Goal: Obtain resource: Obtain resource

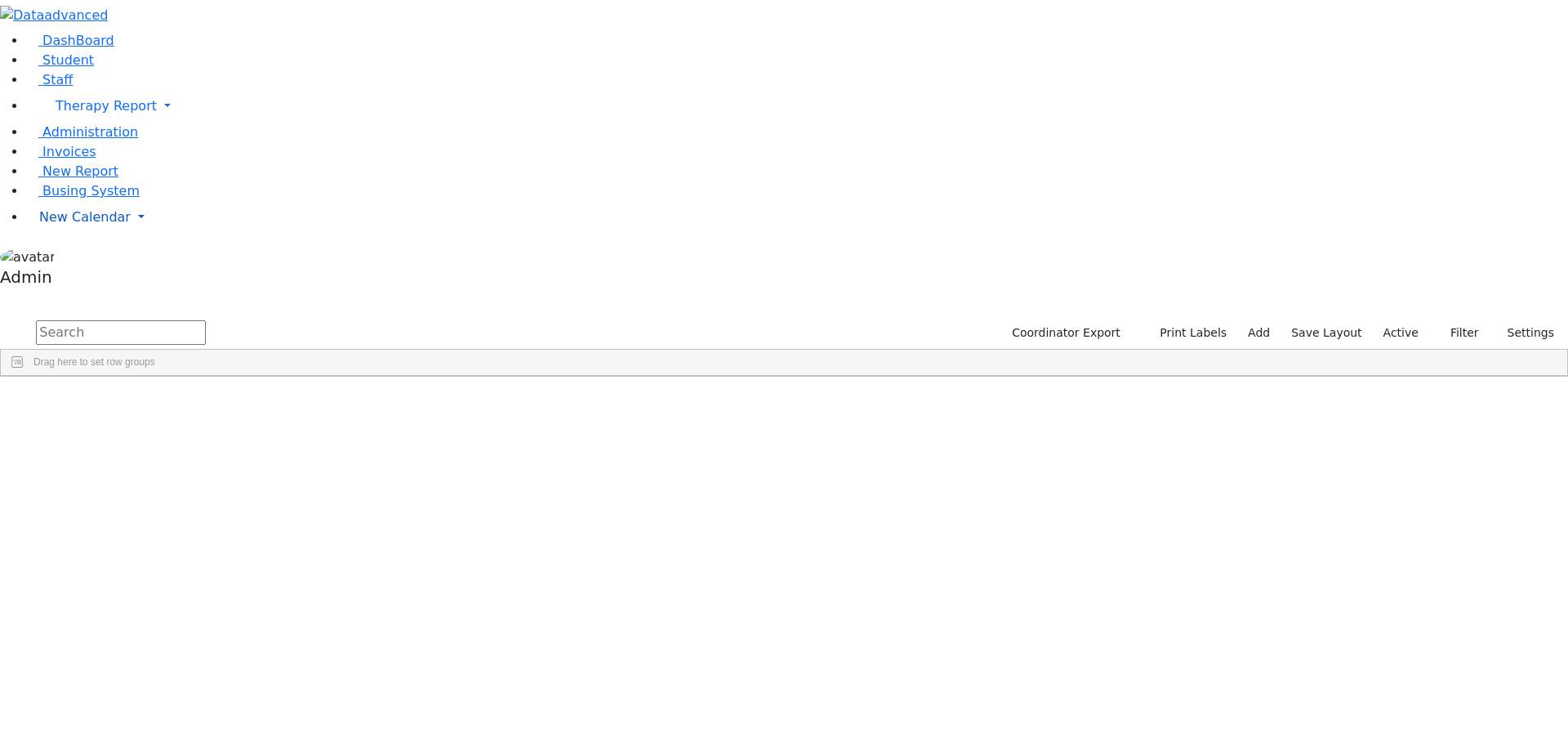
click at [58, 224] on span "New Calendar" at bounding box center [84, 217] width 91 height 16
click at [74, 258] on span "Calendar" at bounding box center [65, 250] width 59 height 16
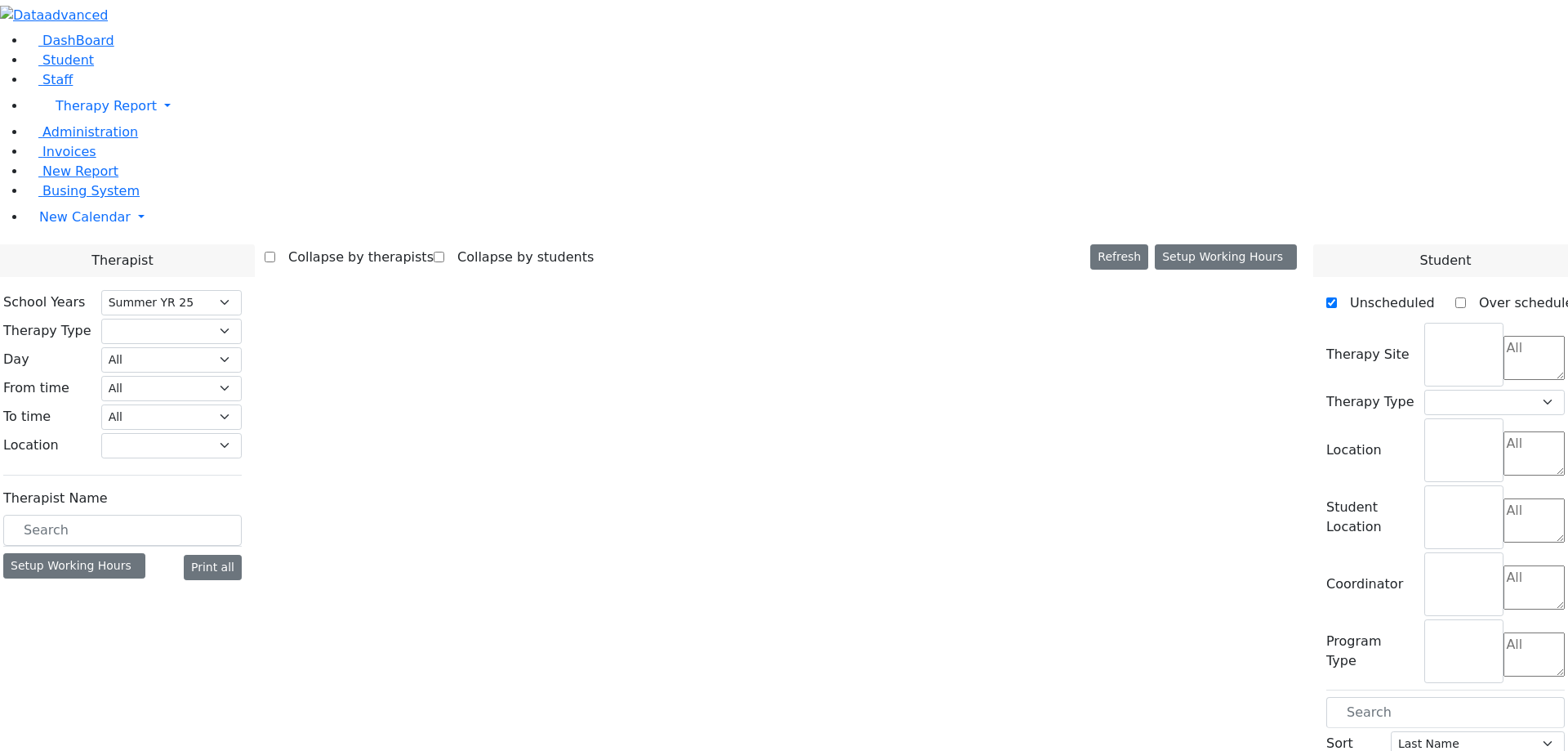
select select "211"
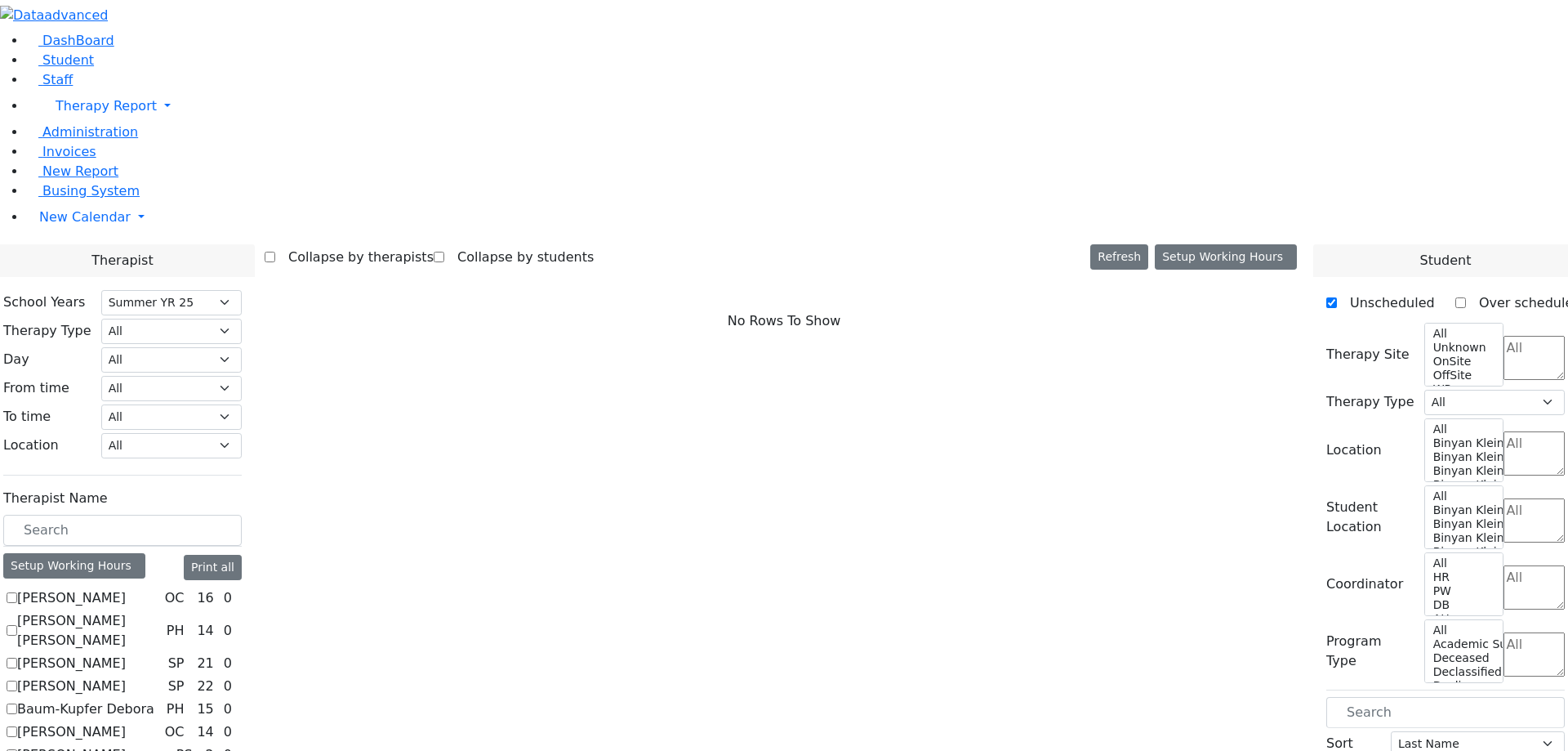
click at [125, 588] on label "[PERSON_NAME]" at bounding box center [71, 598] width 109 height 20
click at [18, 592] on input "[PERSON_NAME]" at bounding box center [12, 597] width 11 height 11
checkbox input "true"
select select "1"
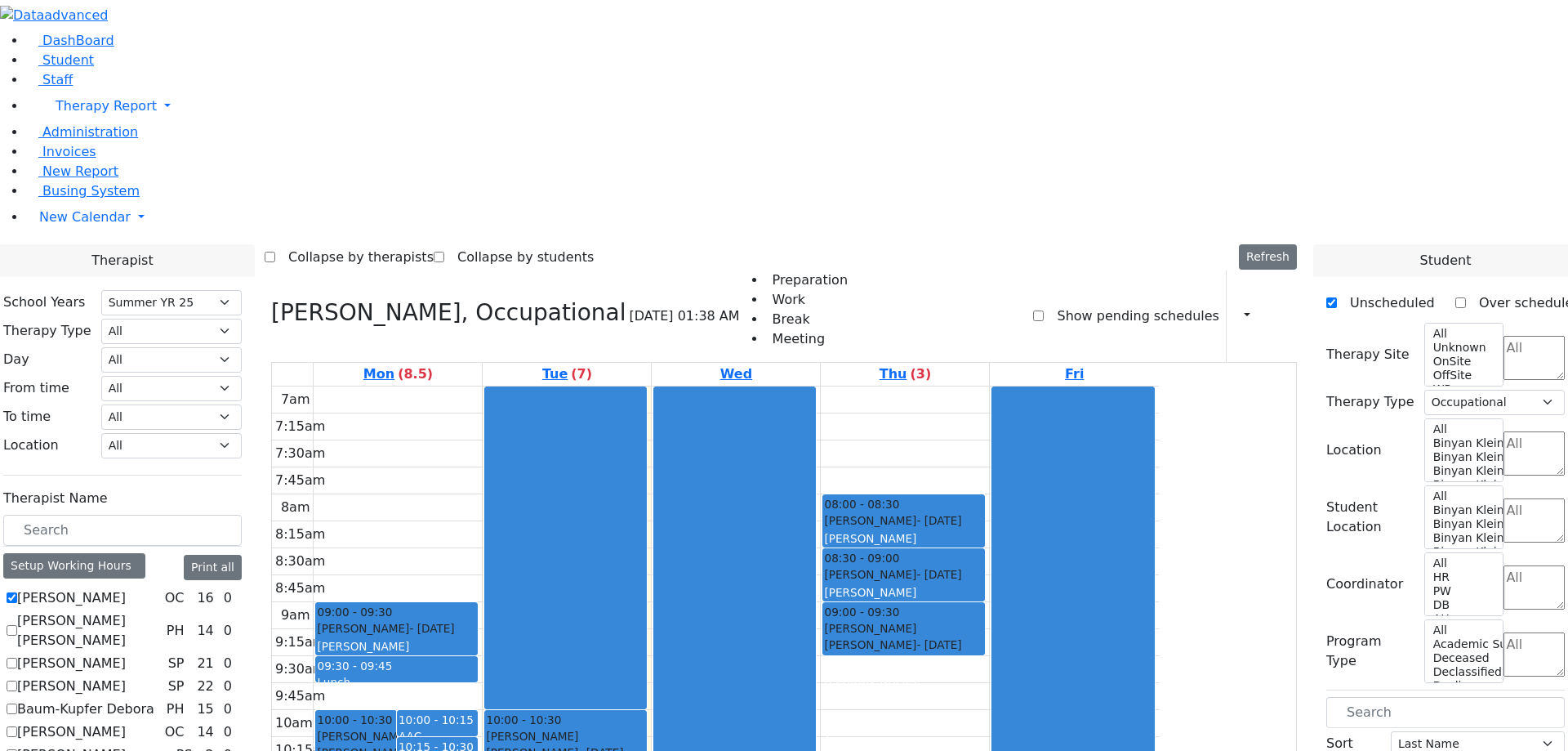
click at [161, 611] on label "[PERSON_NAME] [PERSON_NAME]" at bounding box center [89, 631] width 143 height 39
click at [18, 625] on input "[PERSON_NAME] [PERSON_NAME]" at bounding box center [12, 630] width 11 height 11
checkbox input "true"
select select
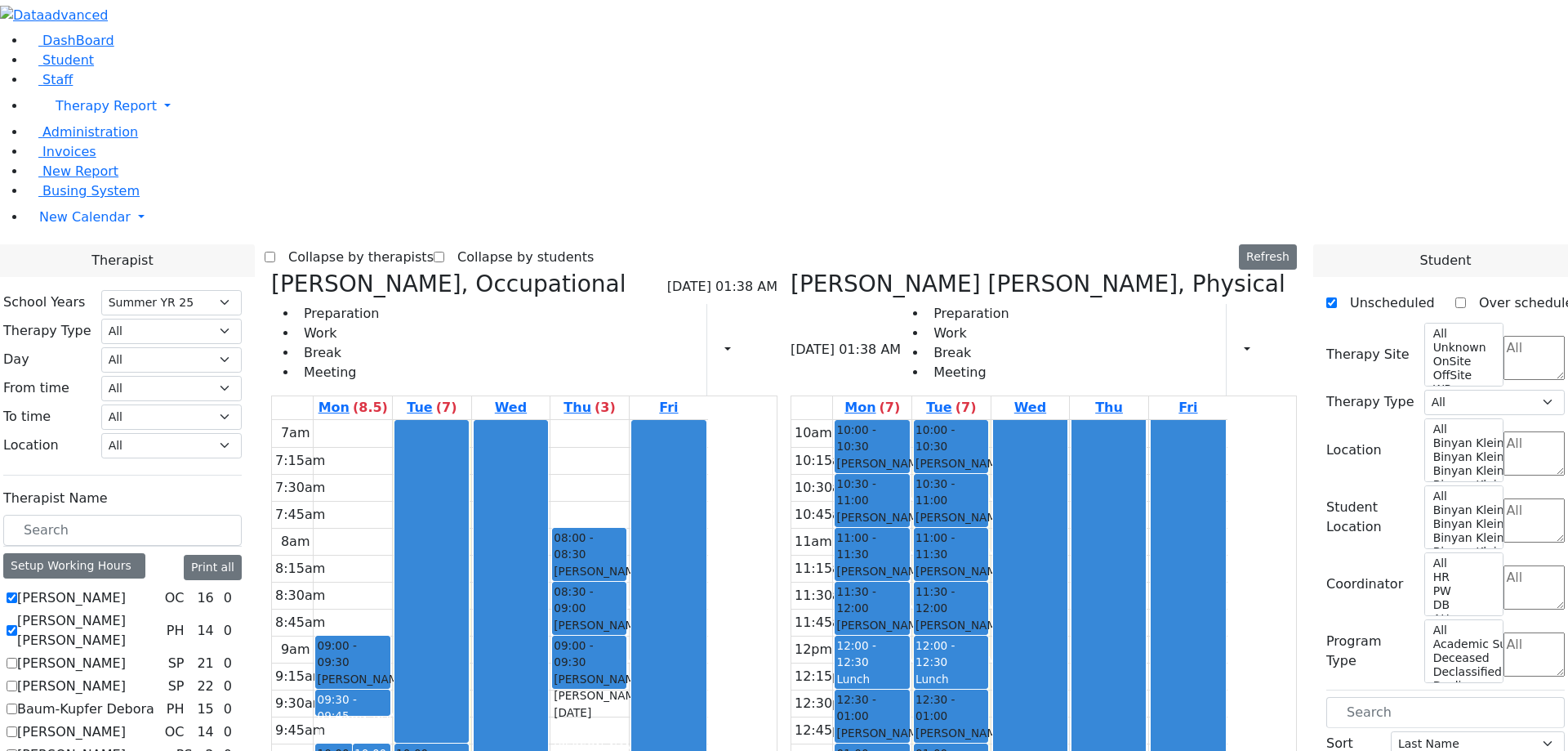
click at [125, 653] on label "Asok Pradeep" at bounding box center [71, 663] width 109 height 20
click at [18, 658] on input "Asok Pradeep" at bounding box center [12, 663] width 11 height 11
checkbox input "true"
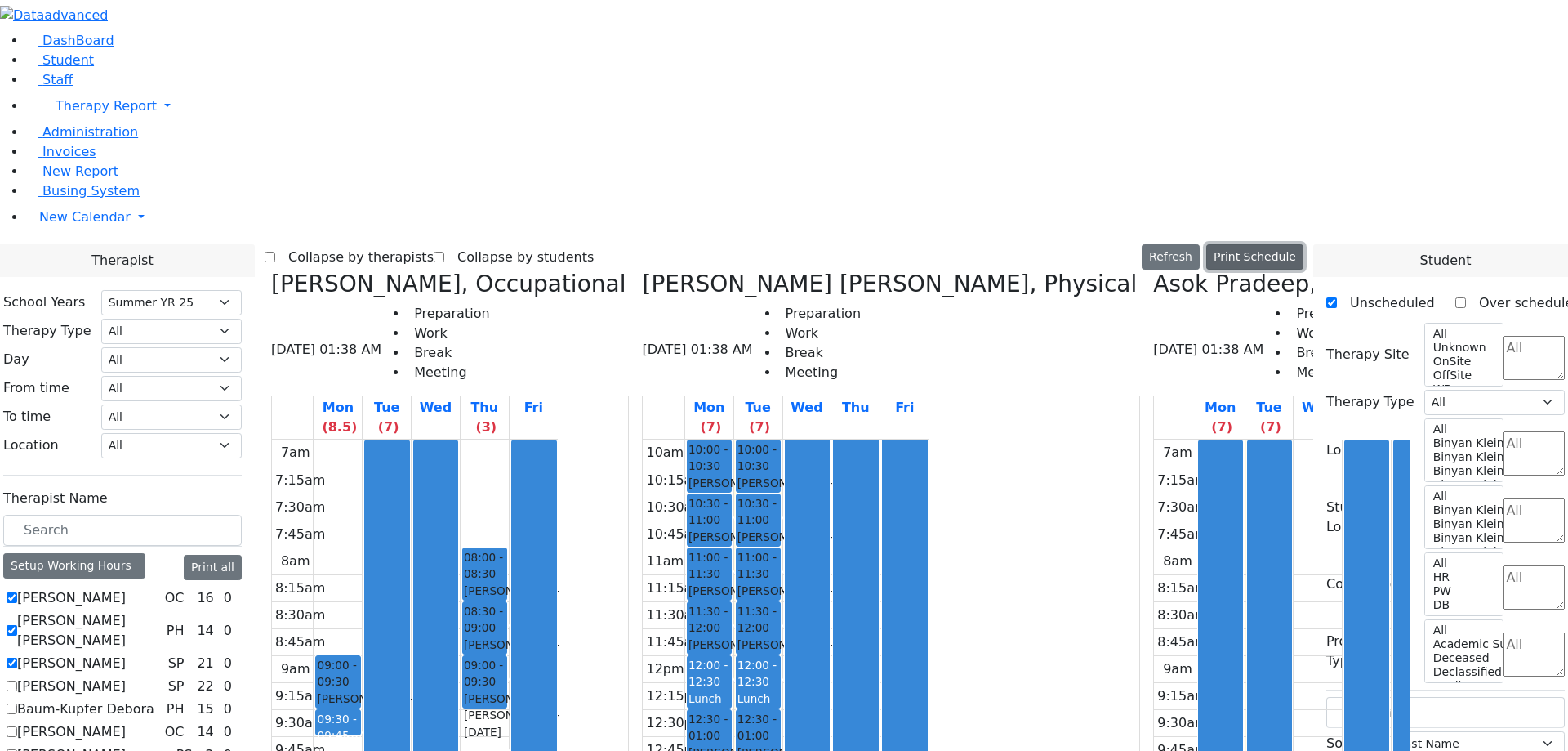
click at [1278, 244] on button "Print Schedule" at bounding box center [1254, 257] width 97 height 25
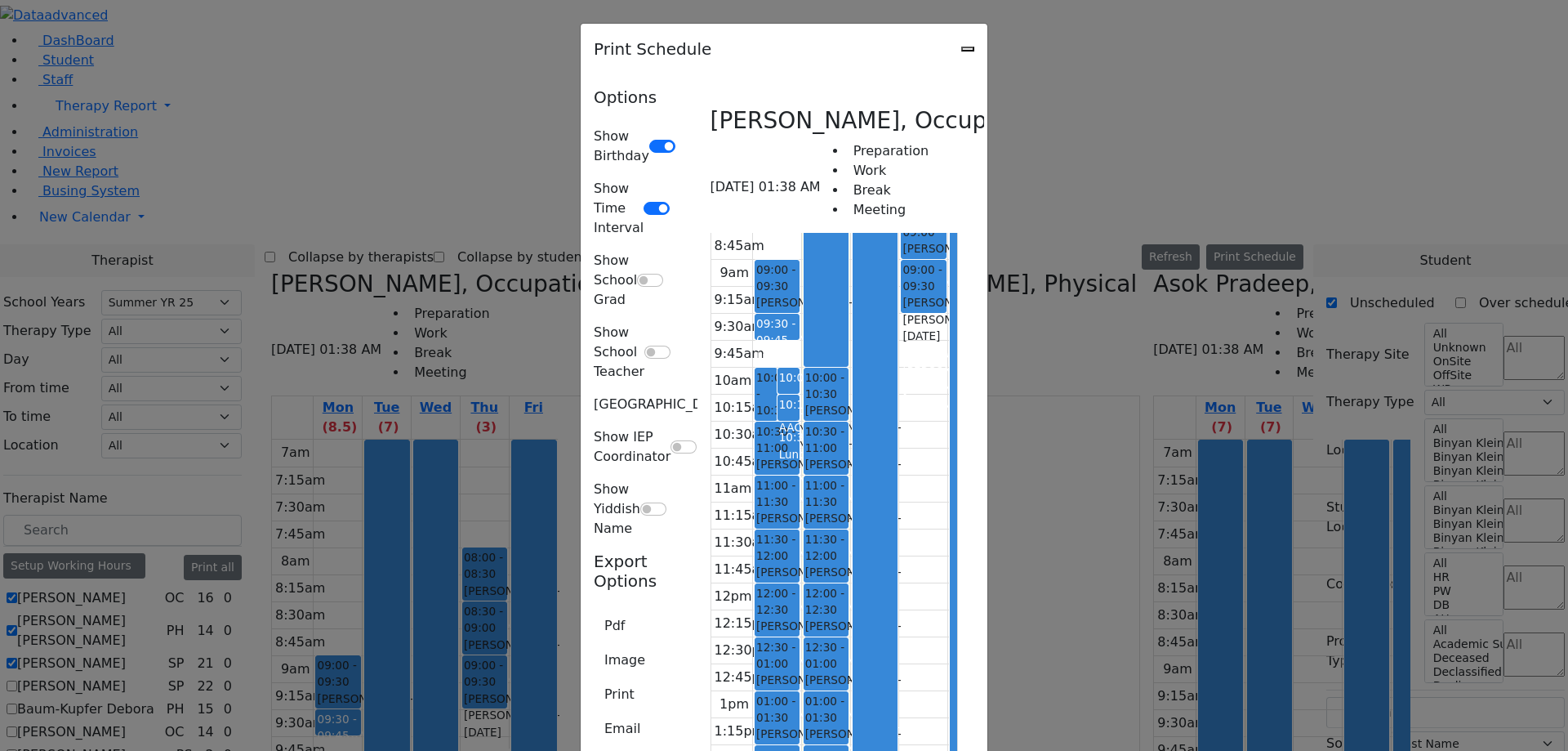
scroll to position [233, 0]
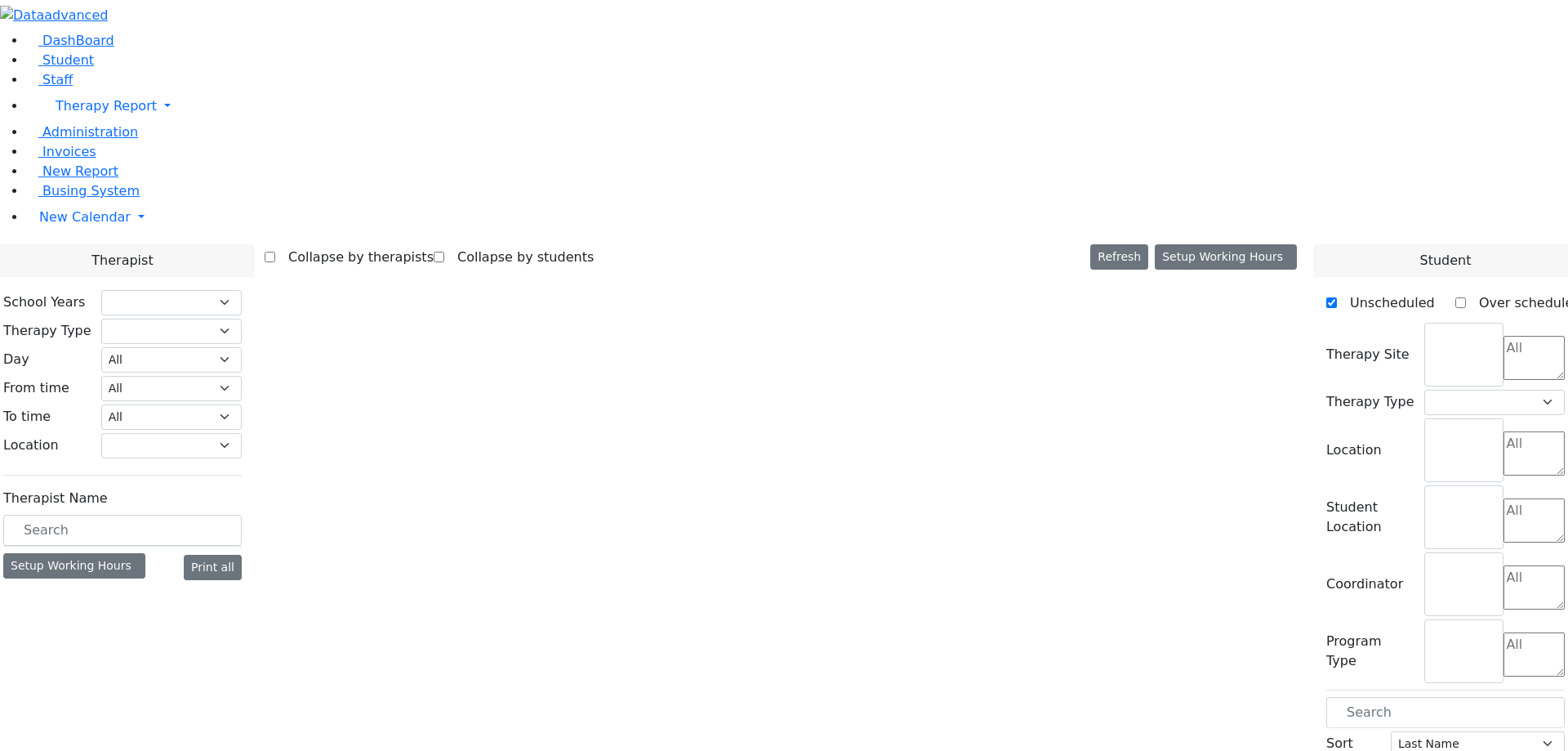
select select "211"
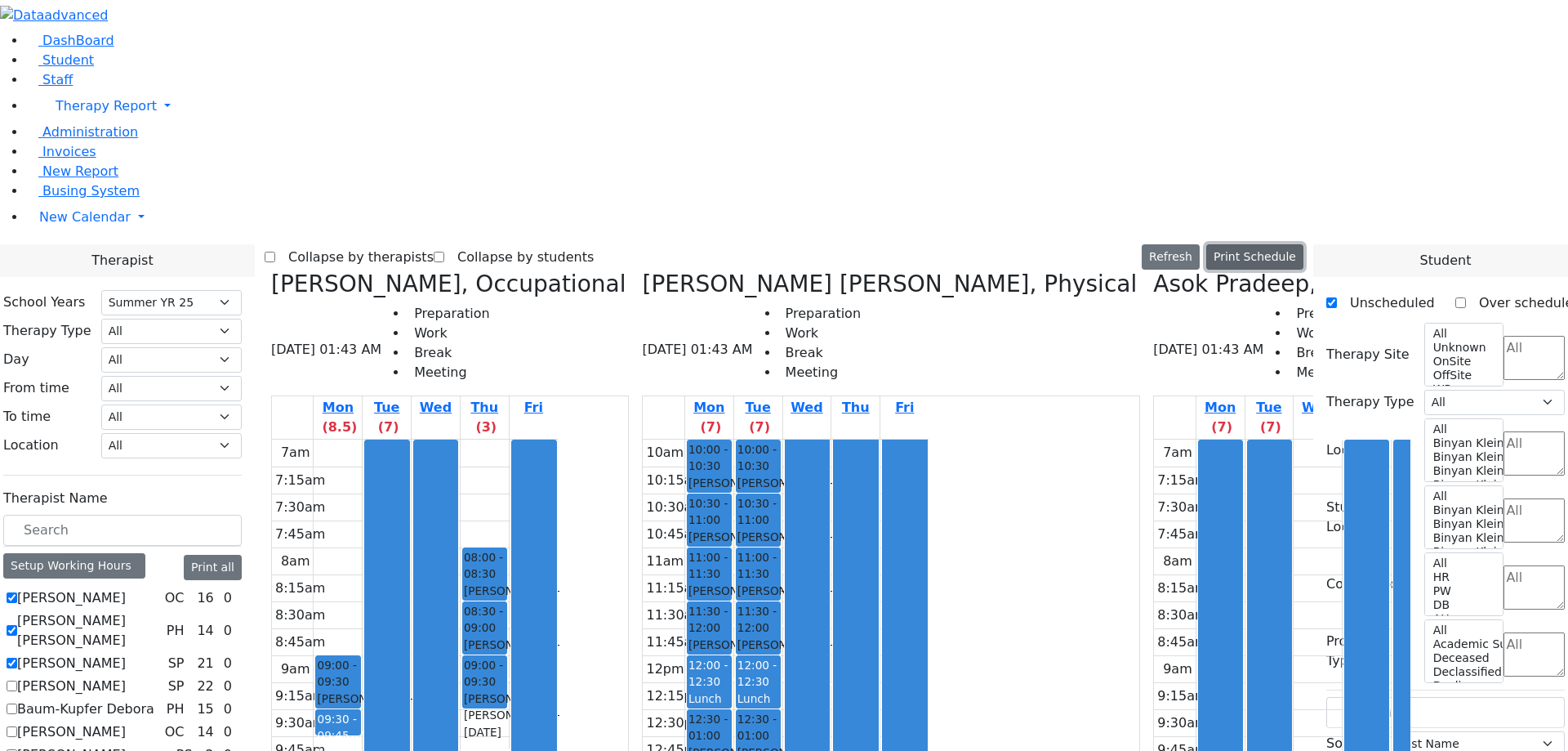
click at [1289, 244] on button "Print Schedule" at bounding box center [1254, 257] width 97 height 25
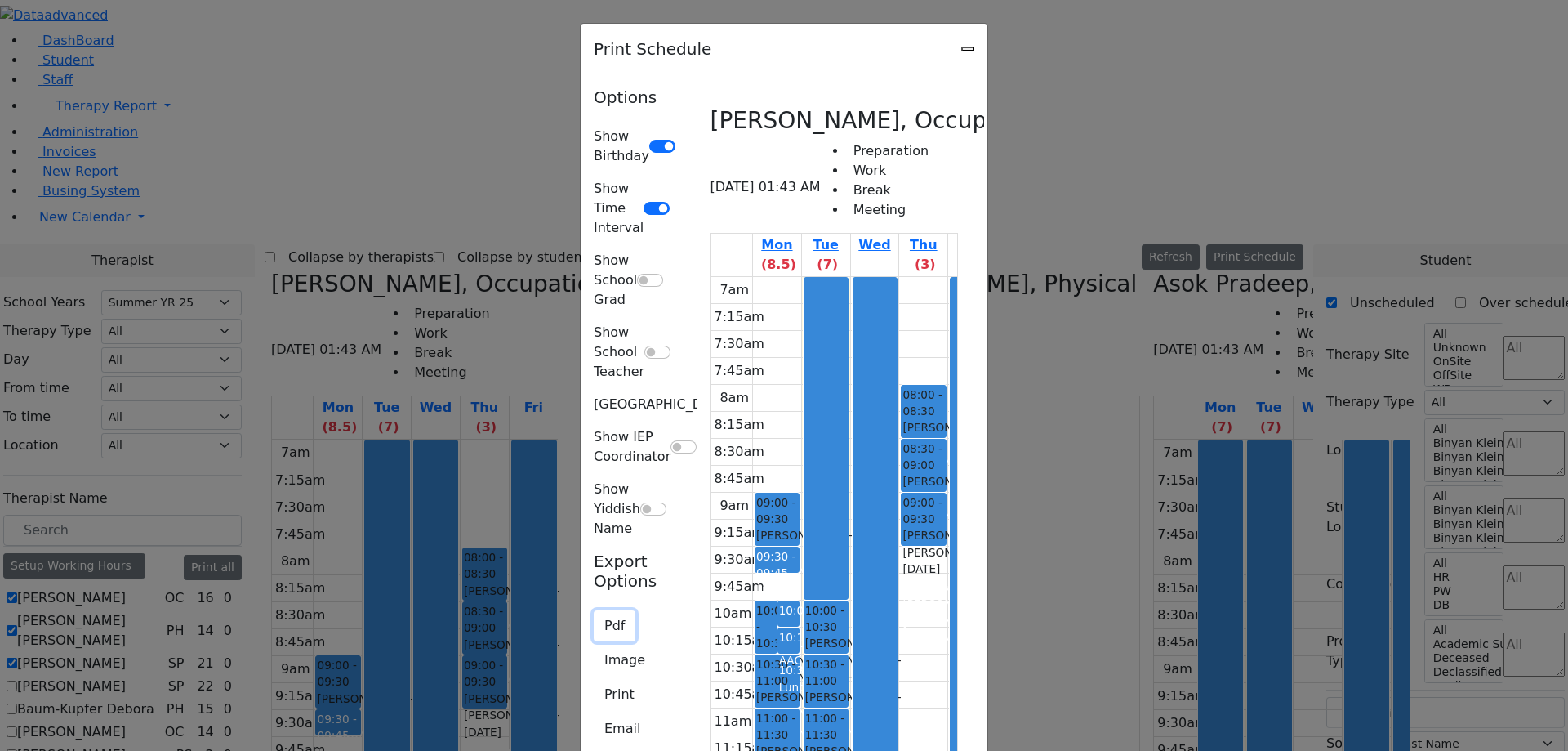
click at [594, 610] on button "Pdf" at bounding box center [615, 626] width 42 height 31
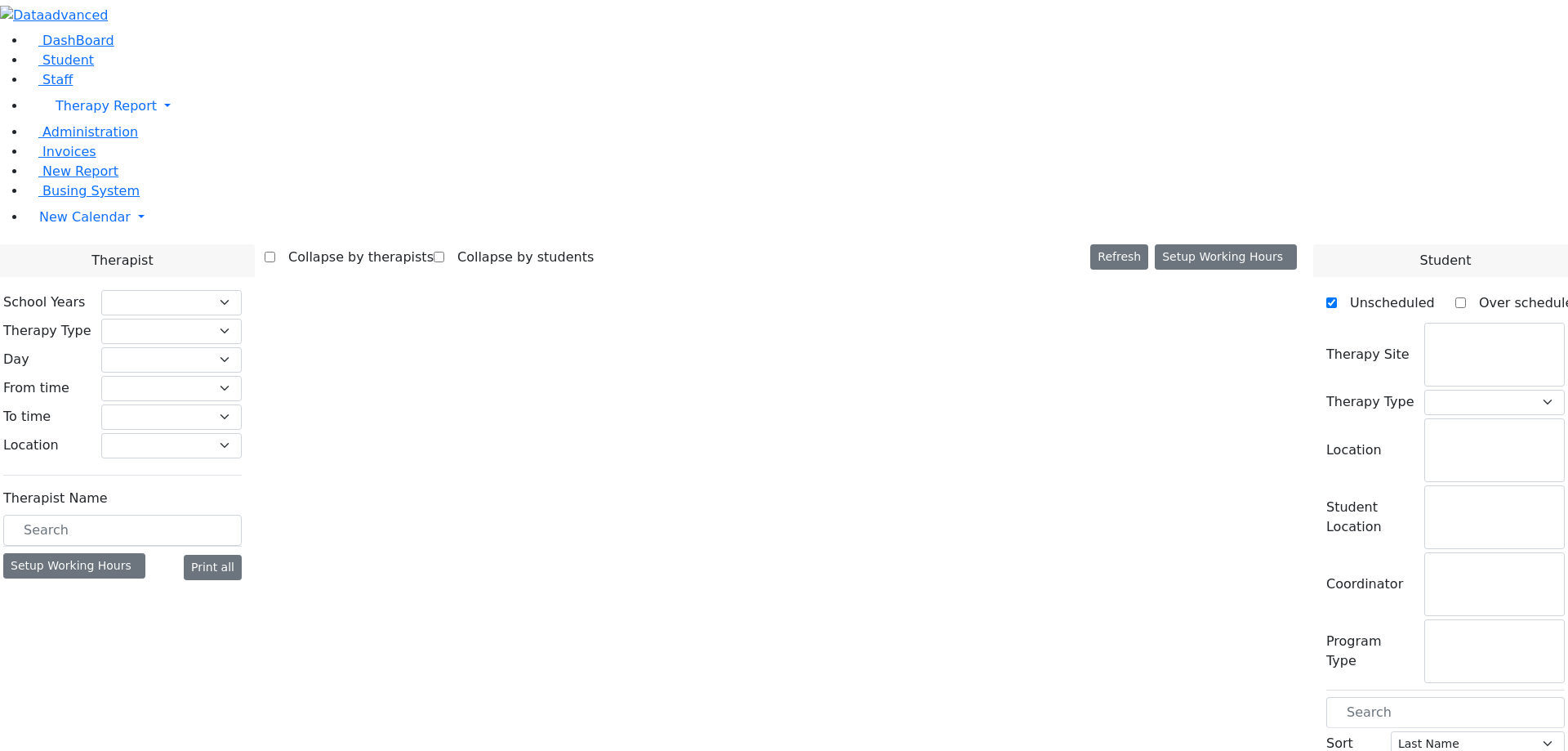
select select "211"
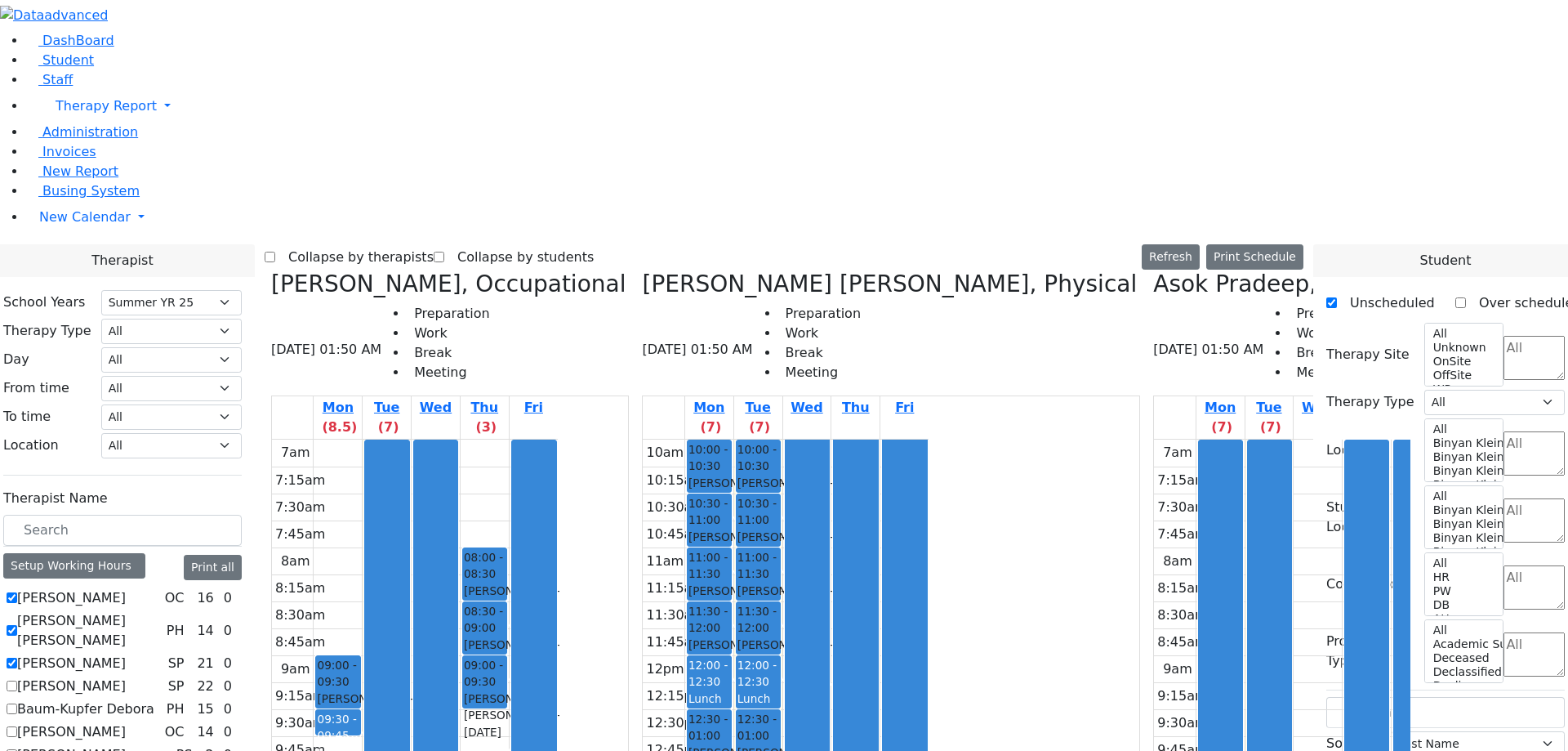
click at [1288, 244] on button "Print Schedule" at bounding box center [1254, 257] width 97 height 25
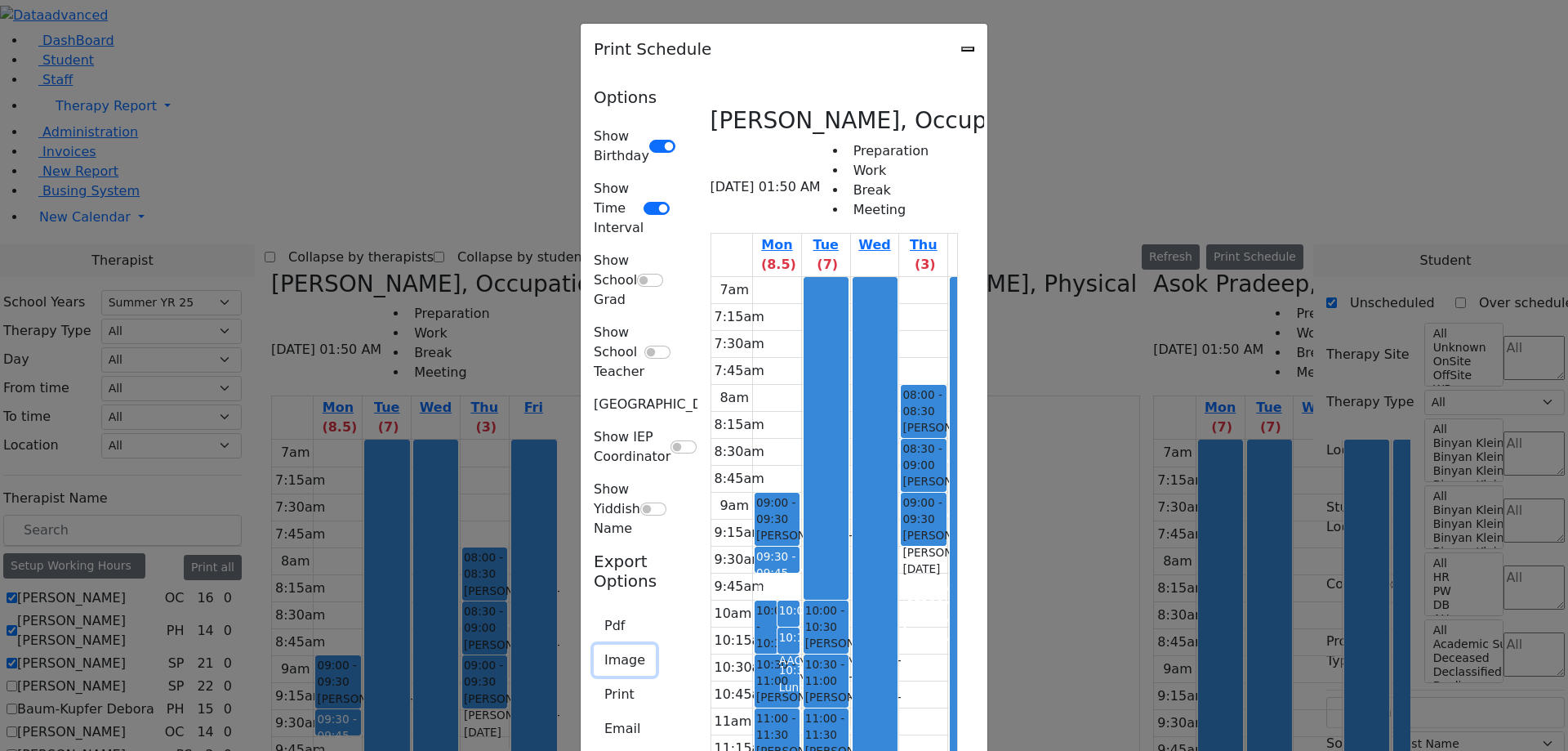
click at [594, 644] on button "Image" at bounding box center [624, 660] width 62 height 31
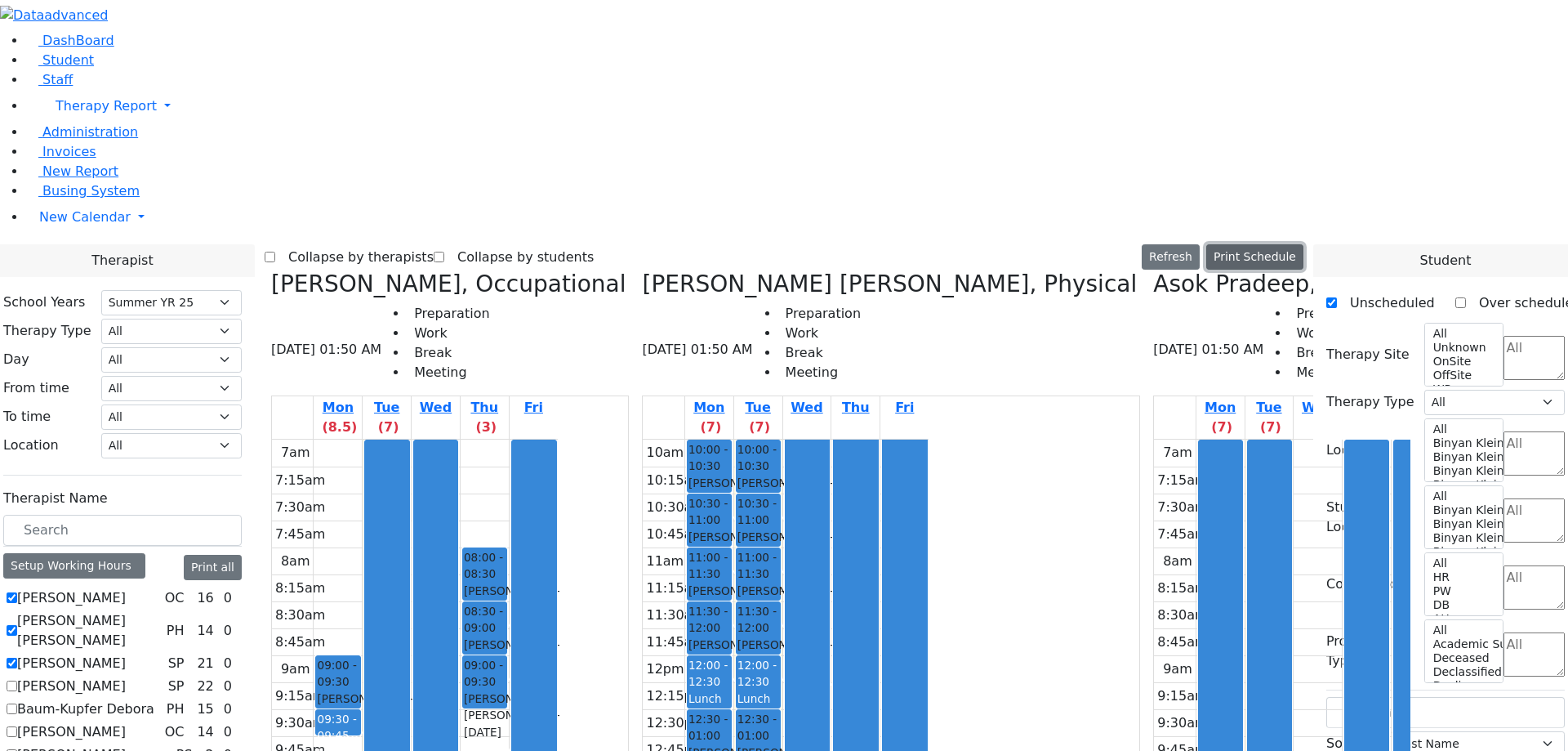
click at [1278, 244] on button "Print Schedule" at bounding box center [1254, 257] width 97 height 25
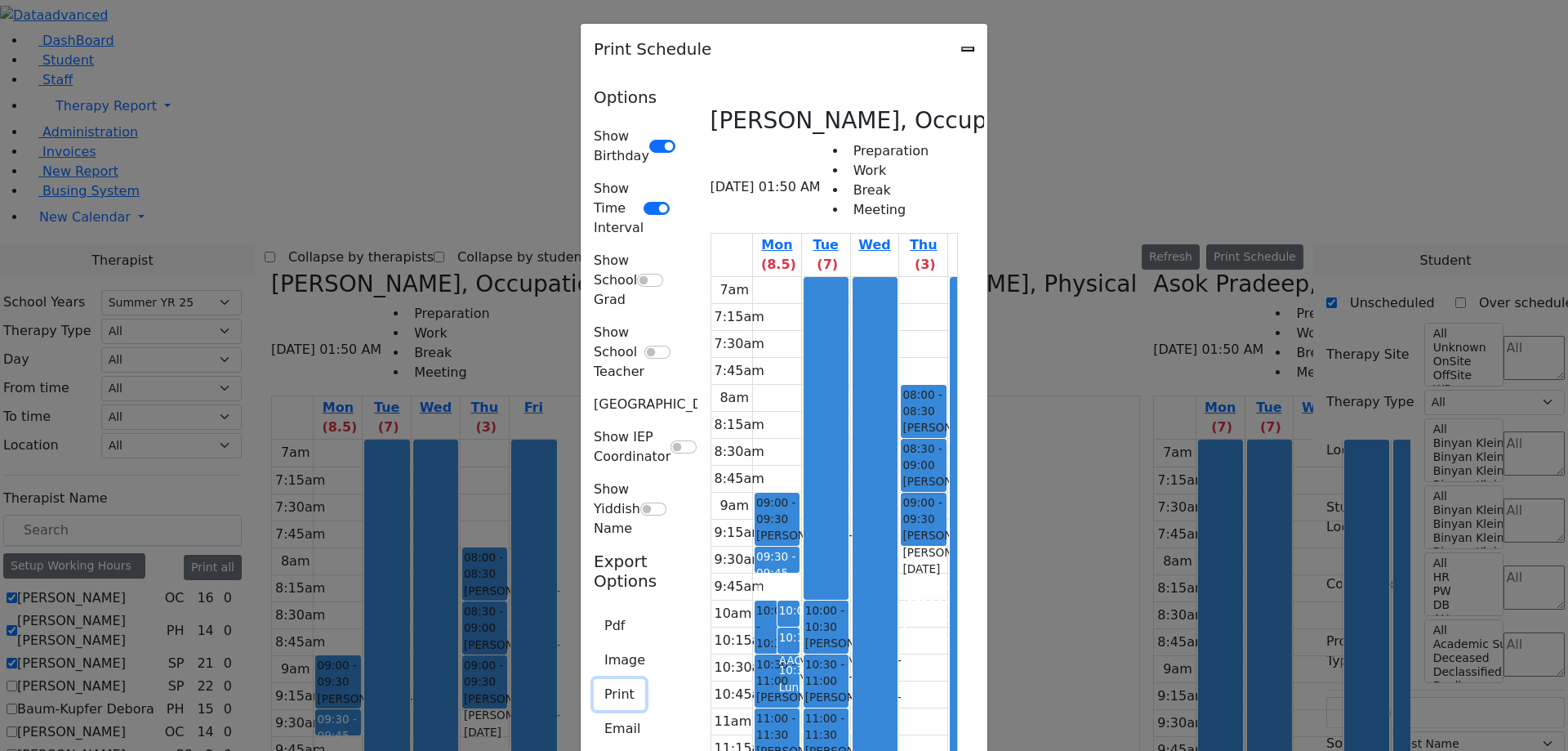
click at [594, 679] on button "Print" at bounding box center [620, 694] width 52 height 31
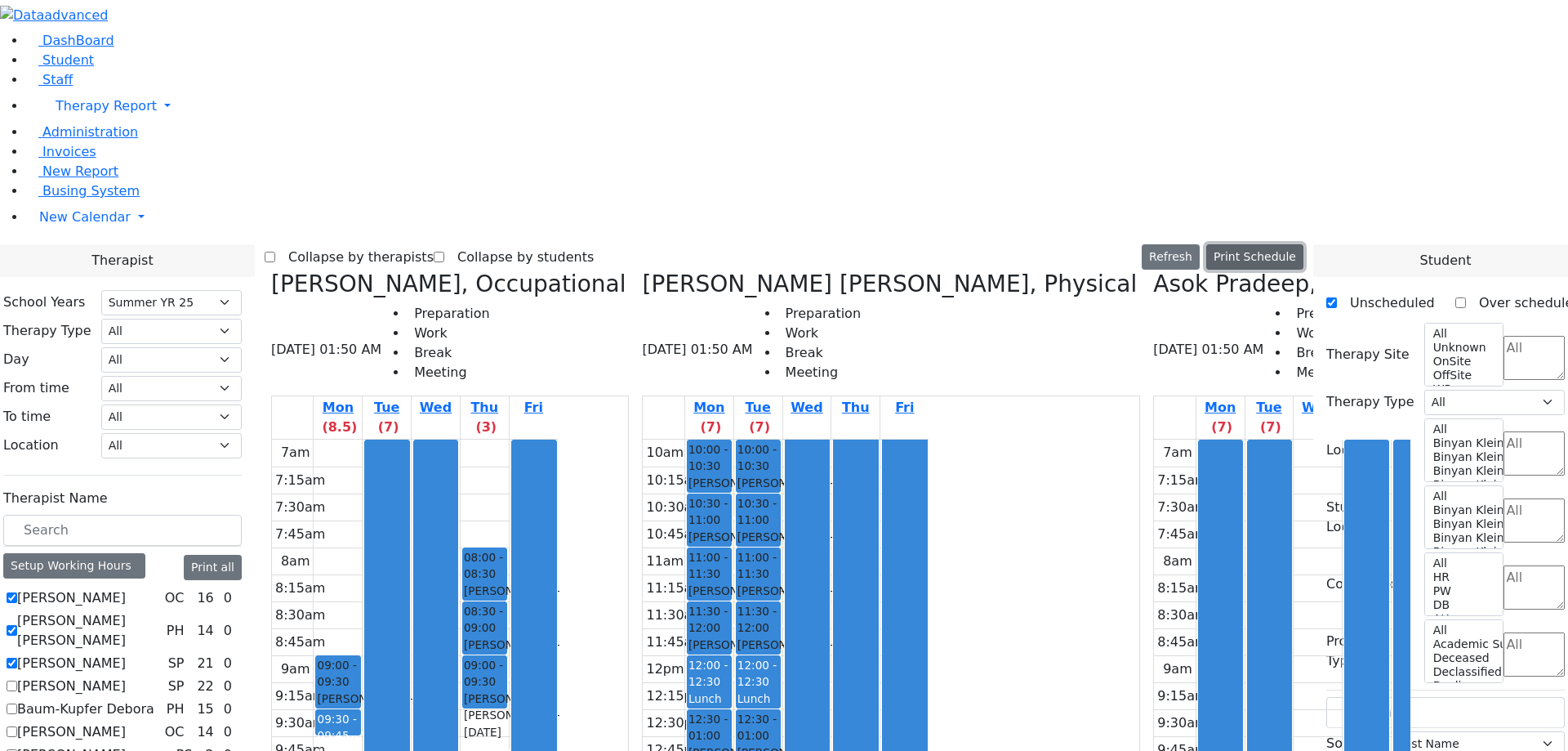
click at [1283, 244] on button "Print Schedule" at bounding box center [1254, 257] width 97 height 25
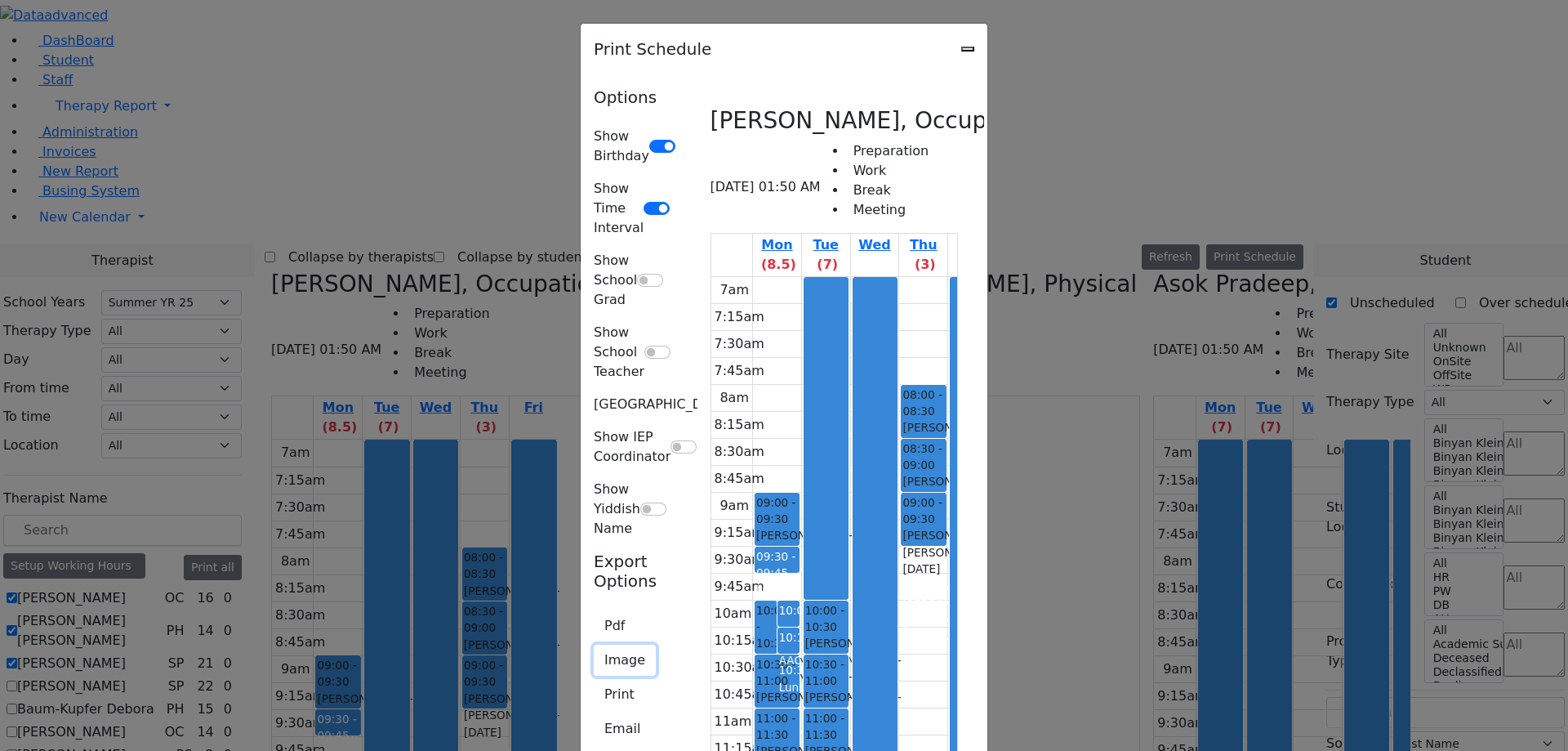
click at [594, 644] on button "Image" at bounding box center [624, 660] width 62 height 31
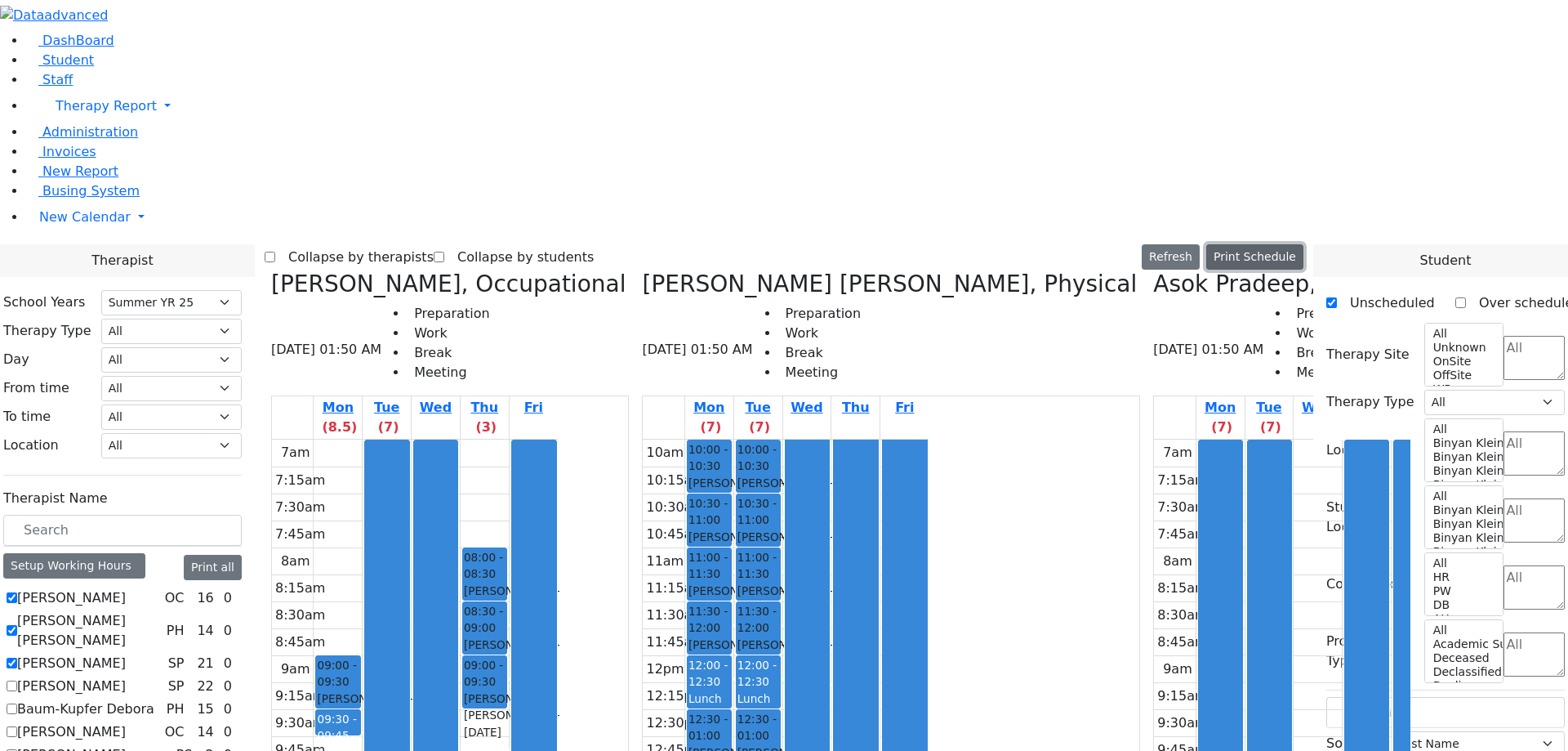
click at [1268, 244] on button "Print Schedule" at bounding box center [1254, 257] width 97 height 25
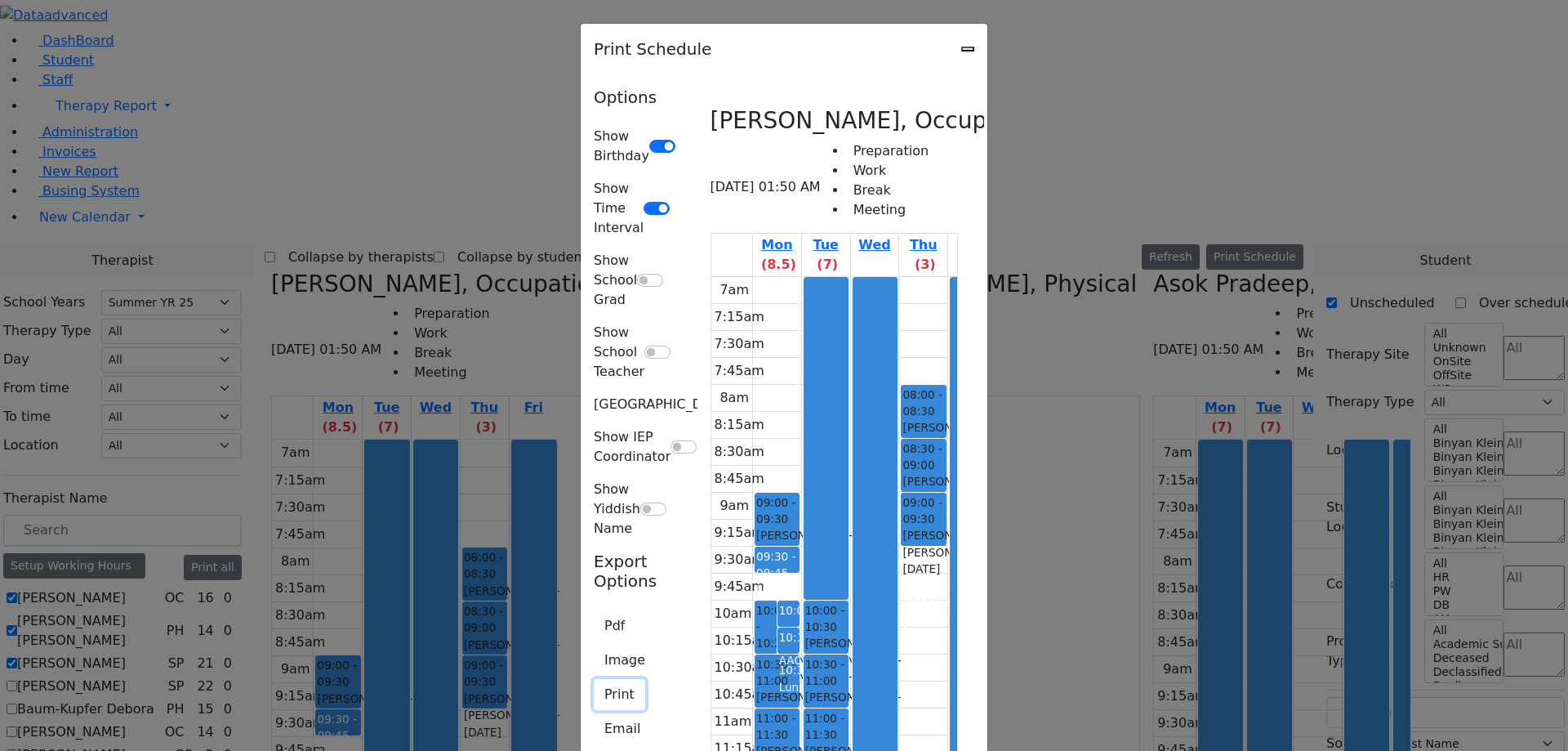
click at [594, 679] on button "Print" at bounding box center [620, 694] width 52 height 31
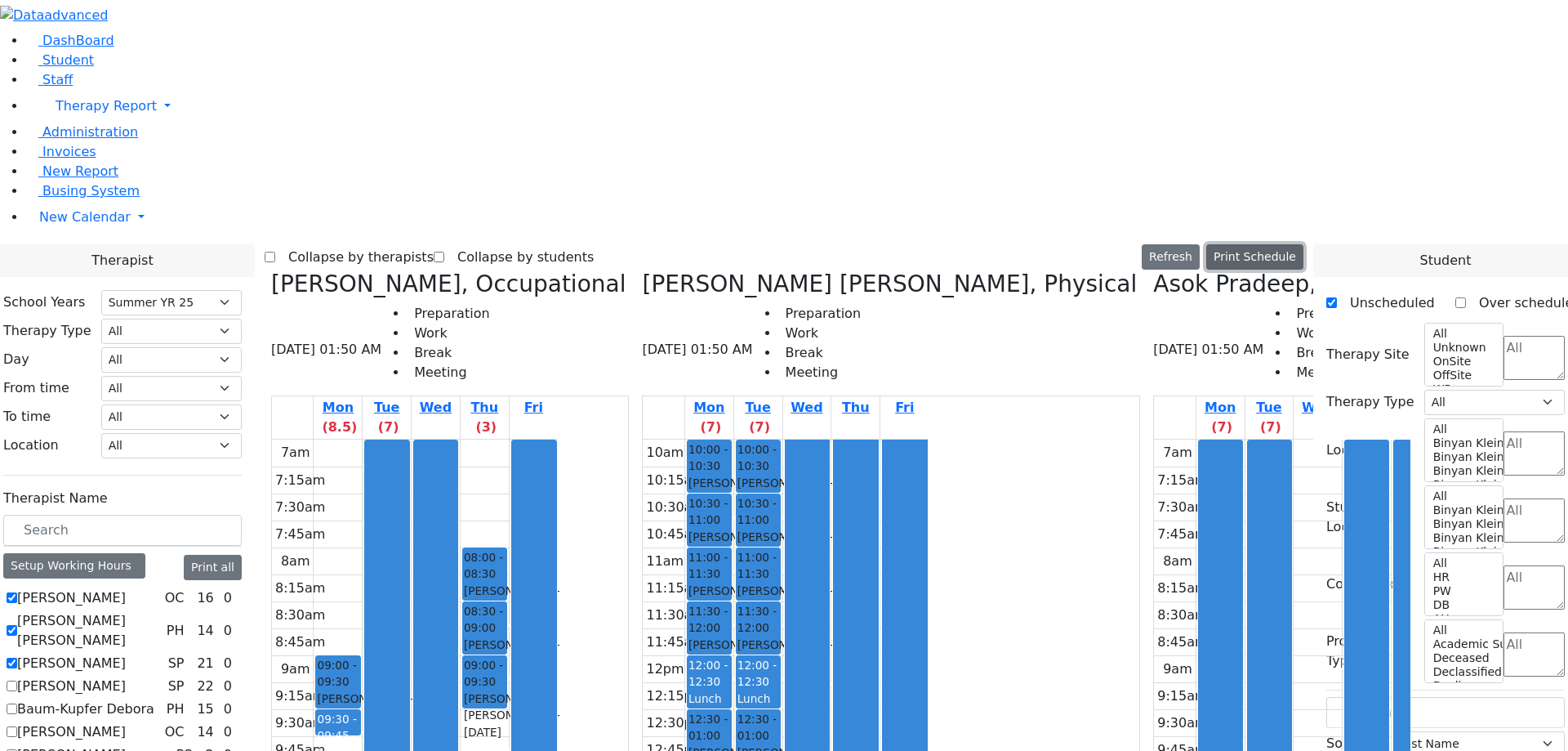
click at [1272, 244] on button "Print Schedule" at bounding box center [1254, 257] width 97 height 25
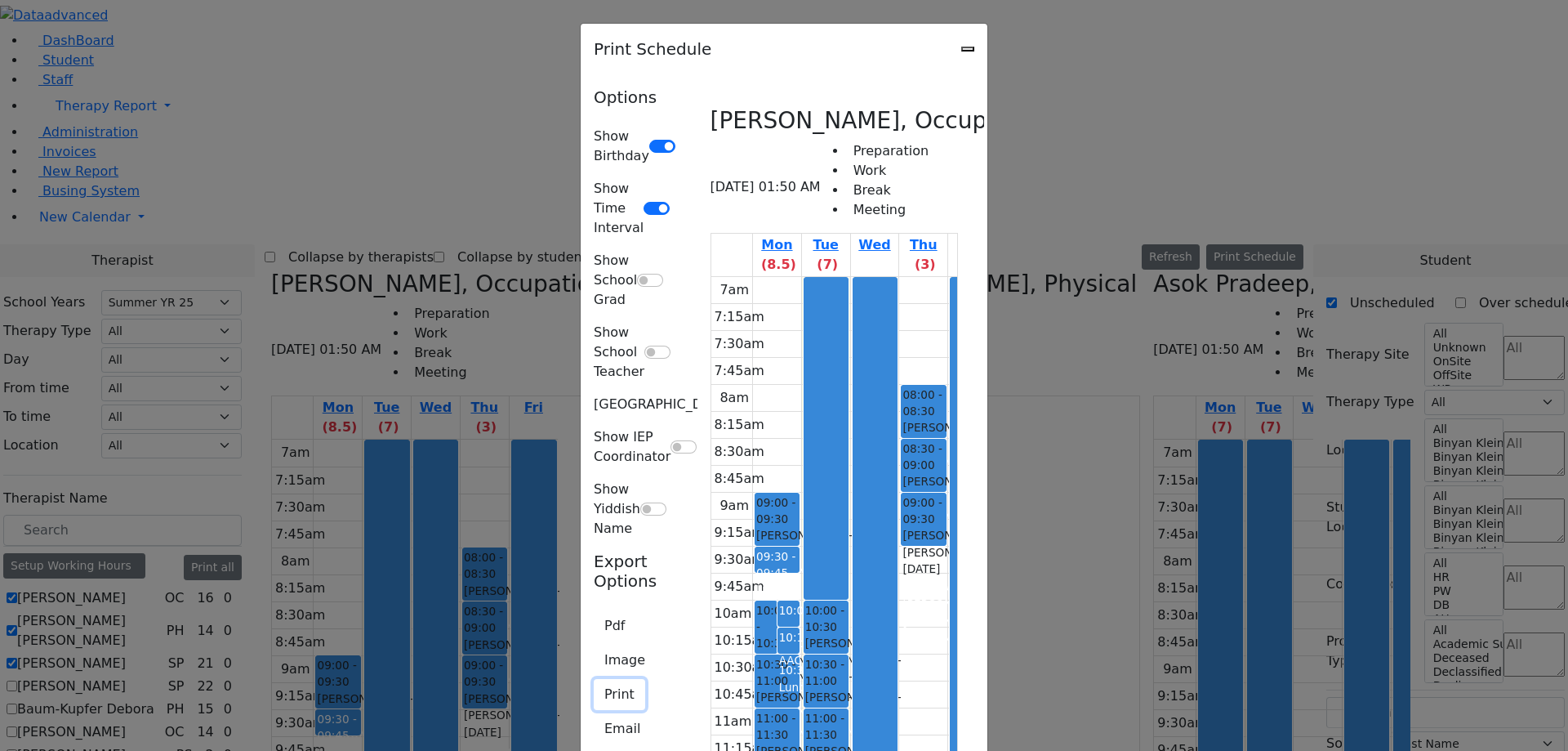
click at [594, 679] on button "Print" at bounding box center [620, 694] width 52 height 31
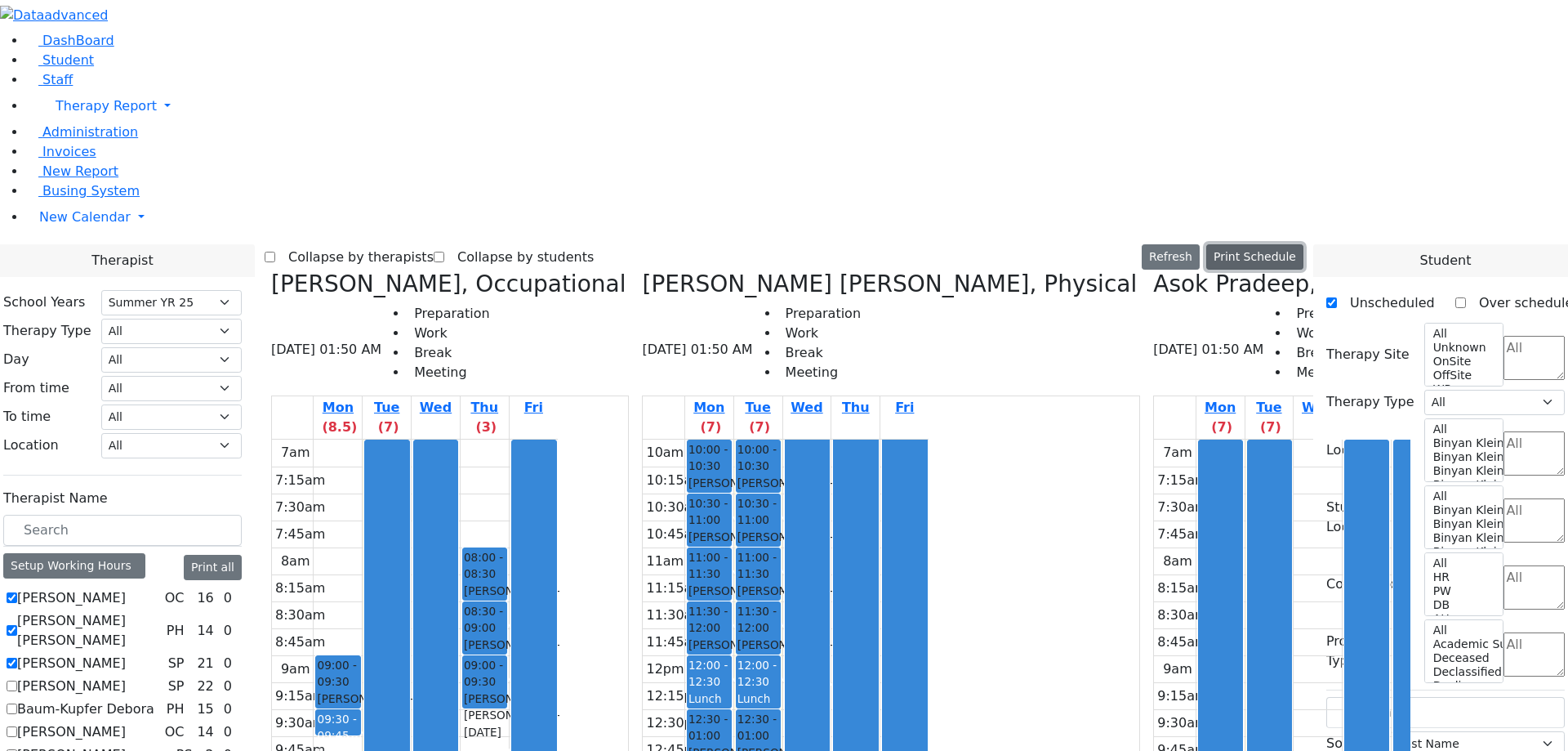
click at [1280, 244] on button "Print Schedule" at bounding box center [1254, 257] width 97 height 25
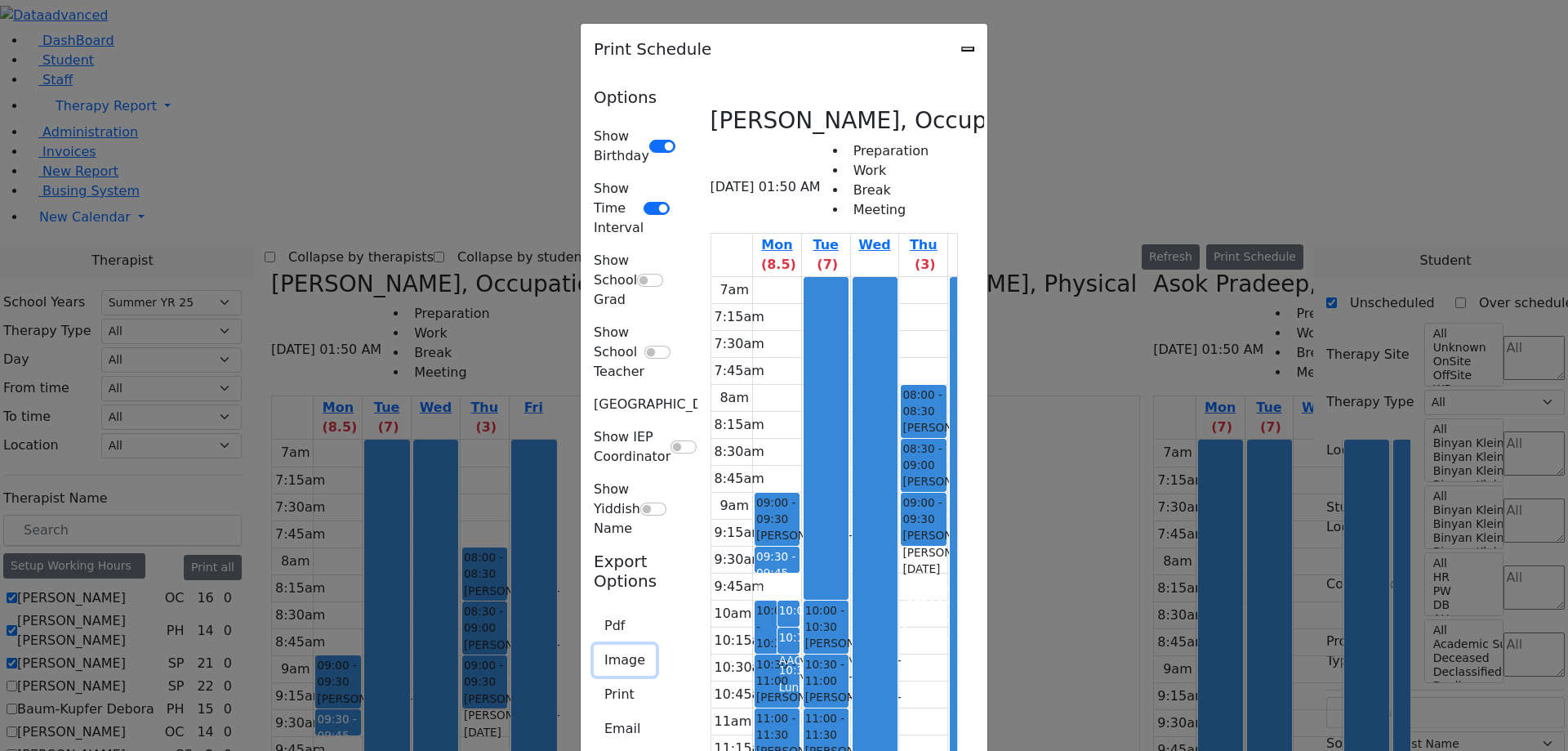
click at [594, 644] on button "Image" at bounding box center [624, 660] width 62 height 31
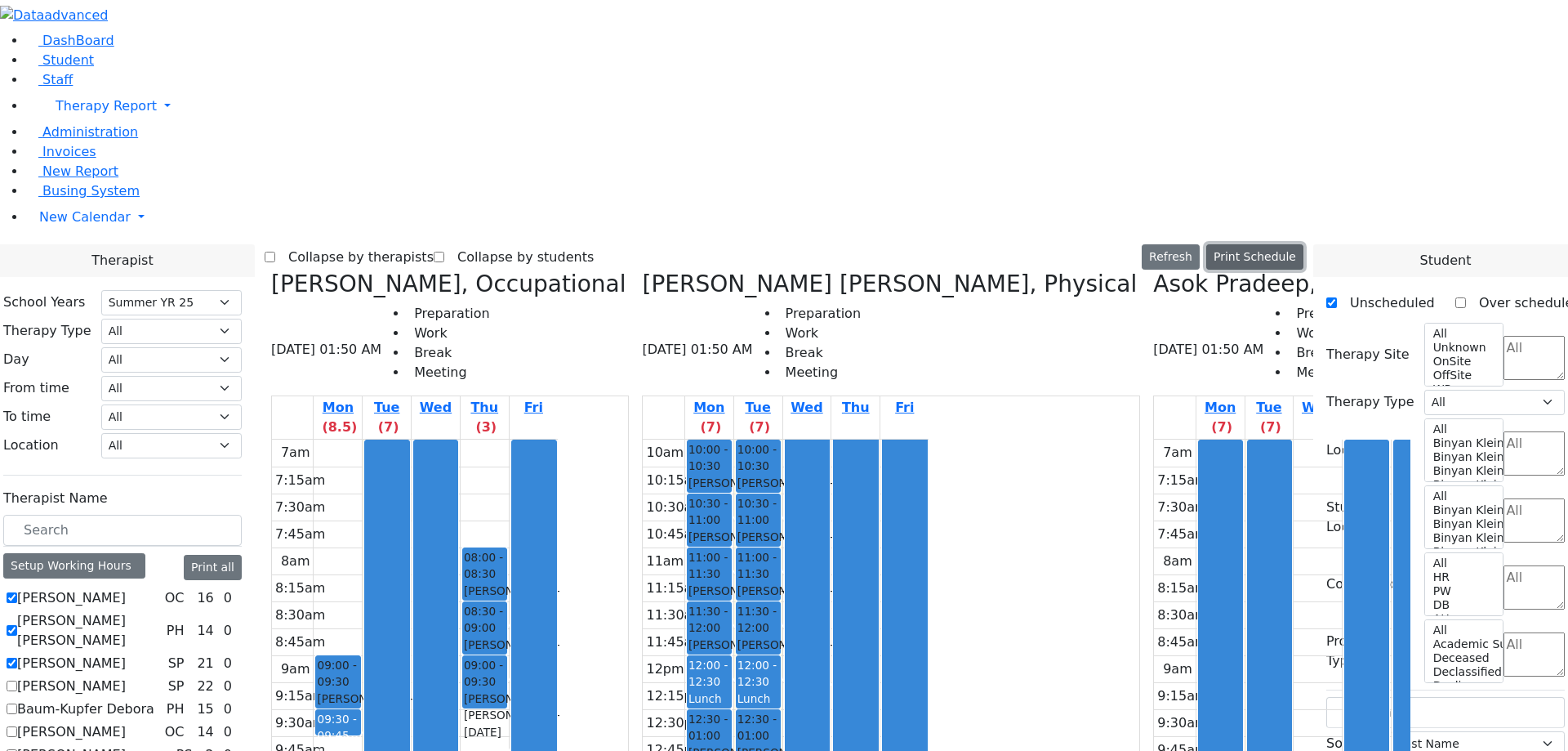
click at [1298, 244] on button "Print Schedule" at bounding box center [1254, 257] width 97 height 25
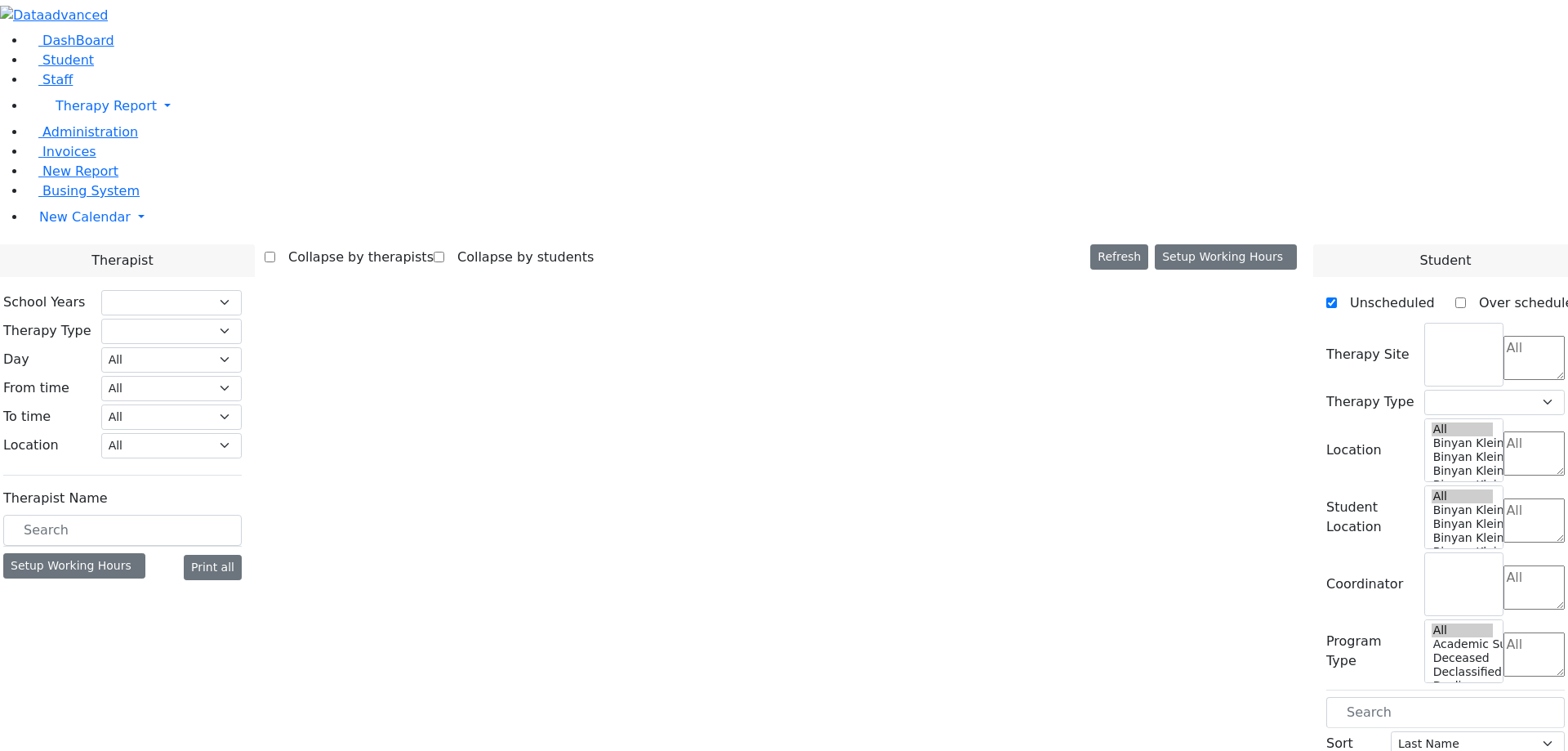
select select "211"
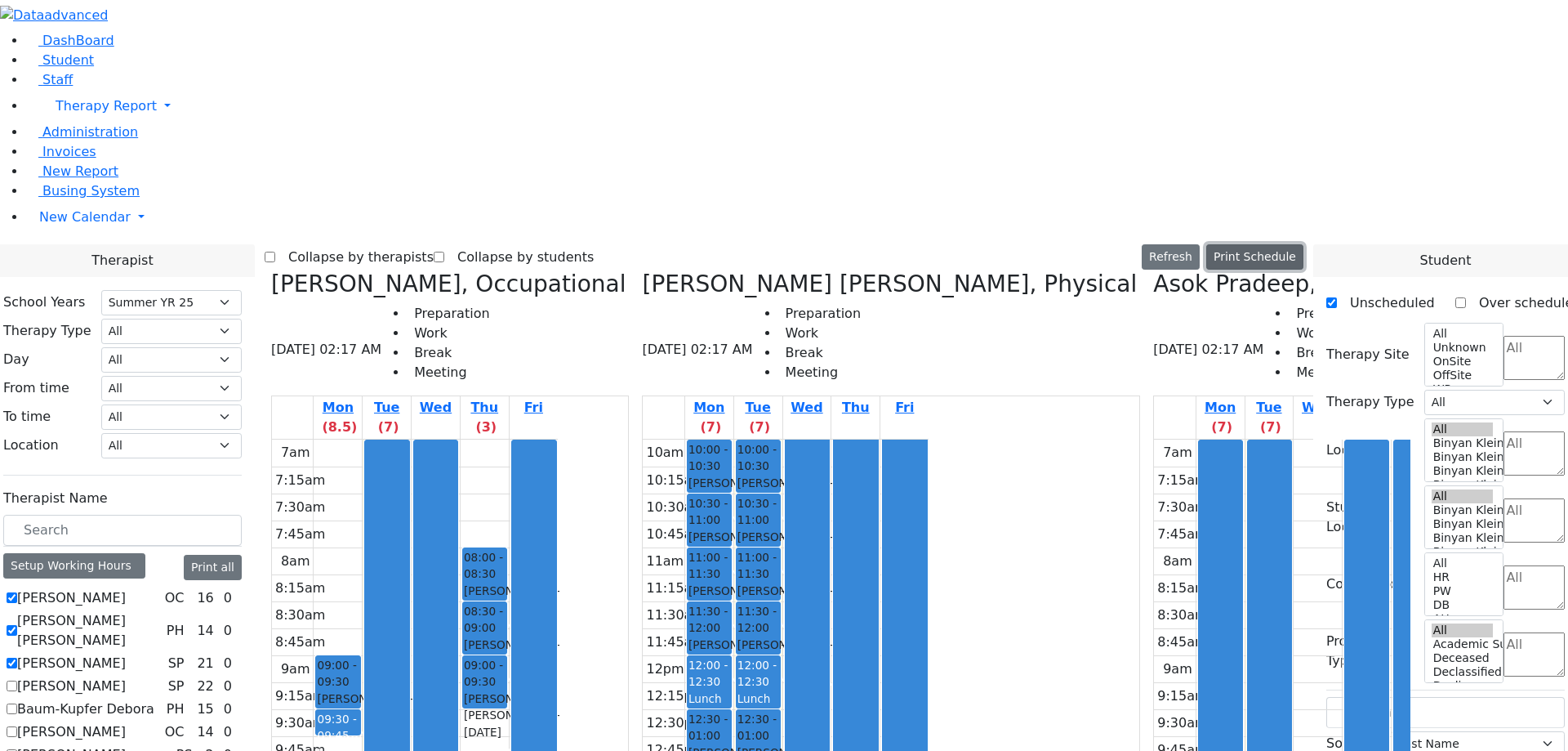
click at [1287, 244] on button "Print Schedule" at bounding box center [1254, 257] width 97 height 25
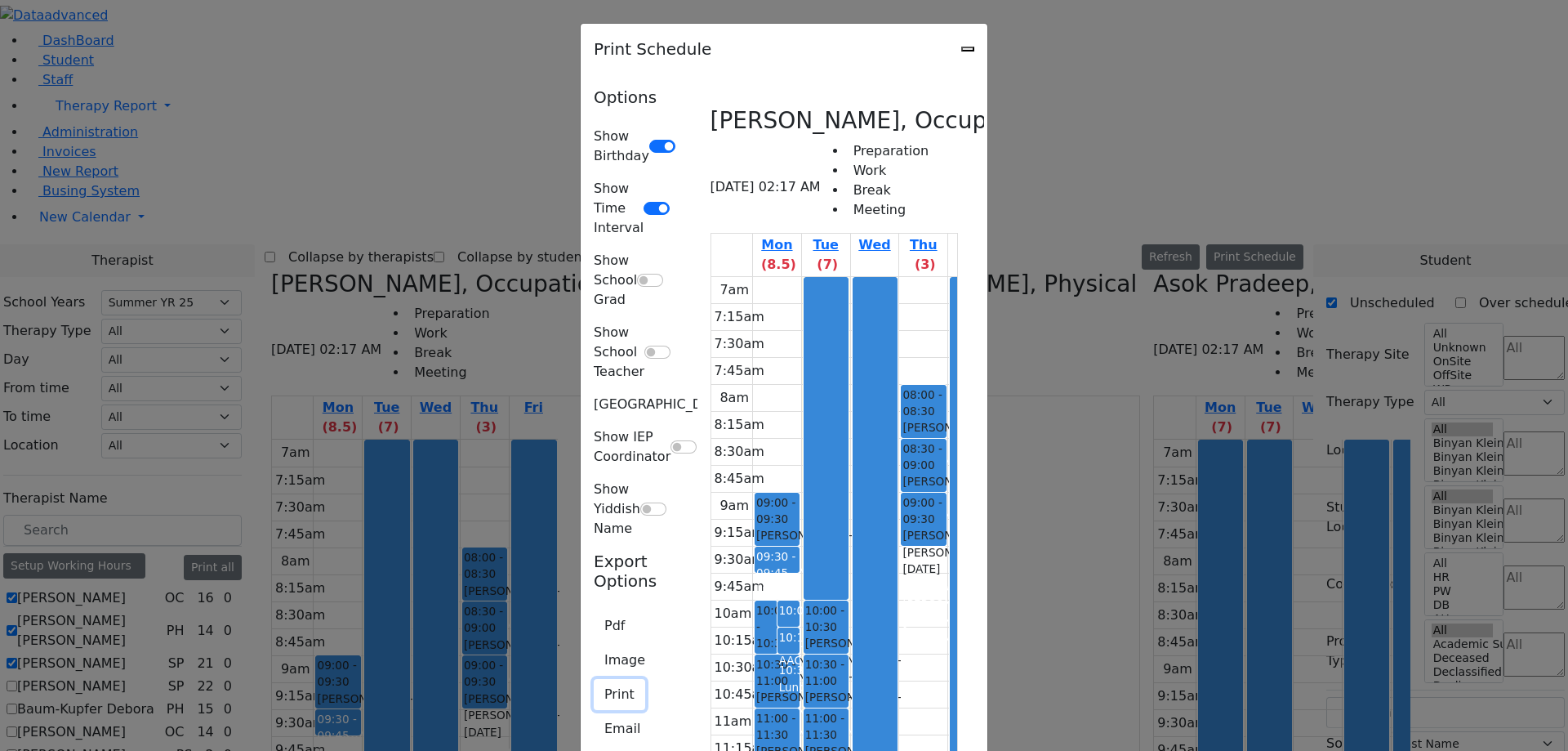
click at [594, 679] on button "Print" at bounding box center [620, 694] width 52 height 31
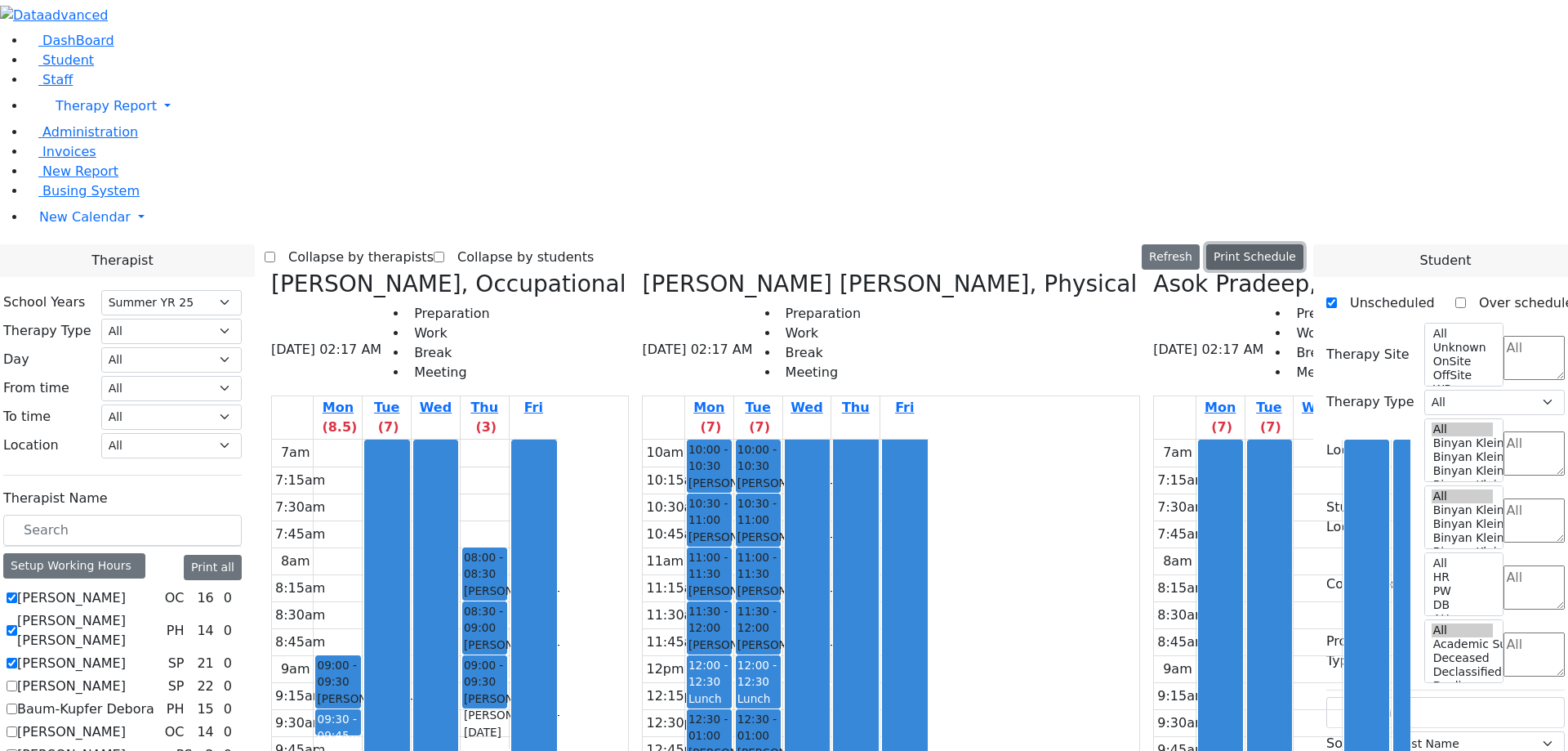
click at [1295, 244] on button "Print Schedule" at bounding box center [1254, 257] width 97 height 25
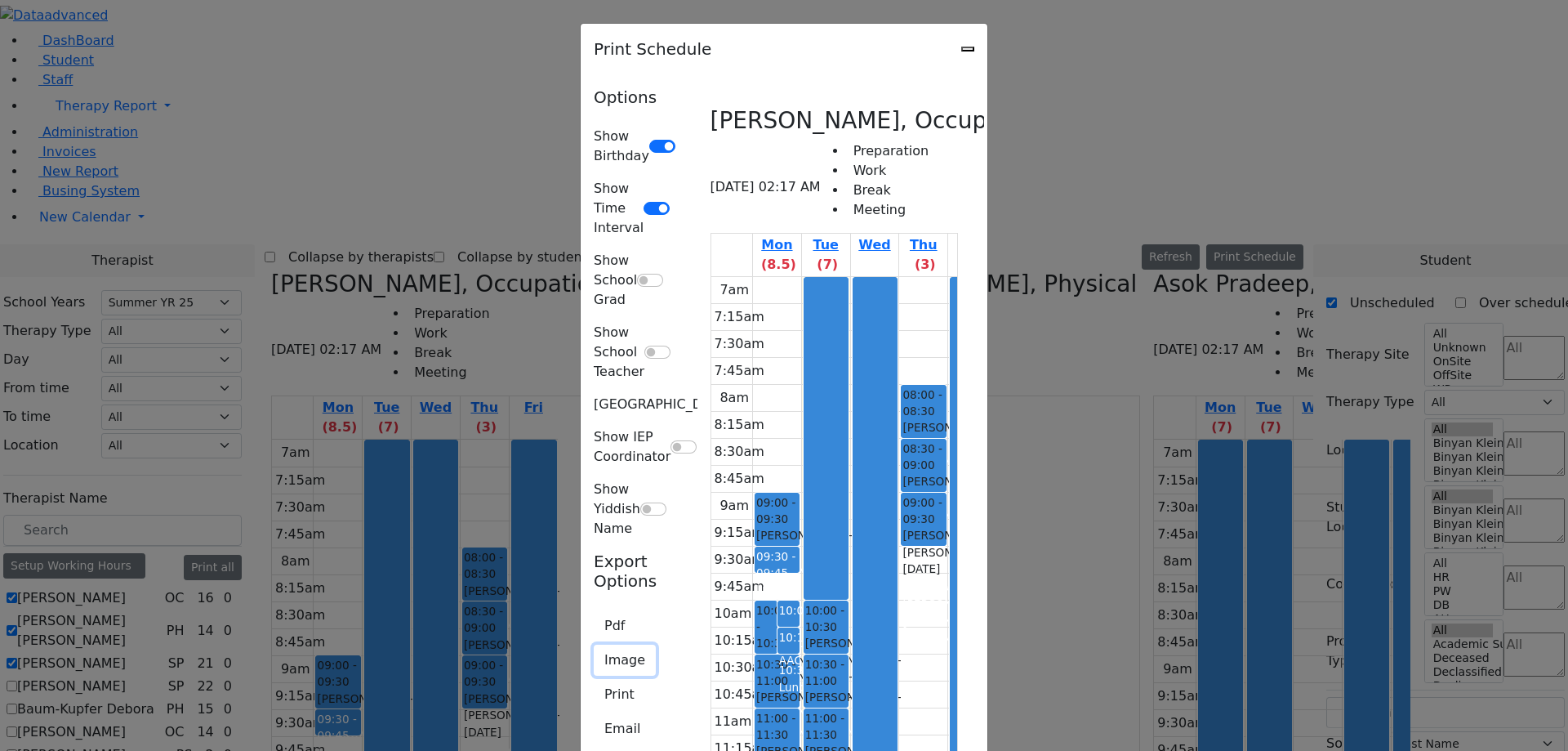
click at [594, 644] on button "Image" at bounding box center [624, 660] width 62 height 31
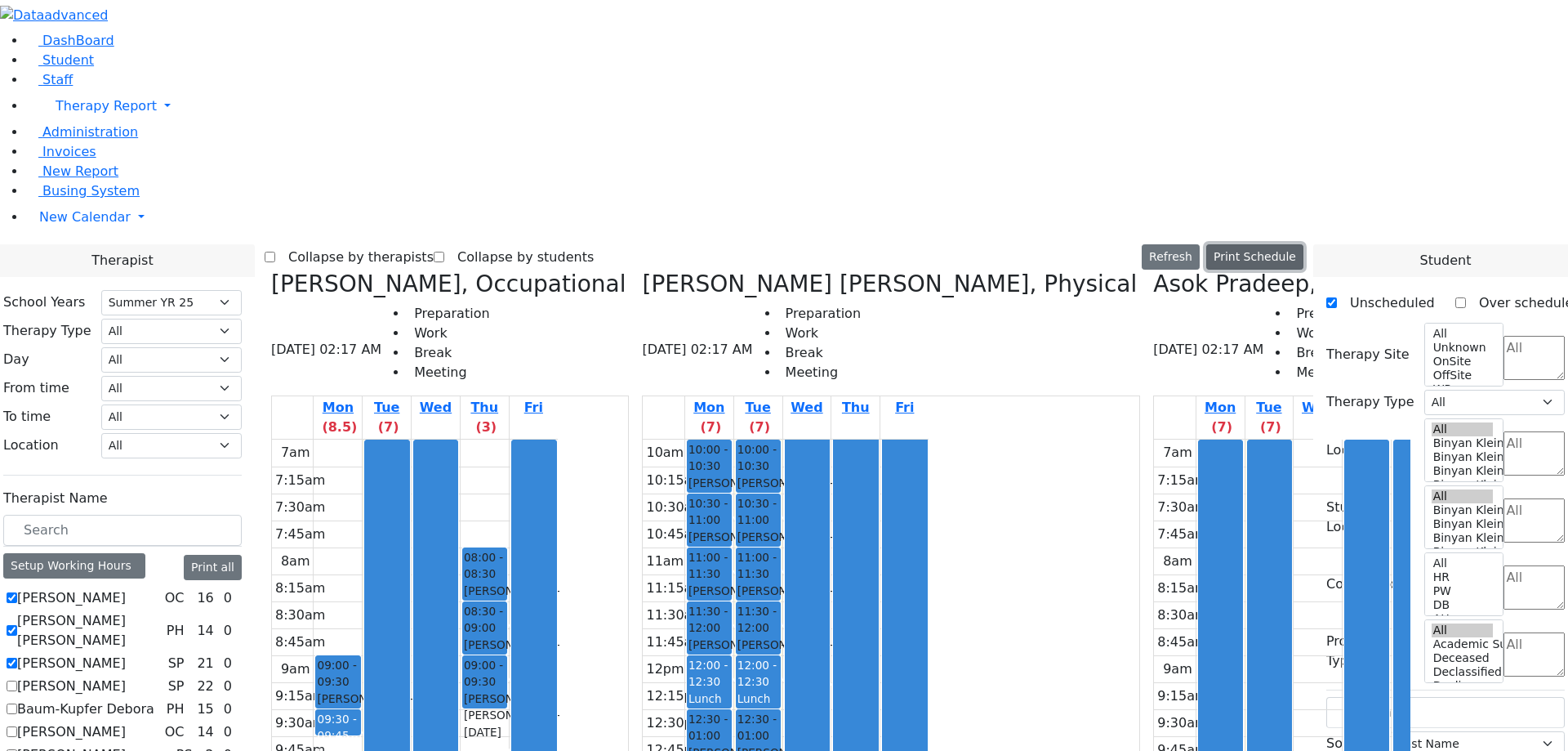
click at [1295, 244] on button "Print Schedule" at bounding box center [1254, 257] width 97 height 25
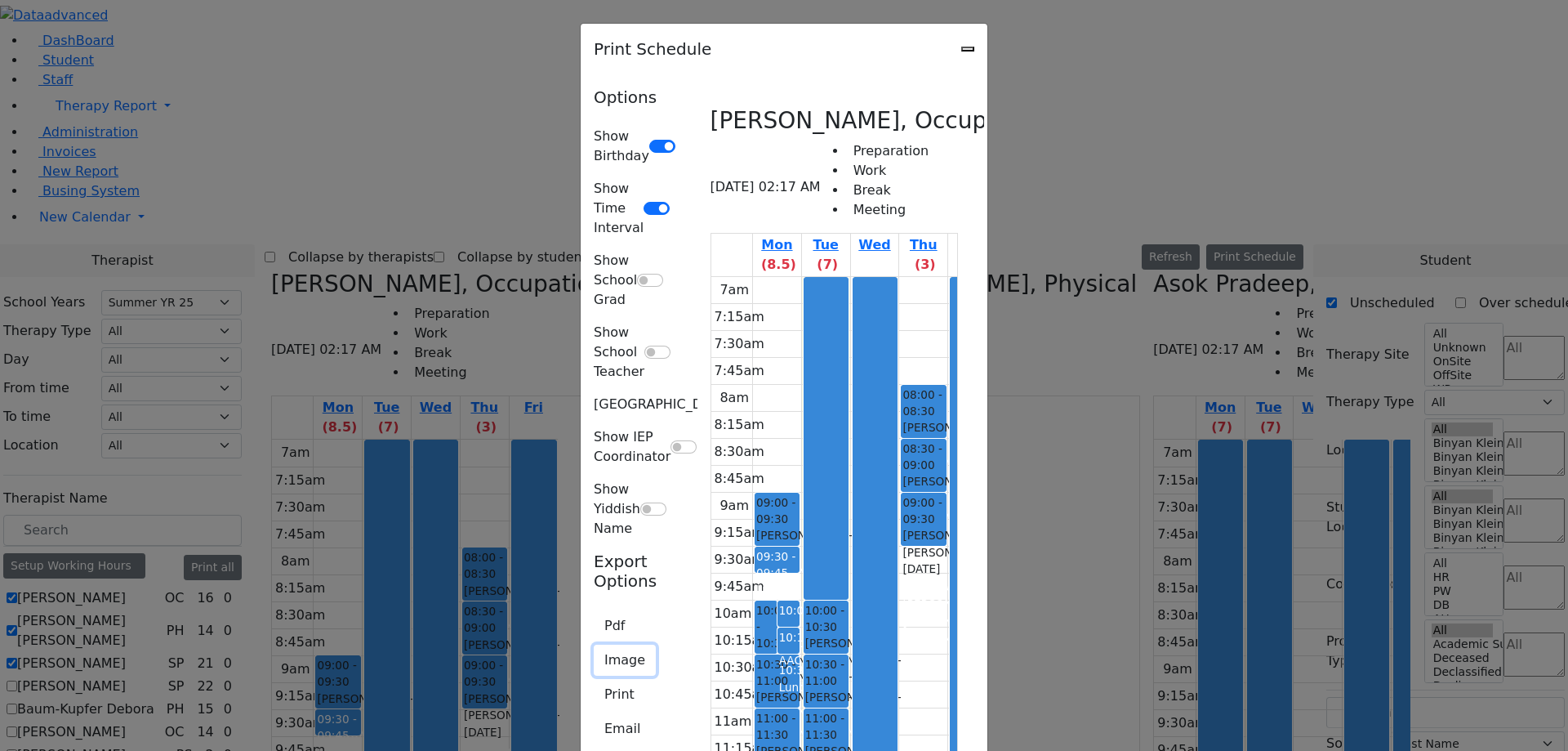
click at [594, 644] on button "Image" at bounding box center [624, 660] width 62 height 31
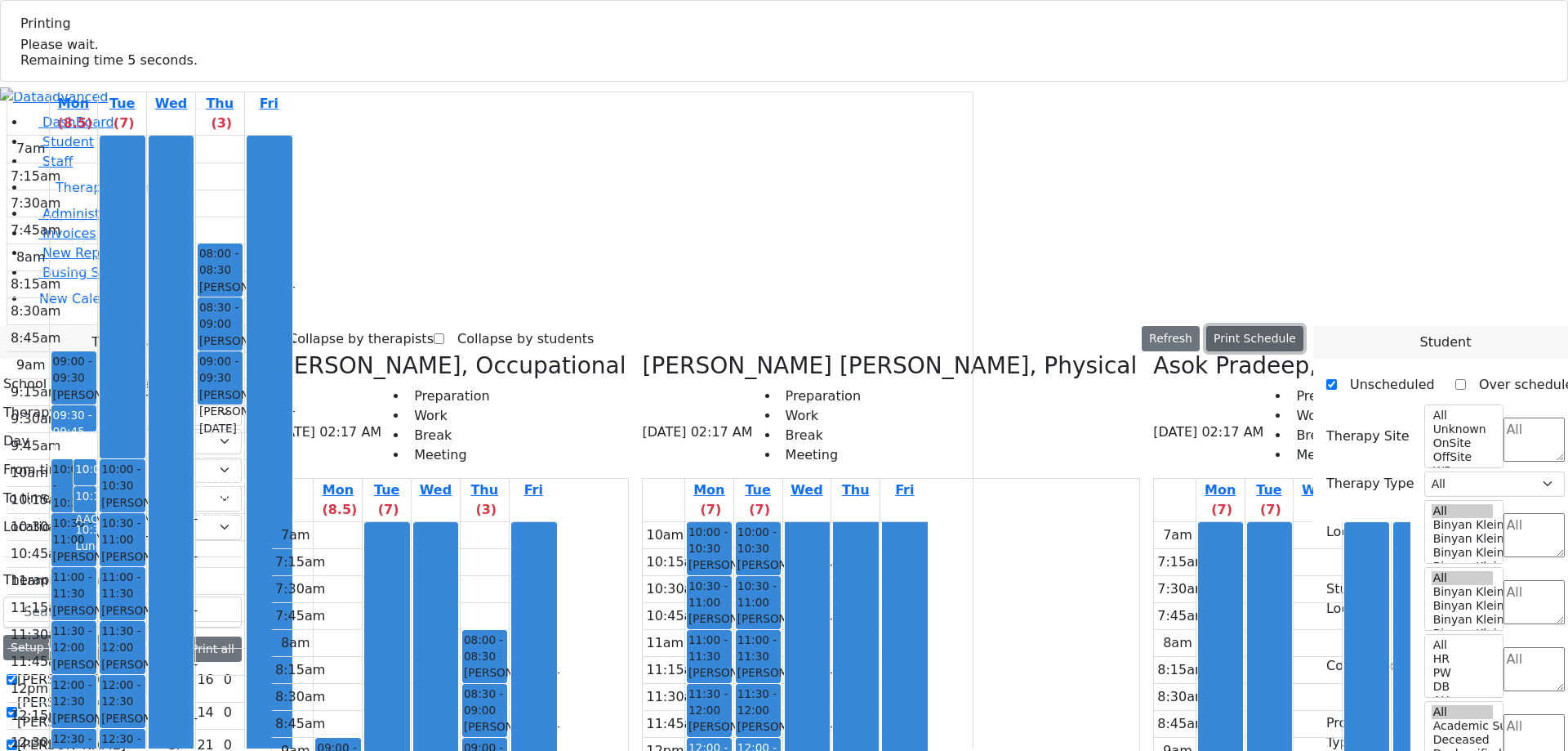
click at [1283, 326] on button "Print Schedule" at bounding box center [1254, 339] width 97 height 25
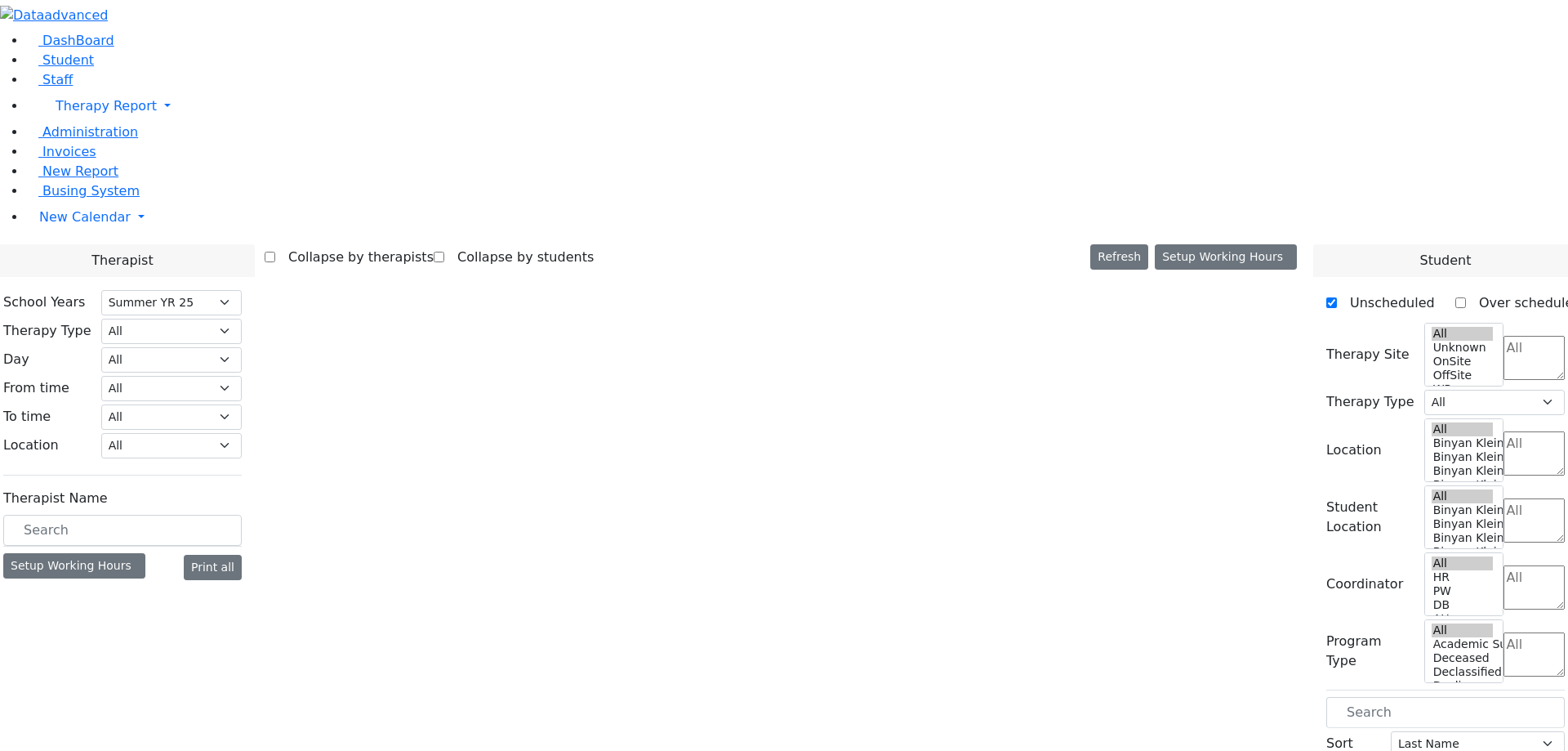
select select "211"
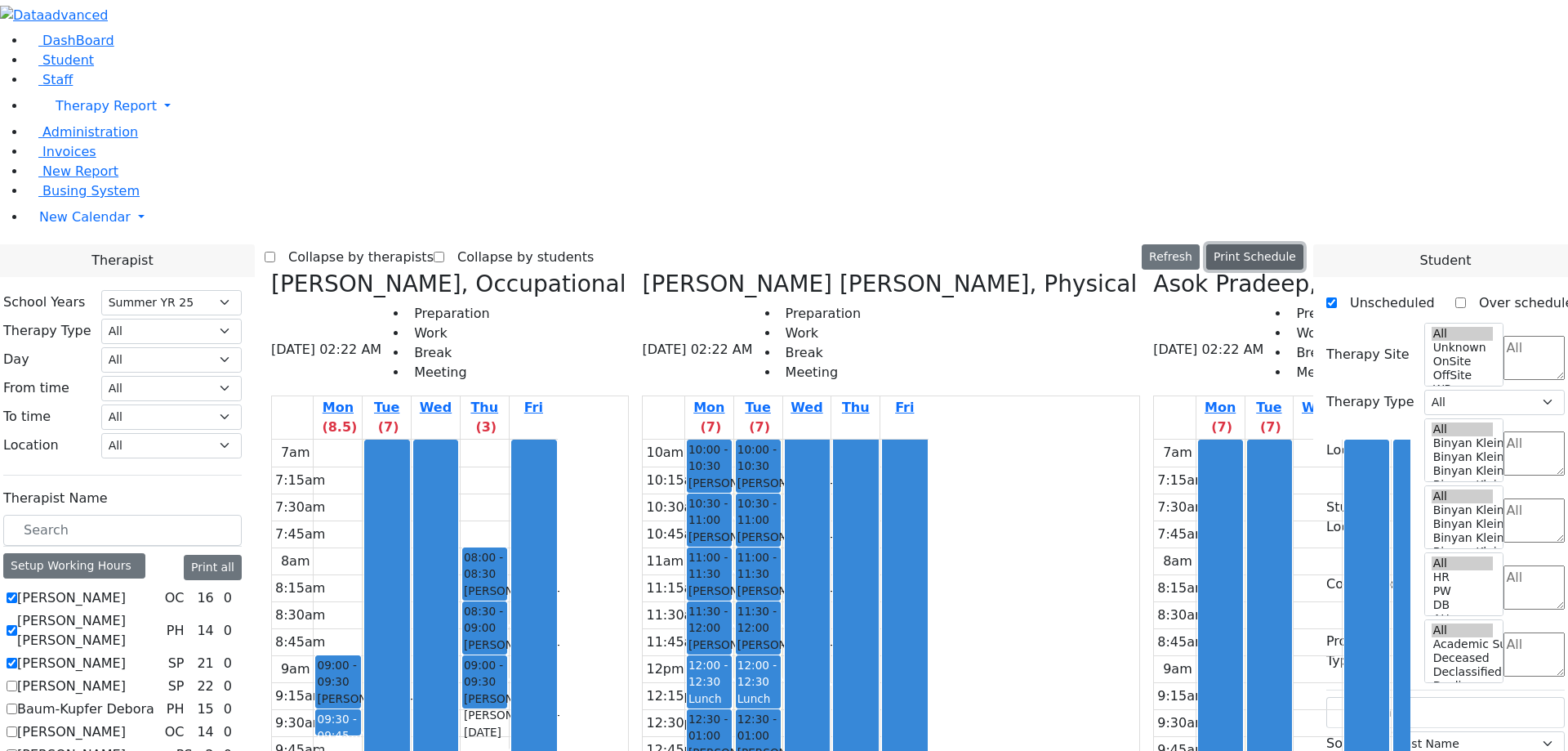
click at [1301, 244] on button "Print Schedule" at bounding box center [1254, 257] width 97 height 25
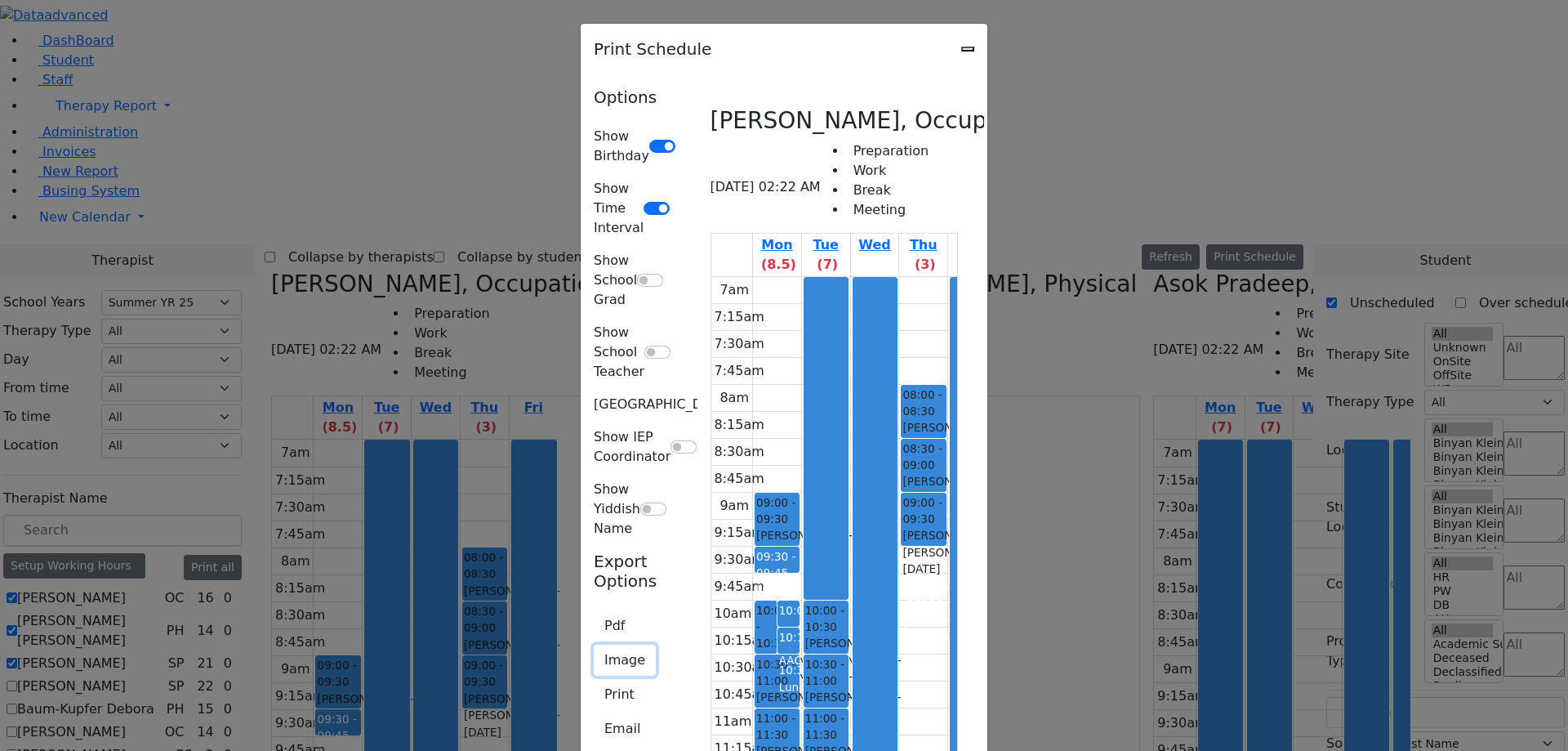
click at [594, 644] on button "Image" at bounding box center [624, 660] width 62 height 31
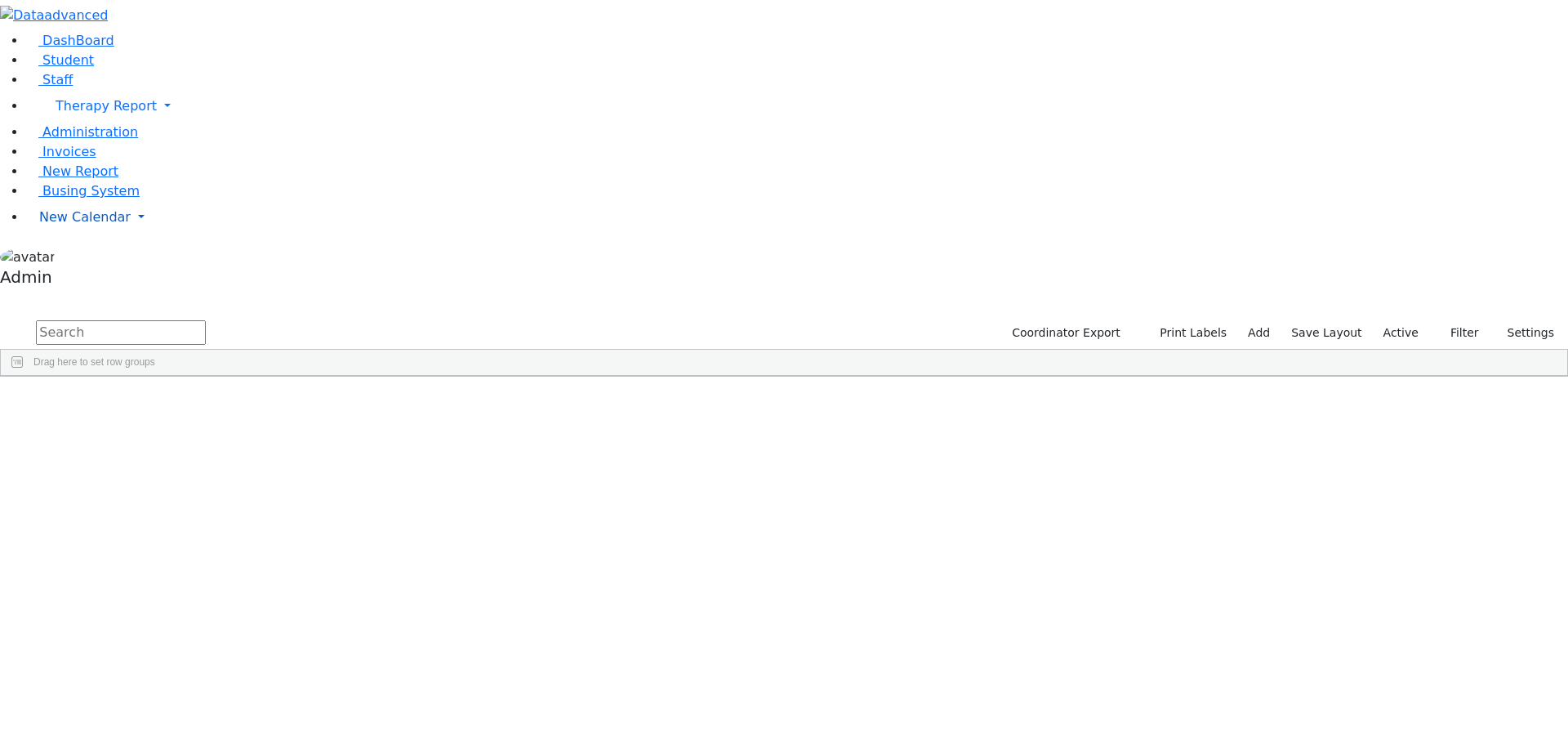
click at [59, 224] on span "New Calendar" at bounding box center [84, 217] width 91 height 16
click at [94, 258] on span "Calendar" at bounding box center [65, 250] width 59 height 16
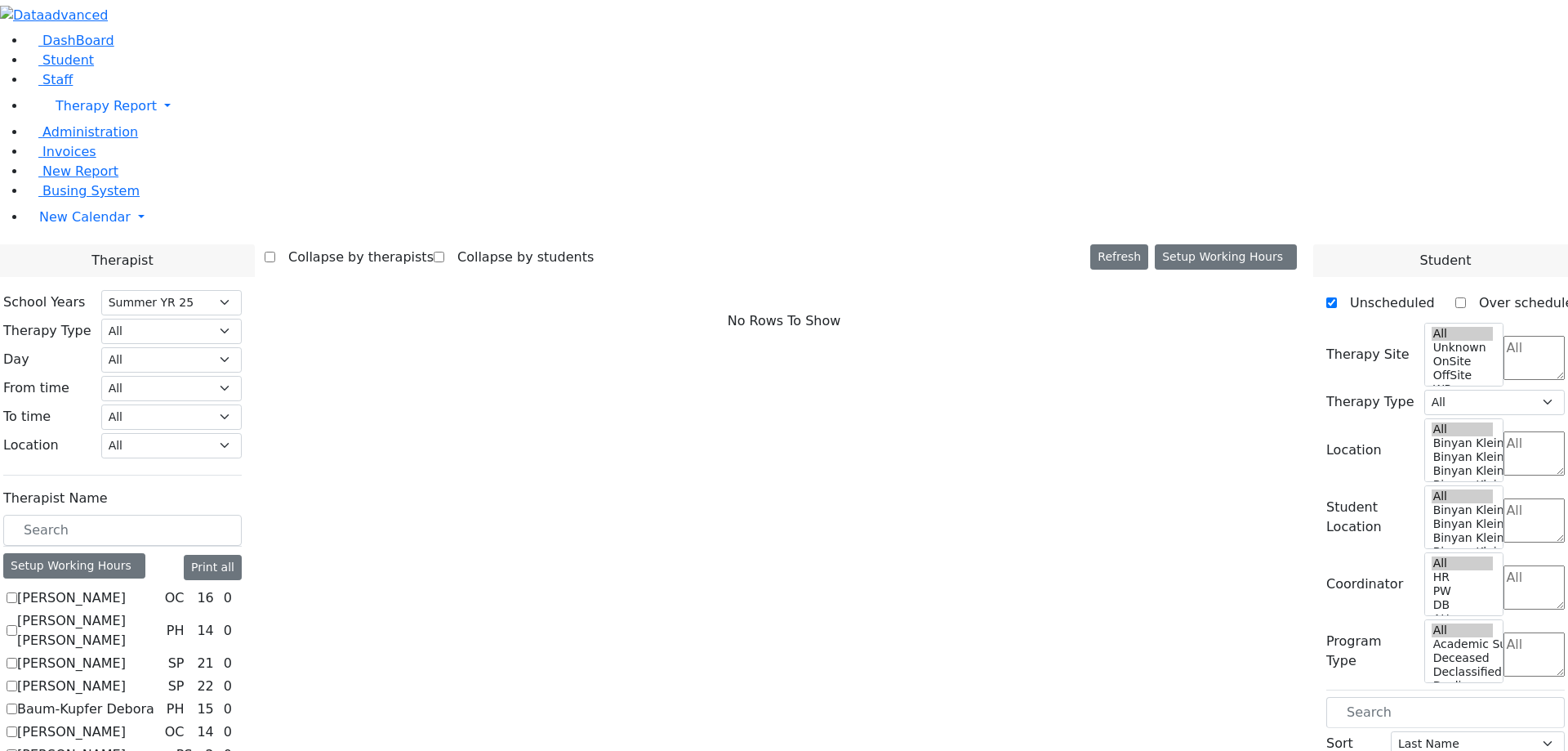
select select "211"
click at [125, 588] on label "[PERSON_NAME]" at bounding box center [71, 598] width 109 height 20
click at [18, 592] on input "[PERSON_NAME]" at bounding box center [12, 597] width 11 height 11
checkbox input "true"
select select "1"
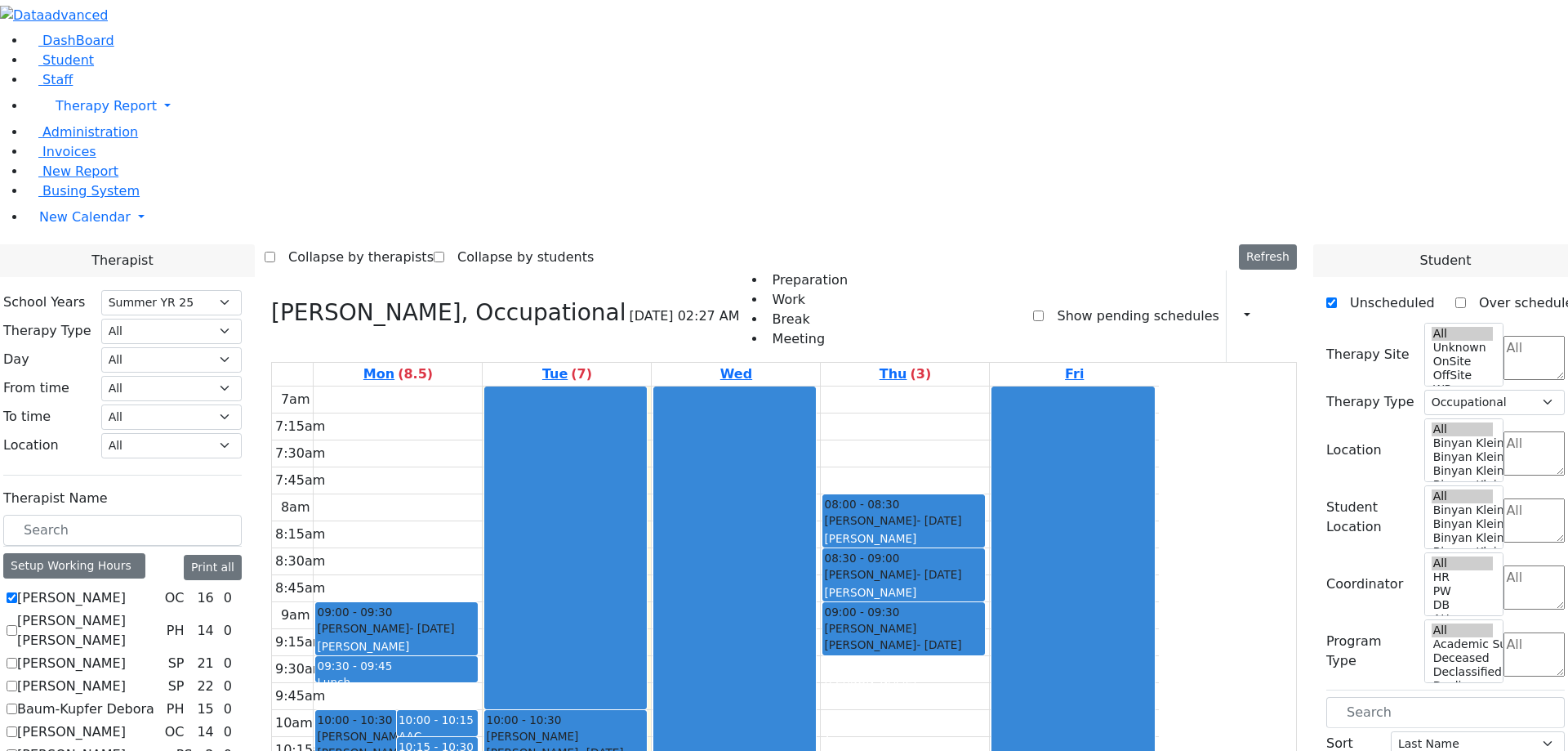
click at [161, 611] on label "[PERSON_NAME] [PERSON_NAME]" at bounding box center [89, 631] width 143 height 39
click at [18, 625] on input "[PERSON_NAME] [PERSON_NAME]" at bounding box center [12, 630] width 11 height 11
checkbox input "true"
select select
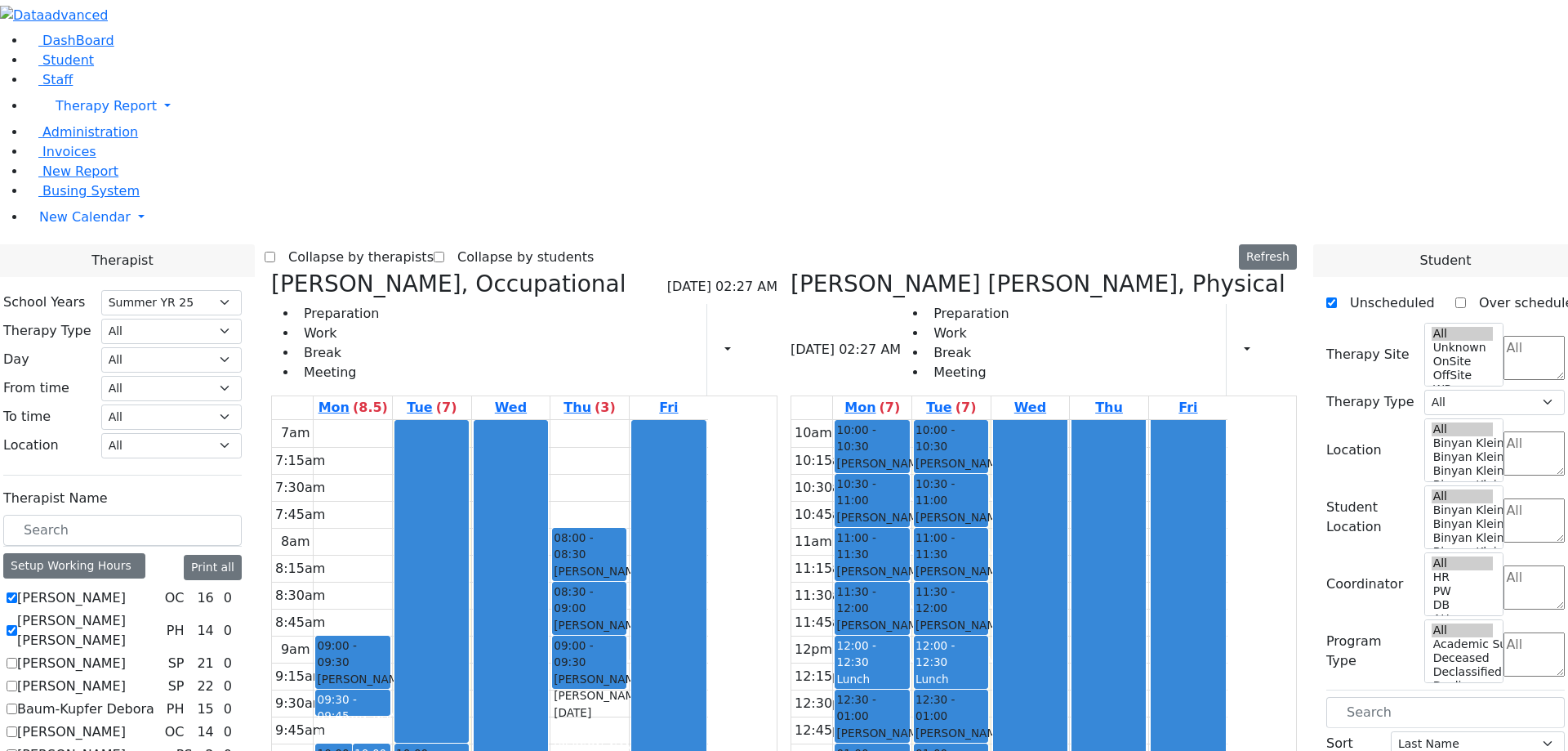
click at [125, 653] on label "[PERSON_NAME]" at bounding box center [71, 663] width 109 height 20
click at [18, 658] on input "[PERSON_NAME]" at bounding box center [12, 663] width 11 height 11
checkbox input "true"
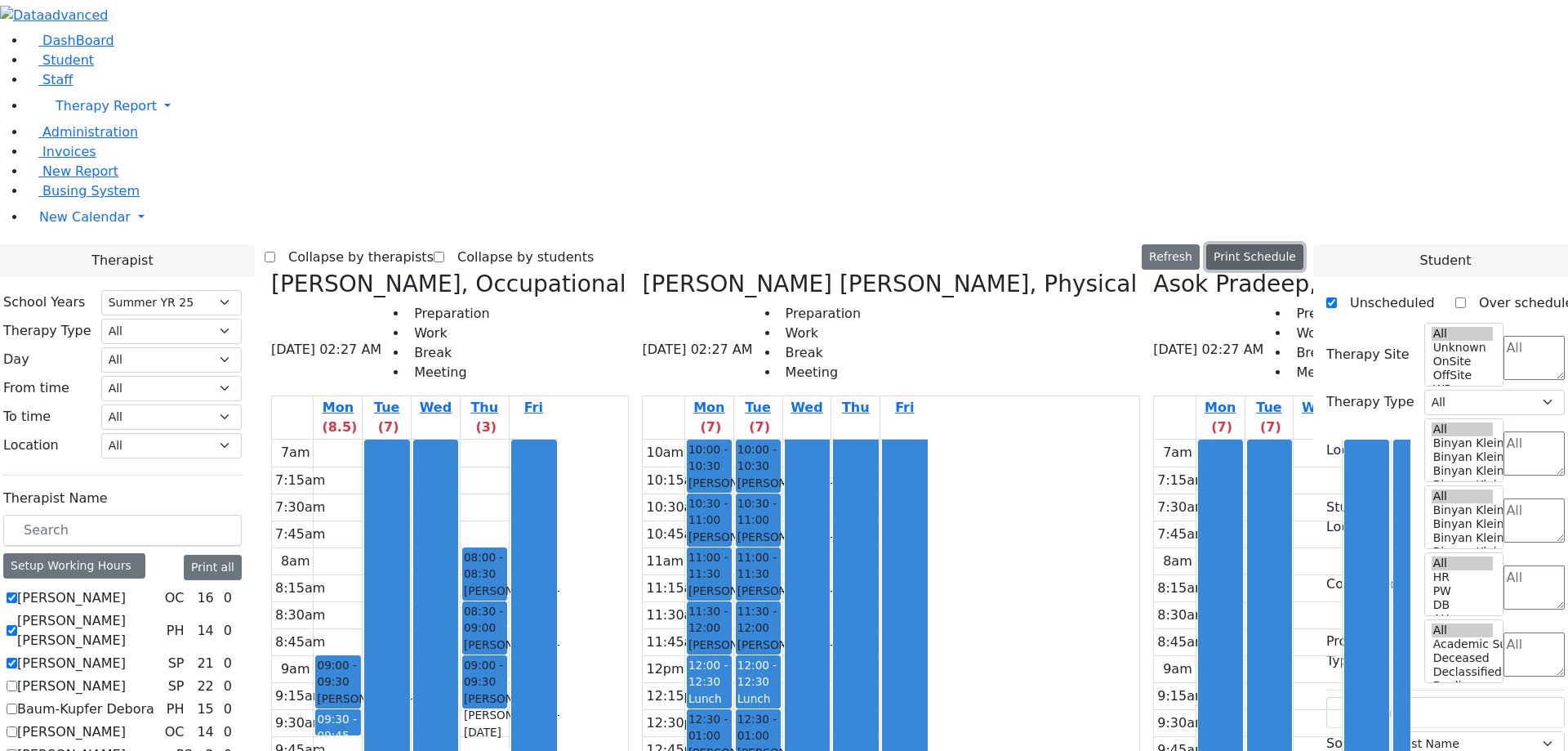
click at [1287, 244] on button "Print Schedule" at bounding box center [1254, 257] width 97 height 25
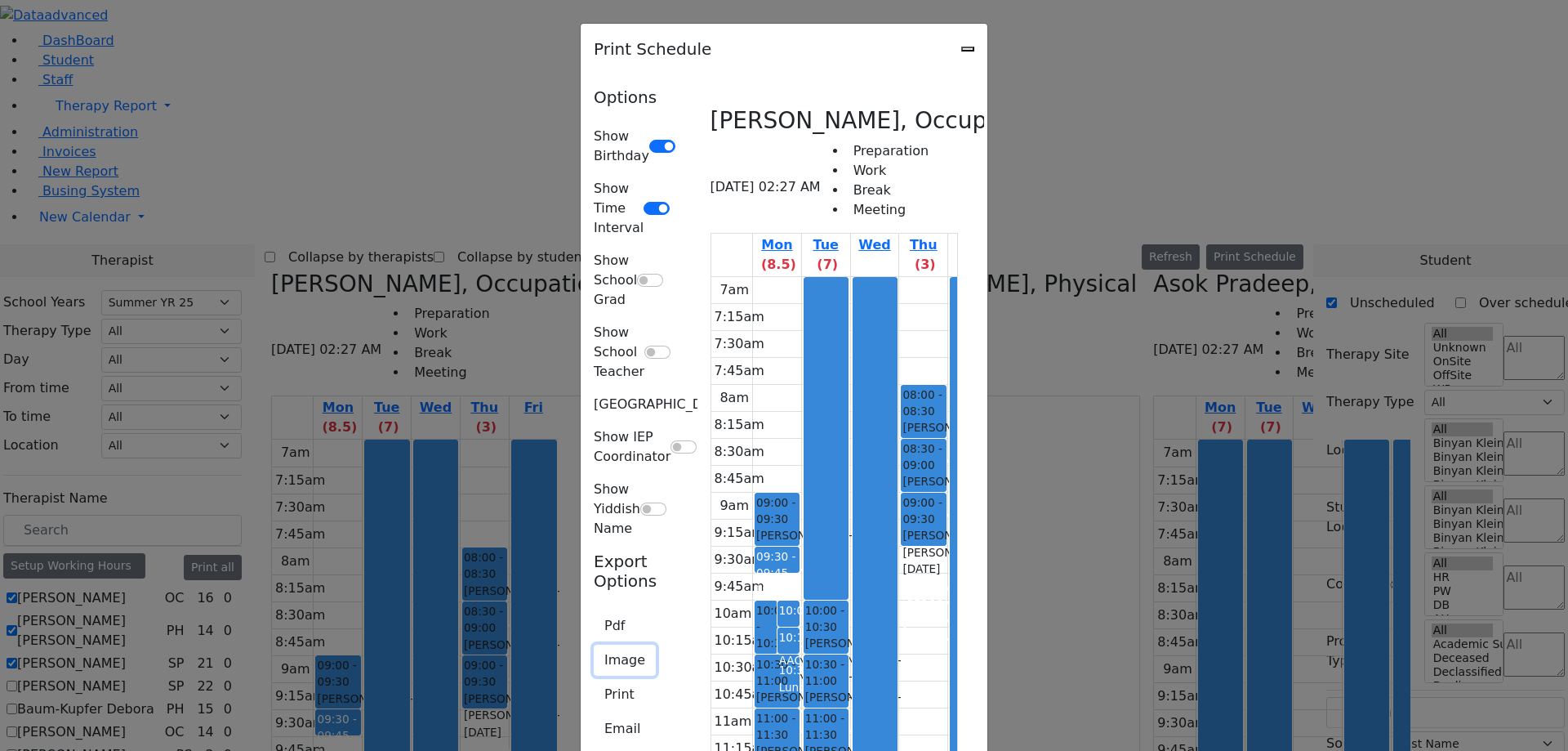
click at [594, 644] on button "Image" at bounding box center [624, 660] width 62 height 31
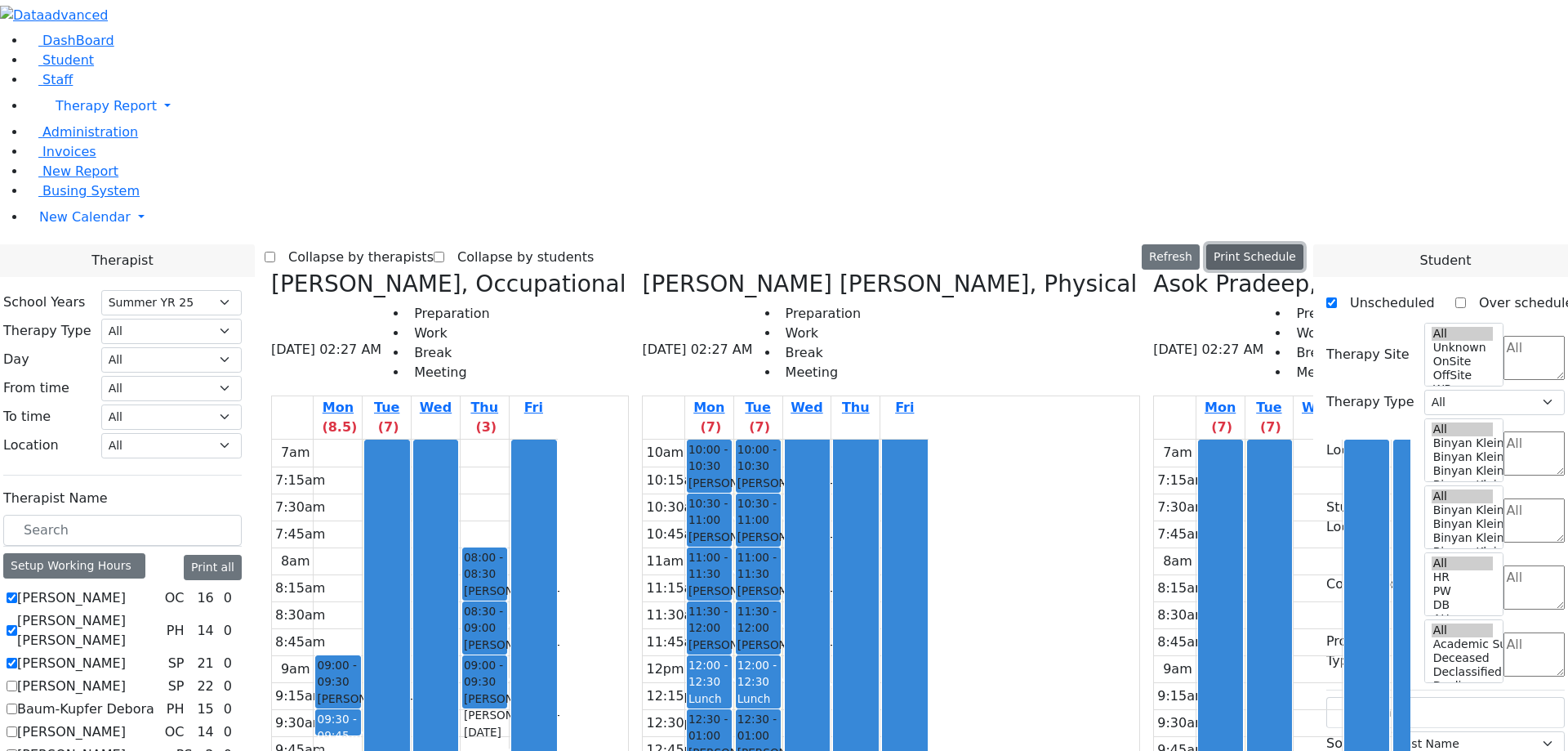
click at [1287, 244] on button "Print Schedule" at bounding box center [1254, 257] width 97 height 25
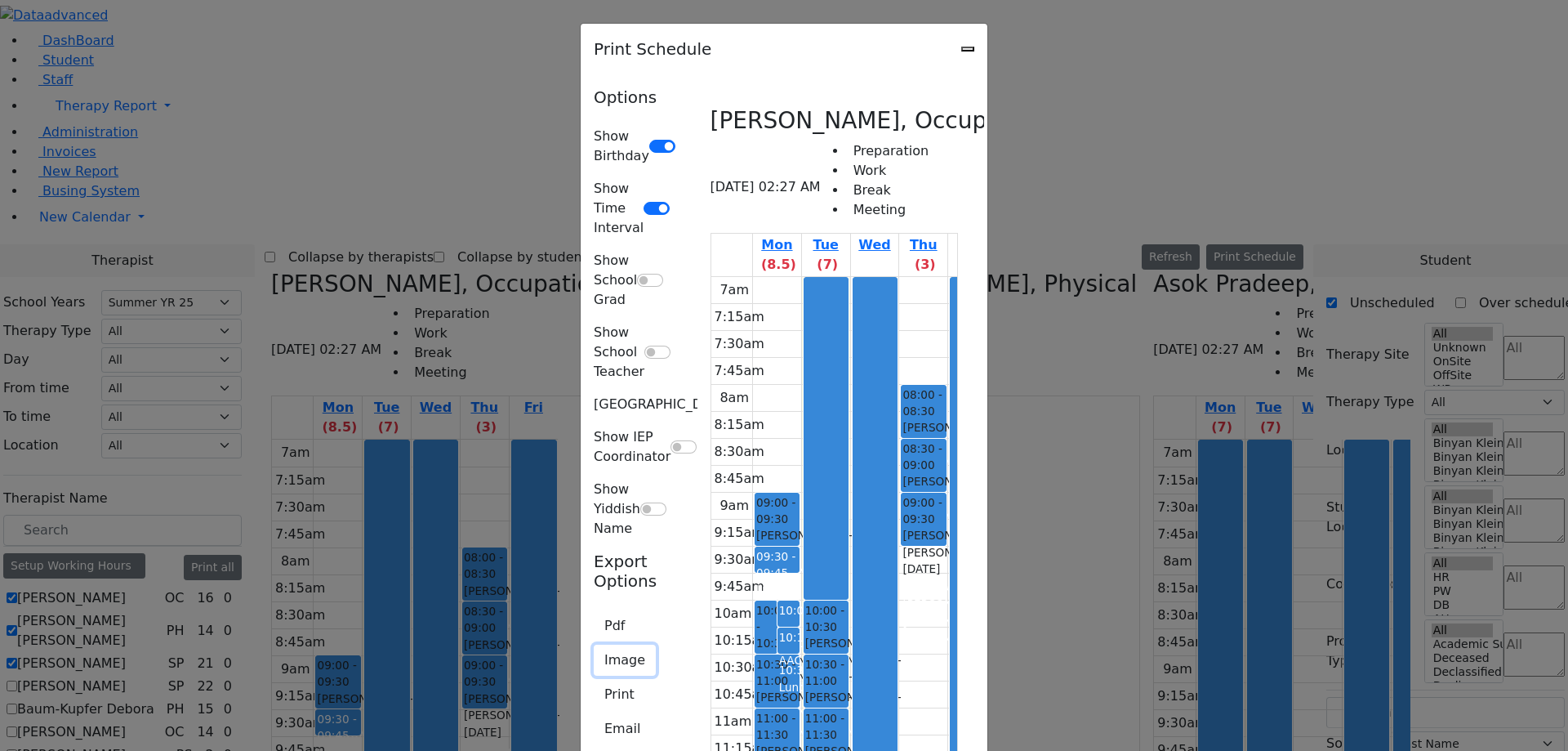
click at [594, 644] on button "Image" at bounding box center [624, 660] width 62 height 31
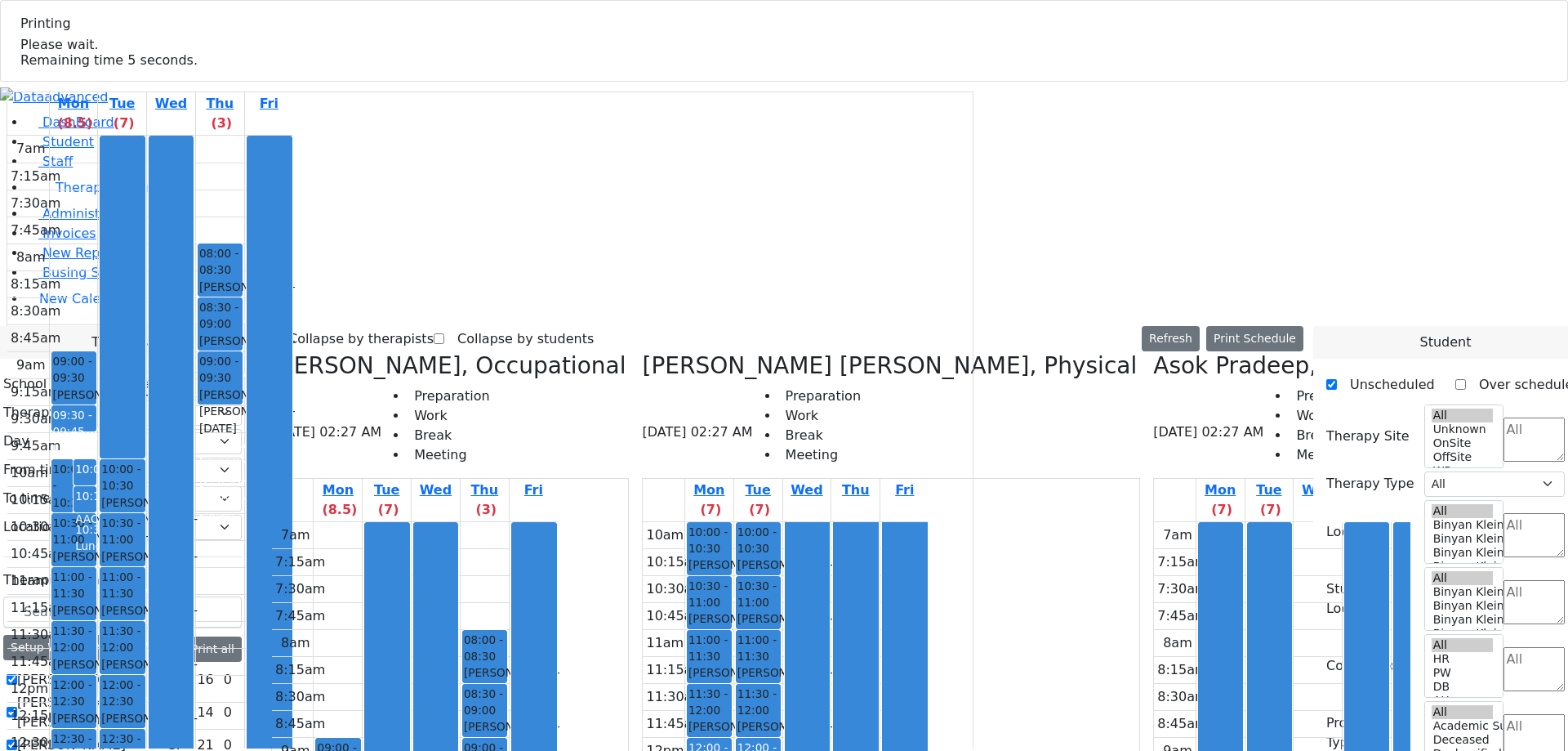
select select "211"
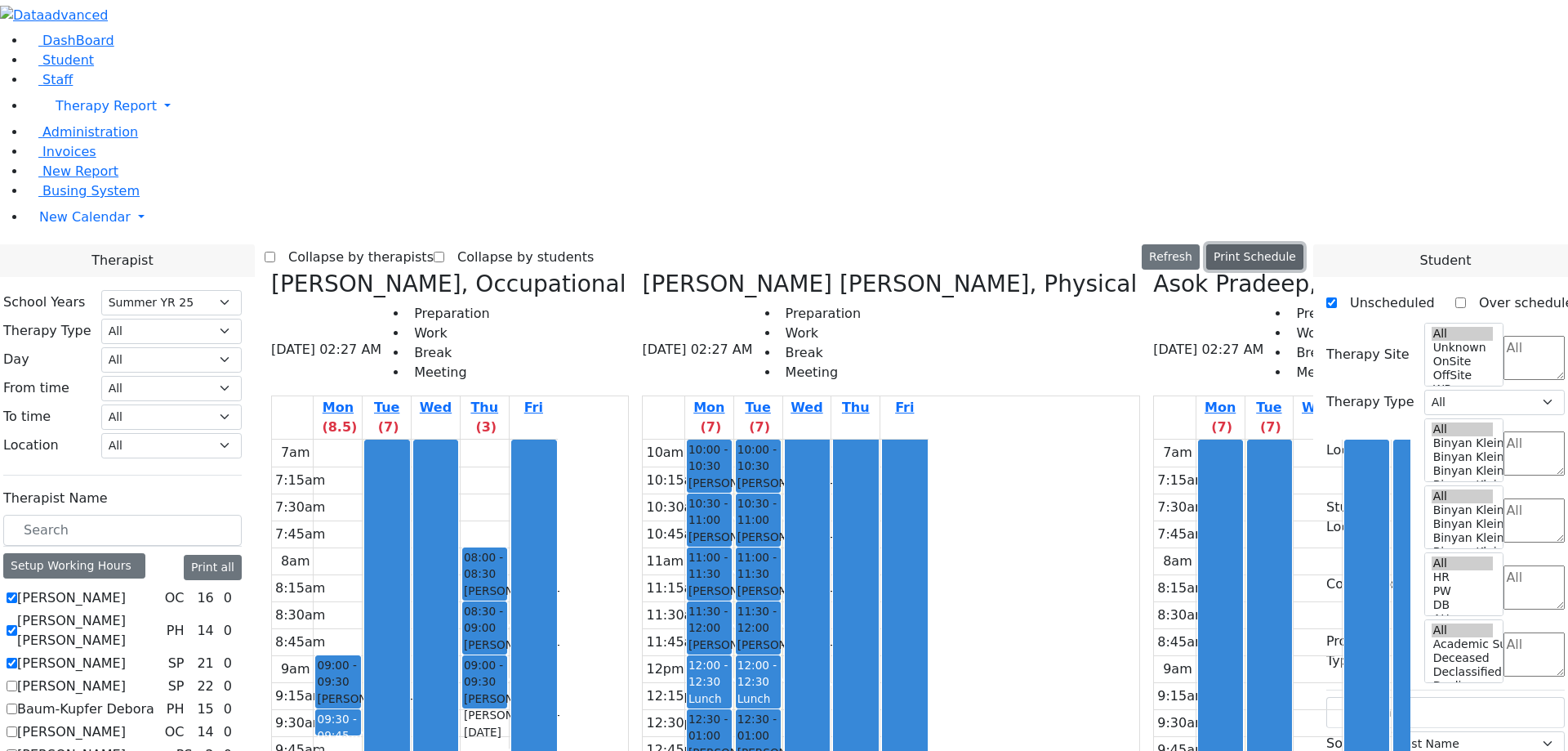
click at [1280, 244] on button "Print Schedule" at bounding box center [1254, 257] width 97 height 25
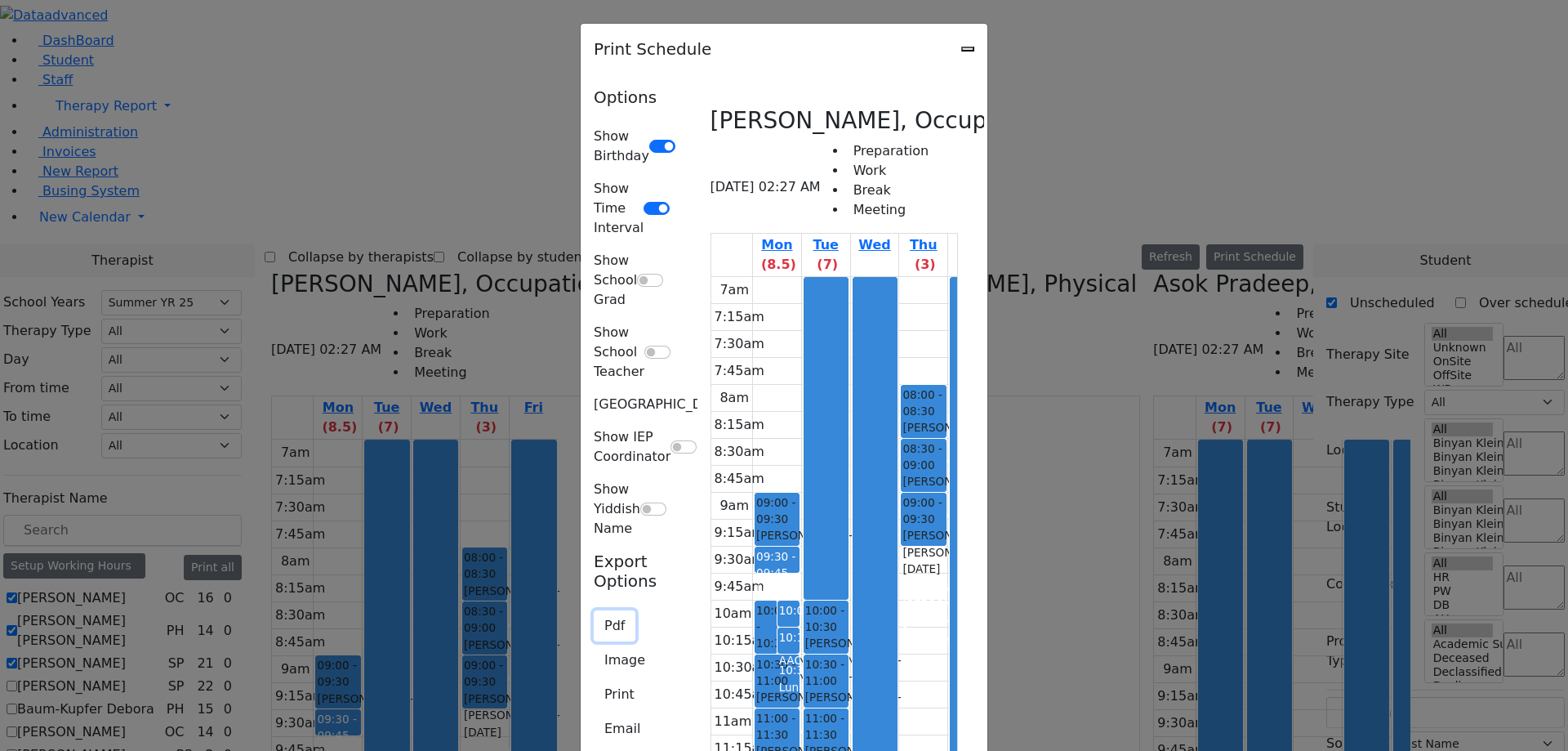
click at [594, 610] on button "Pdf" at bounding box center [615, 626] width 42 height 31
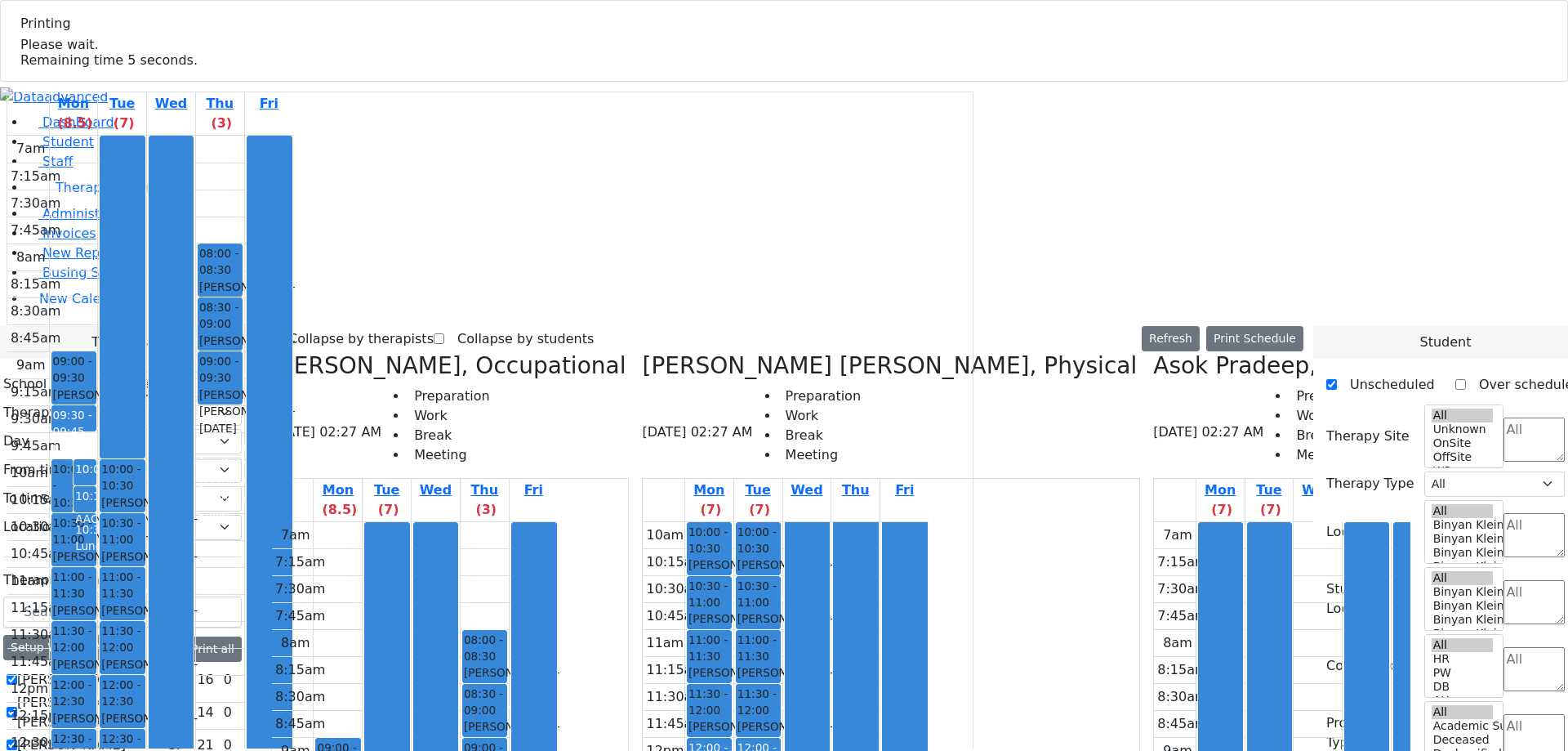
select select "211"
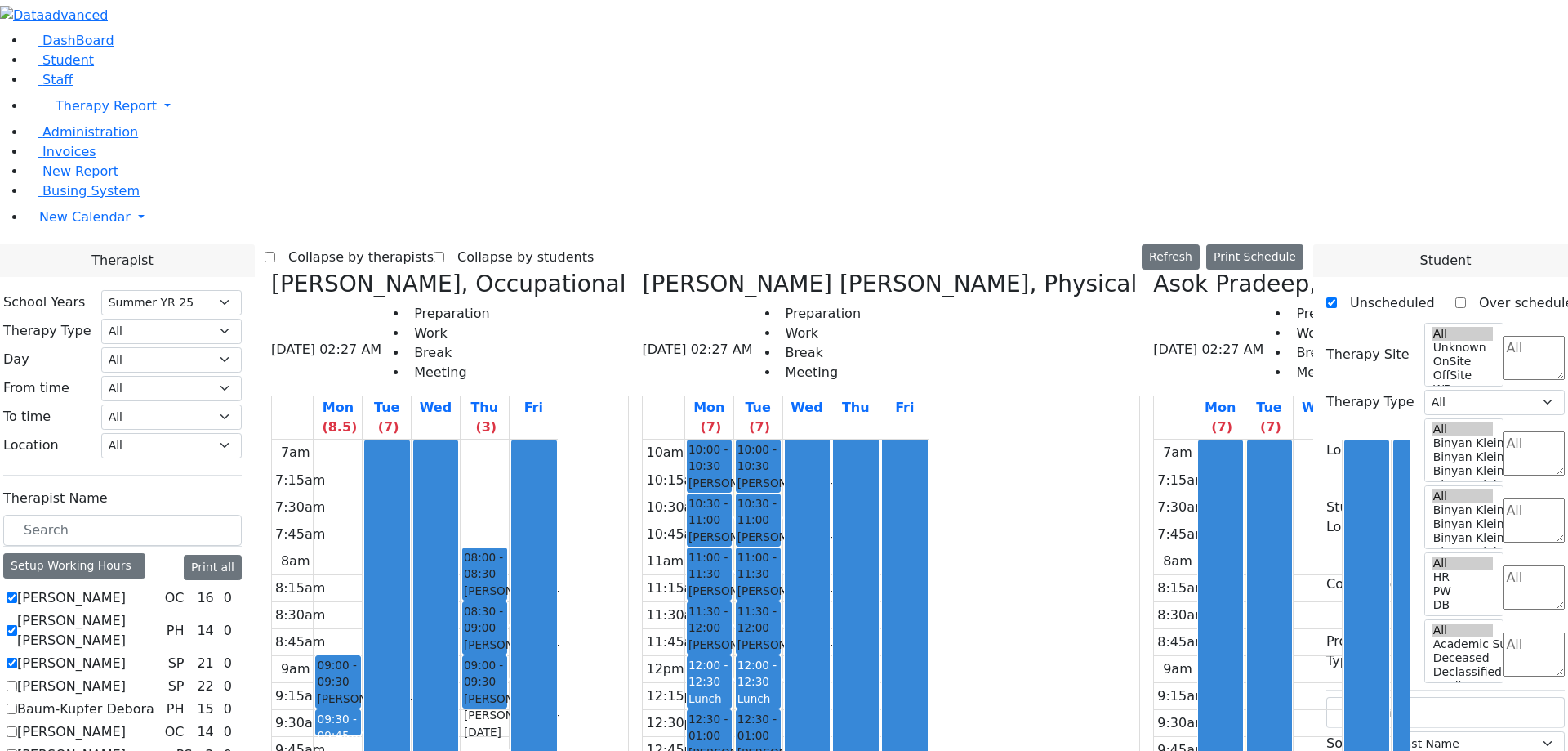
click at [1291, 244] on button "Print Schedule" at bounding box center [1254, 257] width 97 height 25
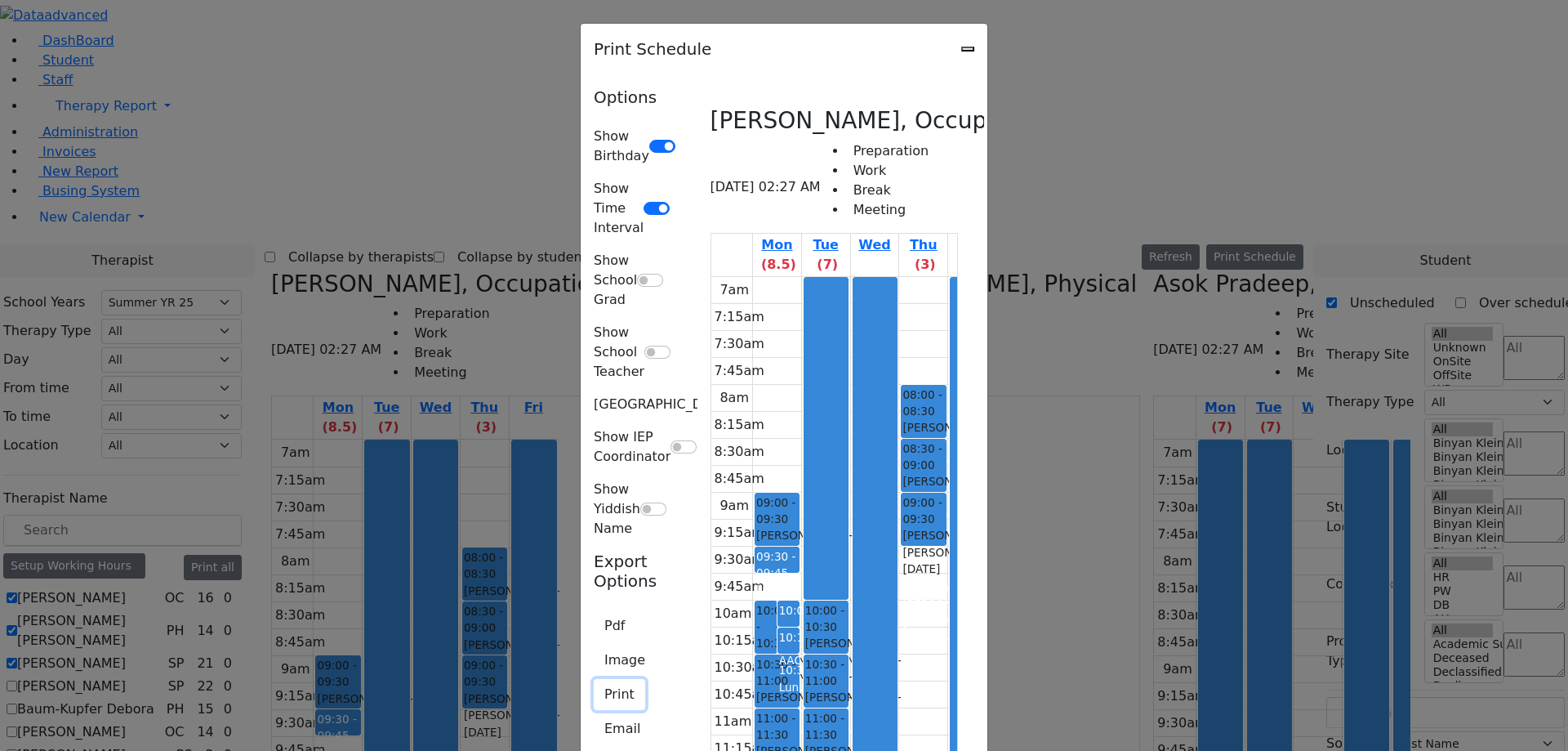
click at [594, 679] on button "Print" at bounding box center [620, 694] width 52 height 31
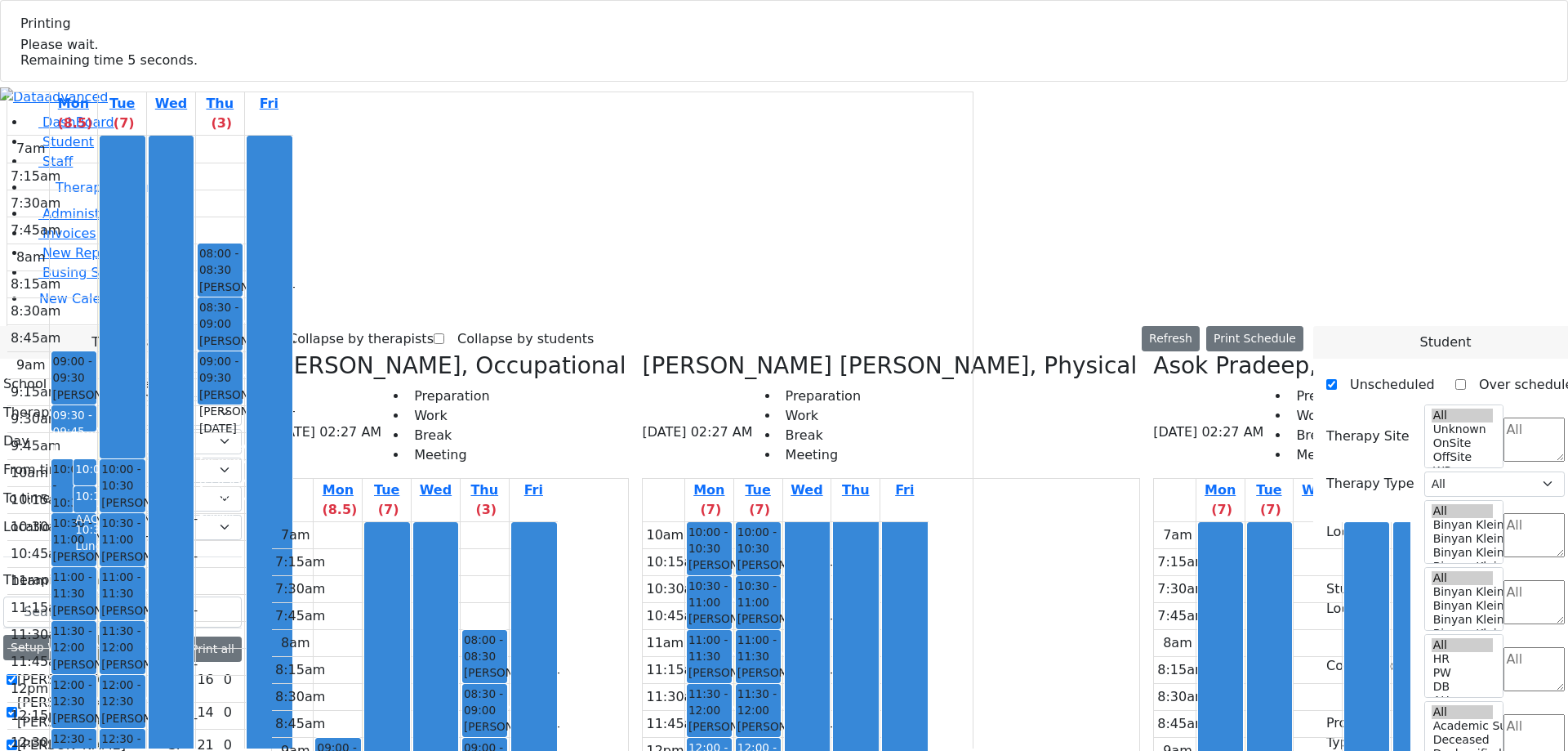
select select "211"
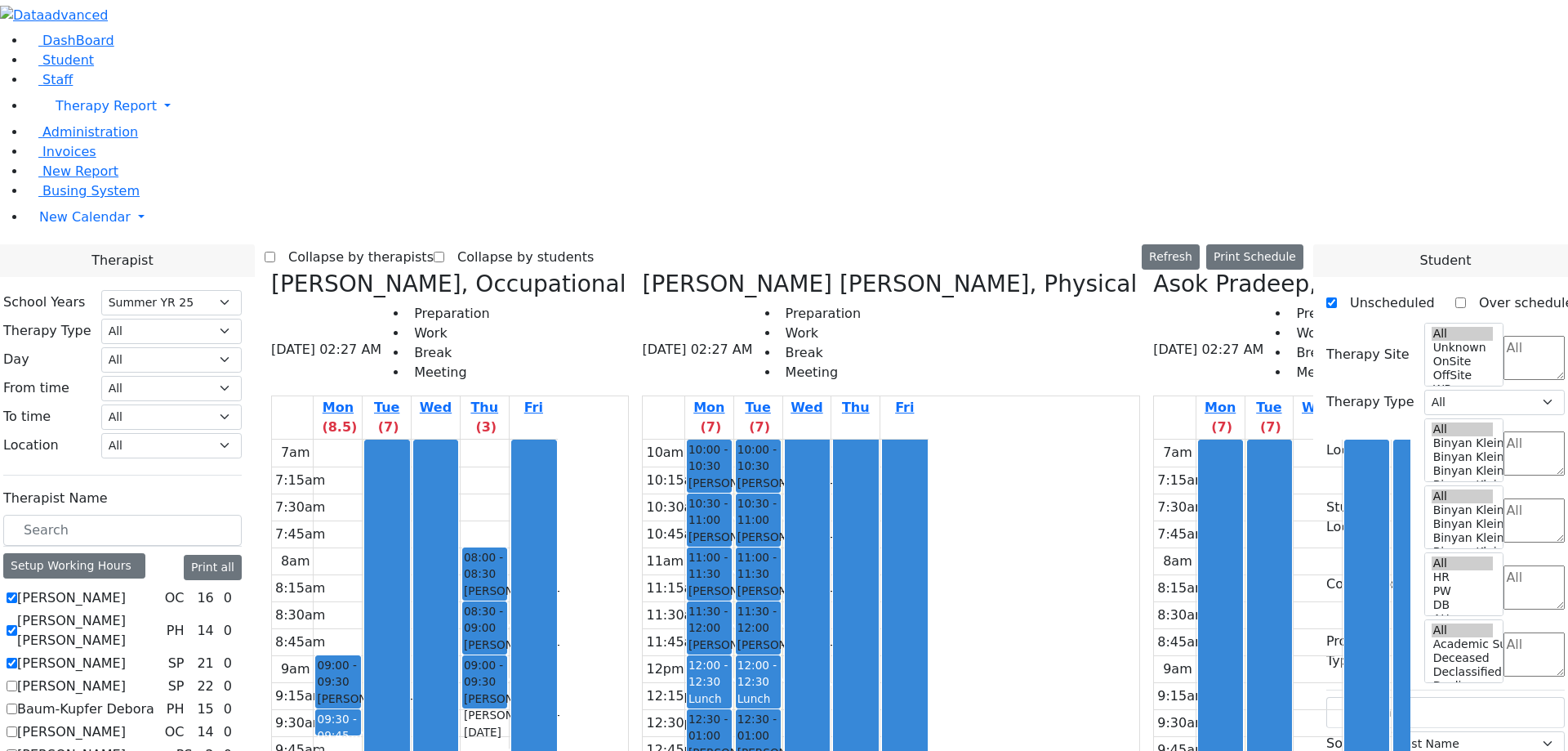
select select "211"
click at [1275, 244] on button "Print Schedule" at bounding box center [1254, 257] width 97 height 25
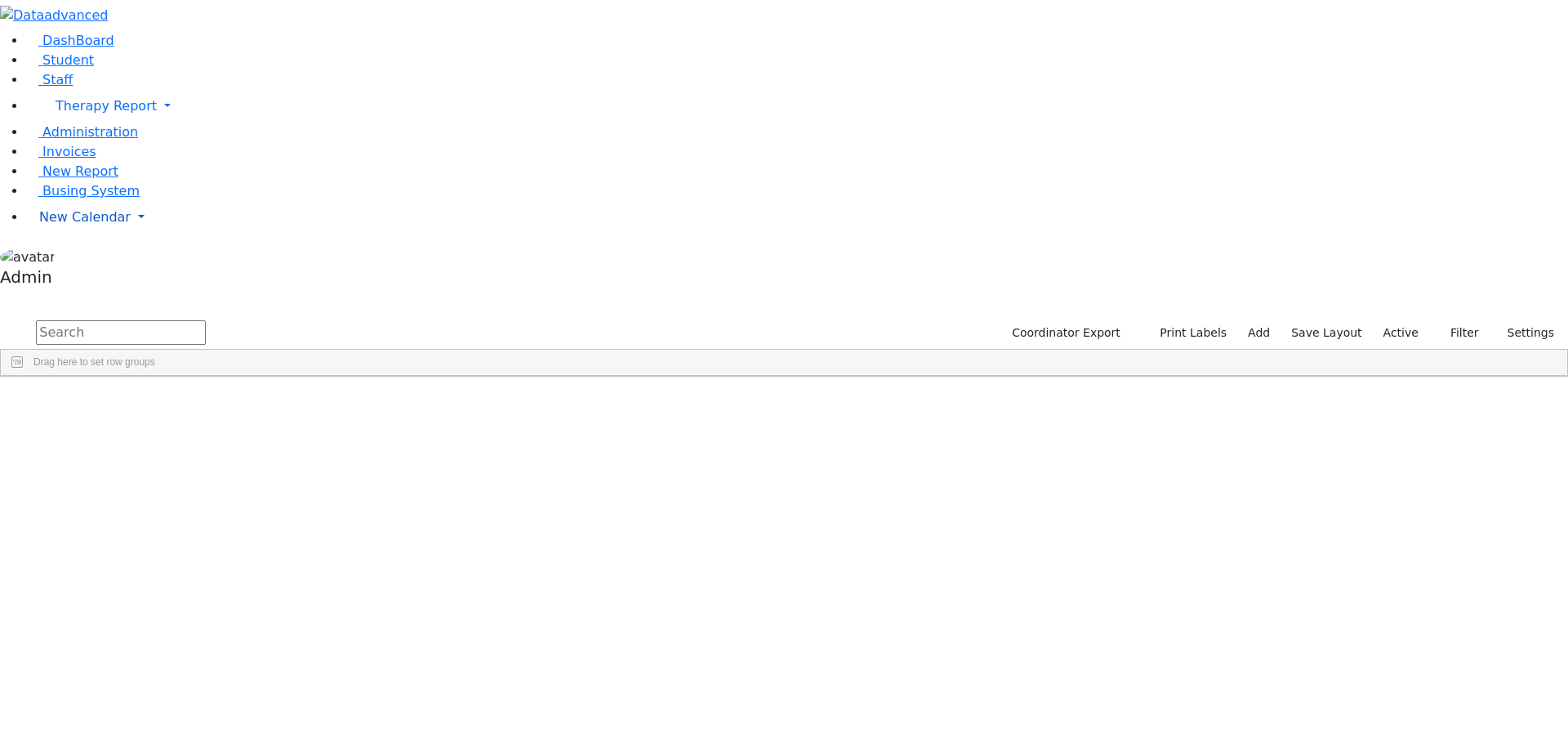
click at [103, 224] on span "New Calendar" at bounding box center [84, 217] width 91 height 16
click at [76, 258] on span "Calendar" at bounding box center [65, 250] width 59 height 16
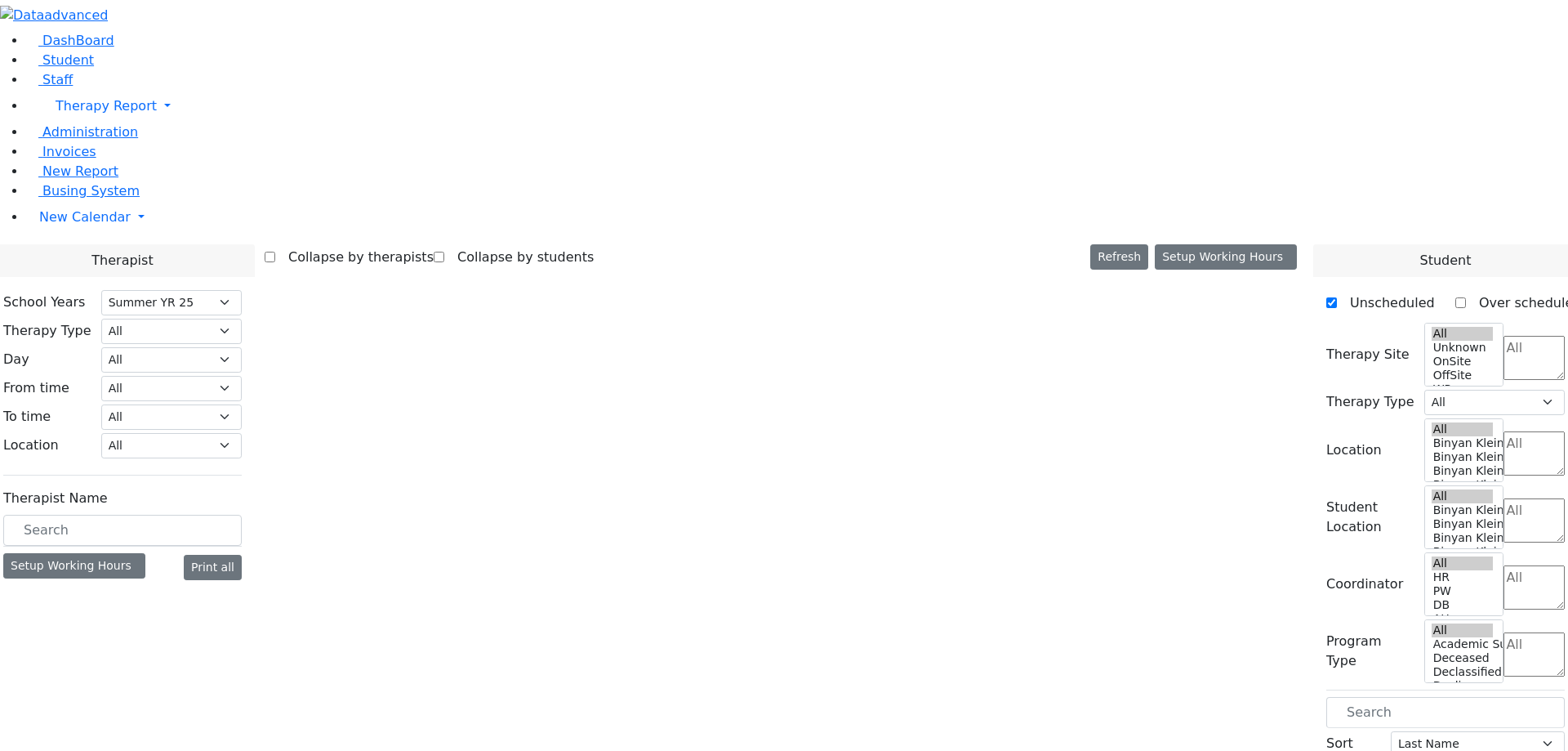
select select "211"
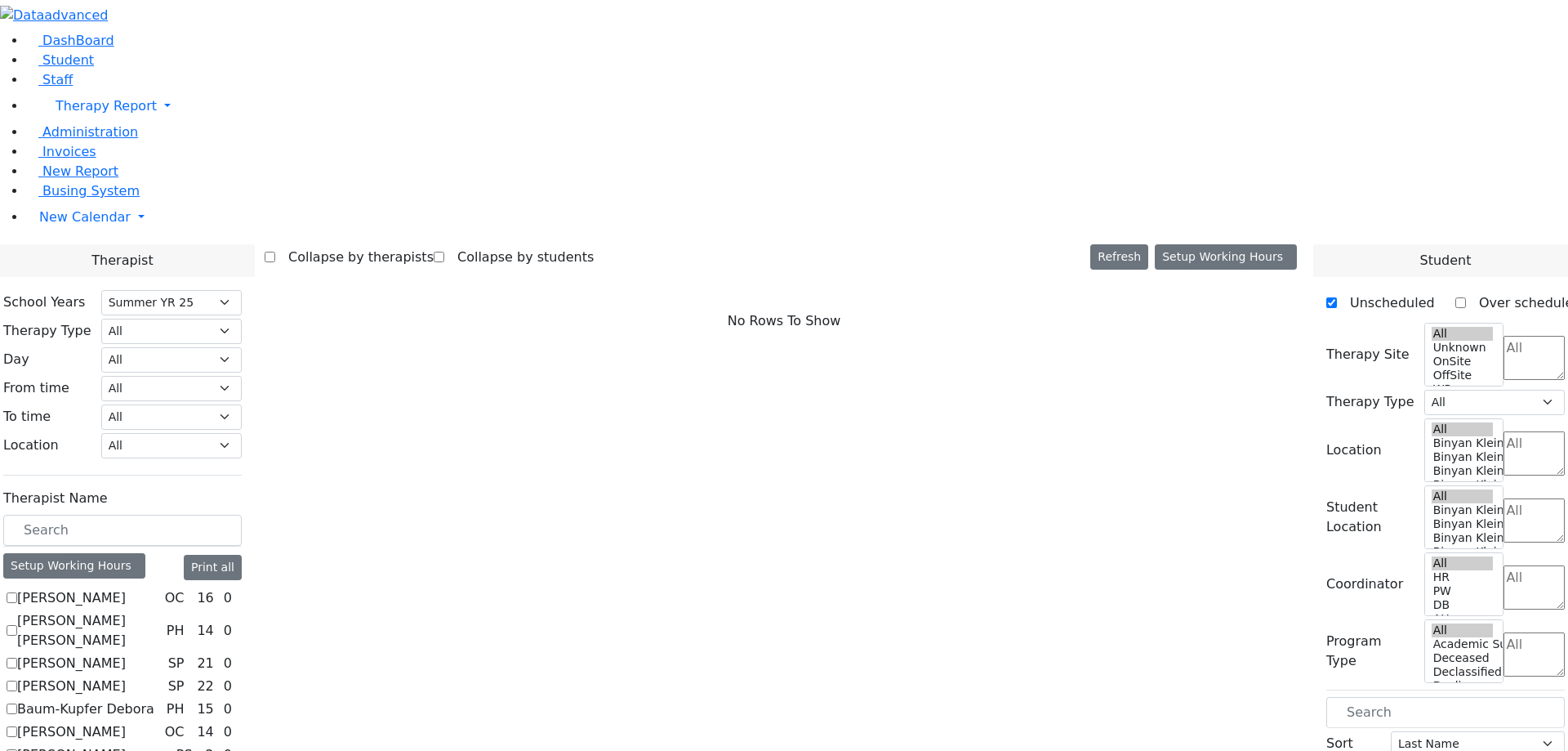
click at [125, 588] on label "[PERSON_NAME]" at bounding box center [71, 598] width 109 height 20
click at [18, 592] on input "[PERSON_NAME]" at bounding box center [12, 597] width 11 height 11
checkbox input "true"
select select "1"
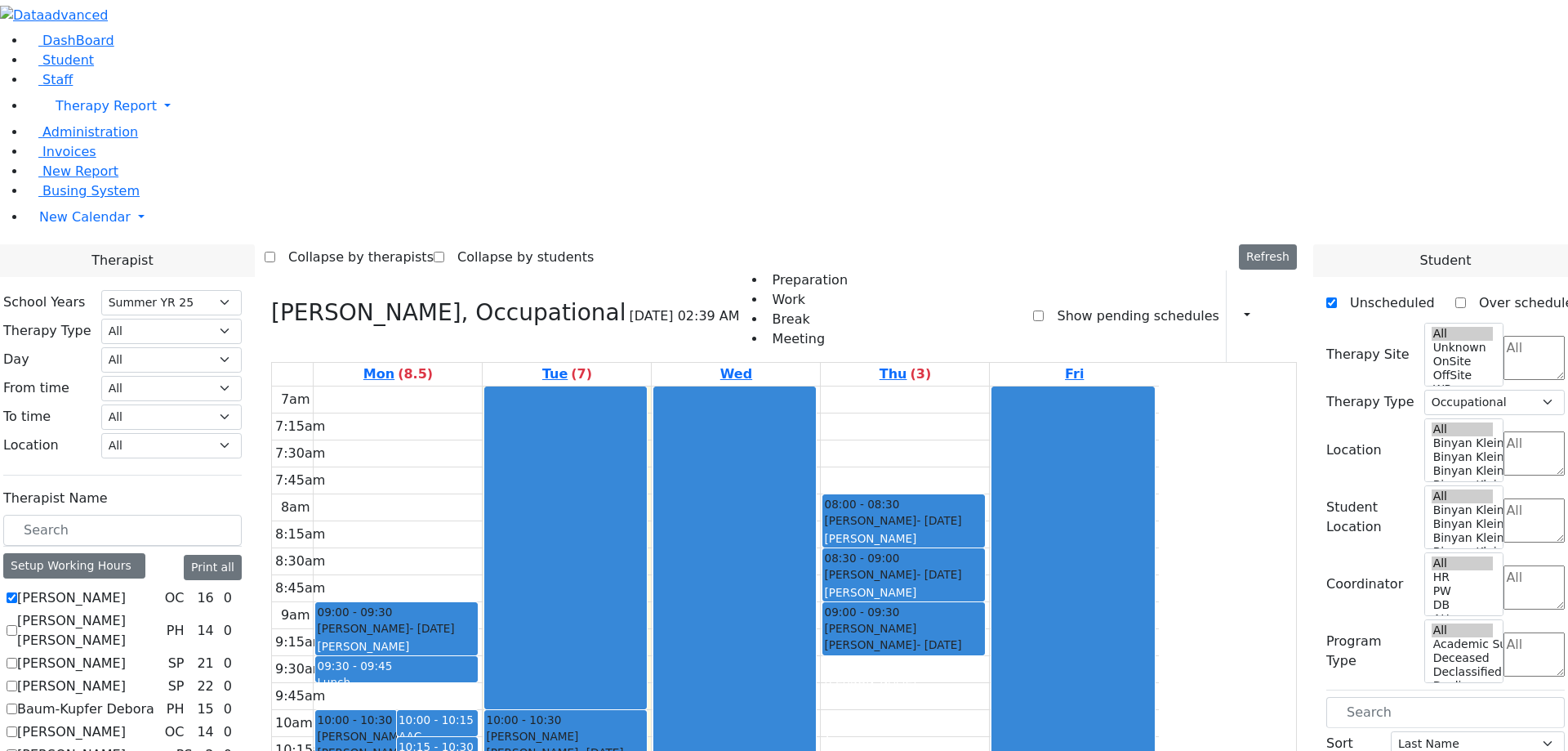
click at [161, 611] on label "[PERSON_NAME] [PERSON_NAME]" at bounding box center [89, 631] width 143 height 39
click at [18, 625] on input "[PERSON_NAME] [PERSON_NAME]" at bounding box center [12, 630] width 11 height 11
checkbox input "true"
select select
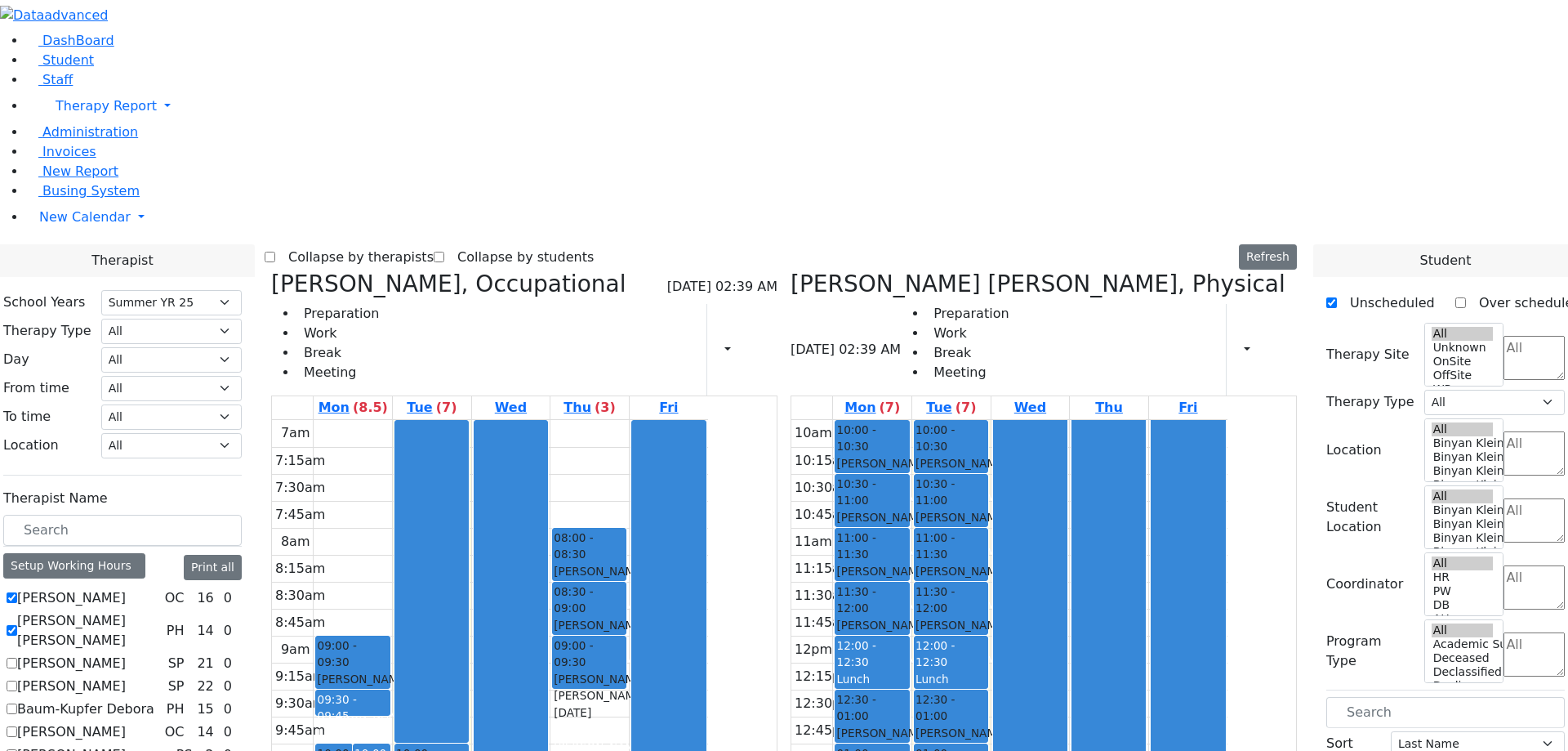
click at [125, 653] on label "[PERSON_NAME]" at bounding box center [71, 663] width 109 height 20
click at [18, 658] on input "[PERSON_NAME]" at bounding box center [12, 663] width 11 height 11
checkbox input "true"
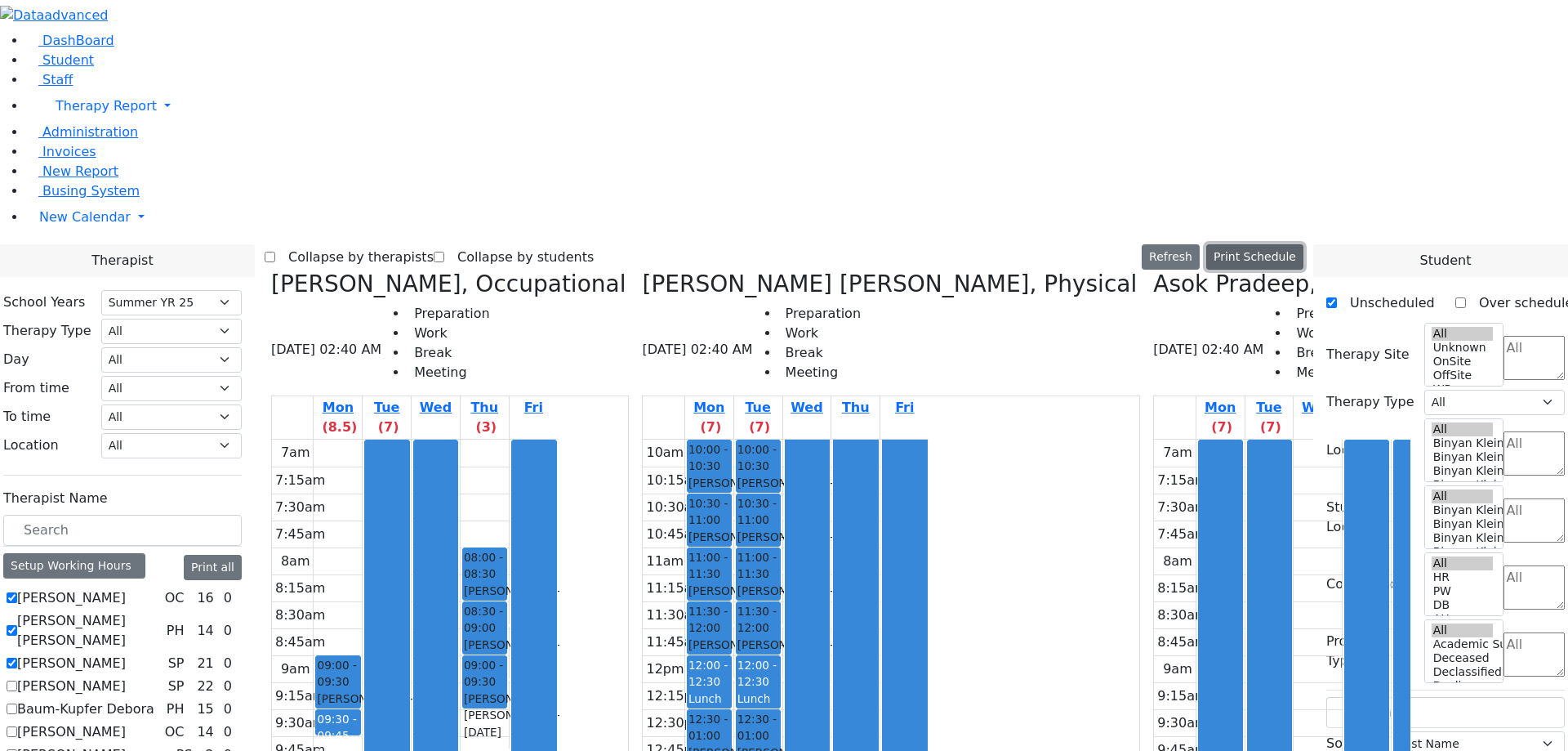
click at [1290, 244] on button "Print Schedule" at bounding box center [1254, 257] width 97 height 25
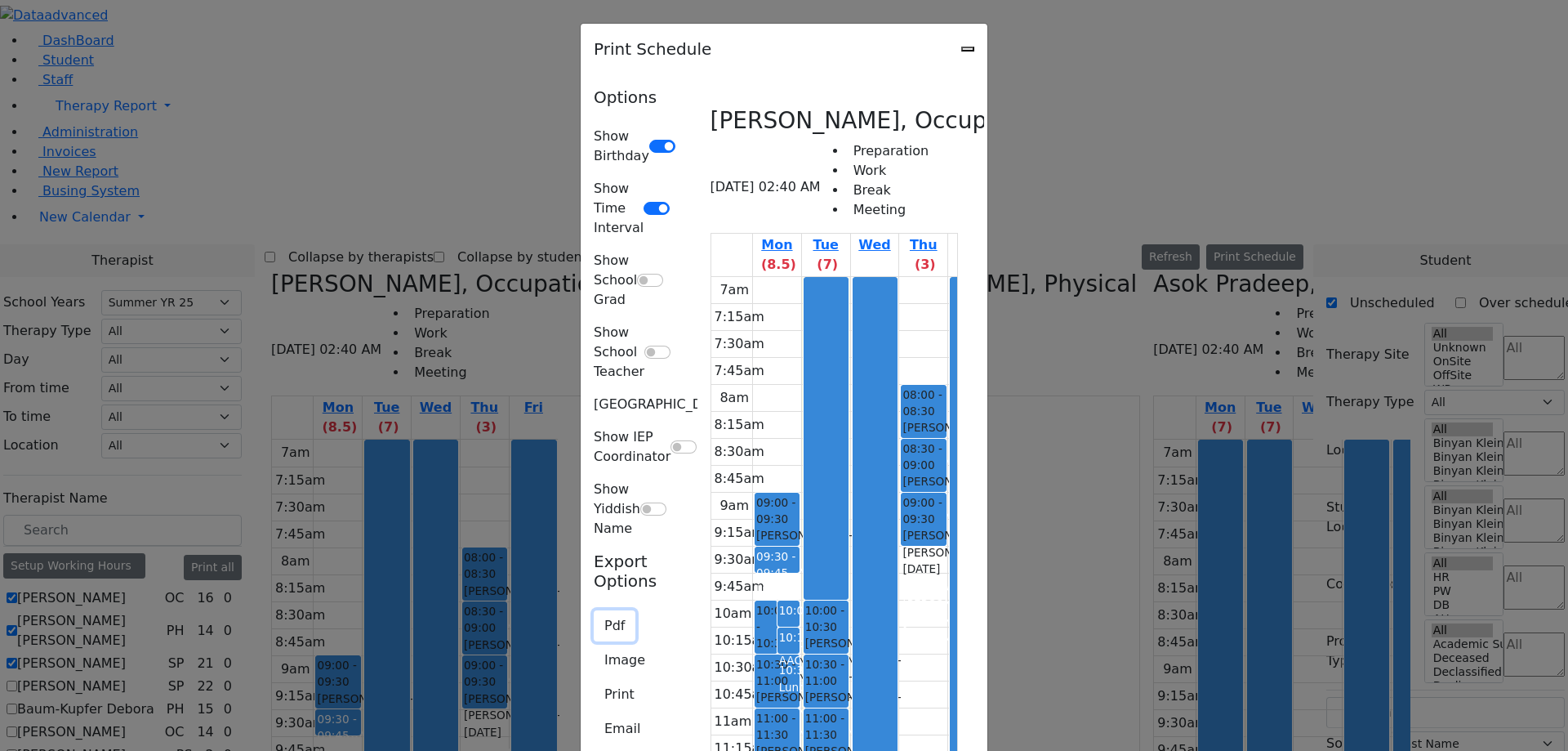
click at [594, 610] on button "Pdf" at bounding box center [615, 626] width 42 height 31
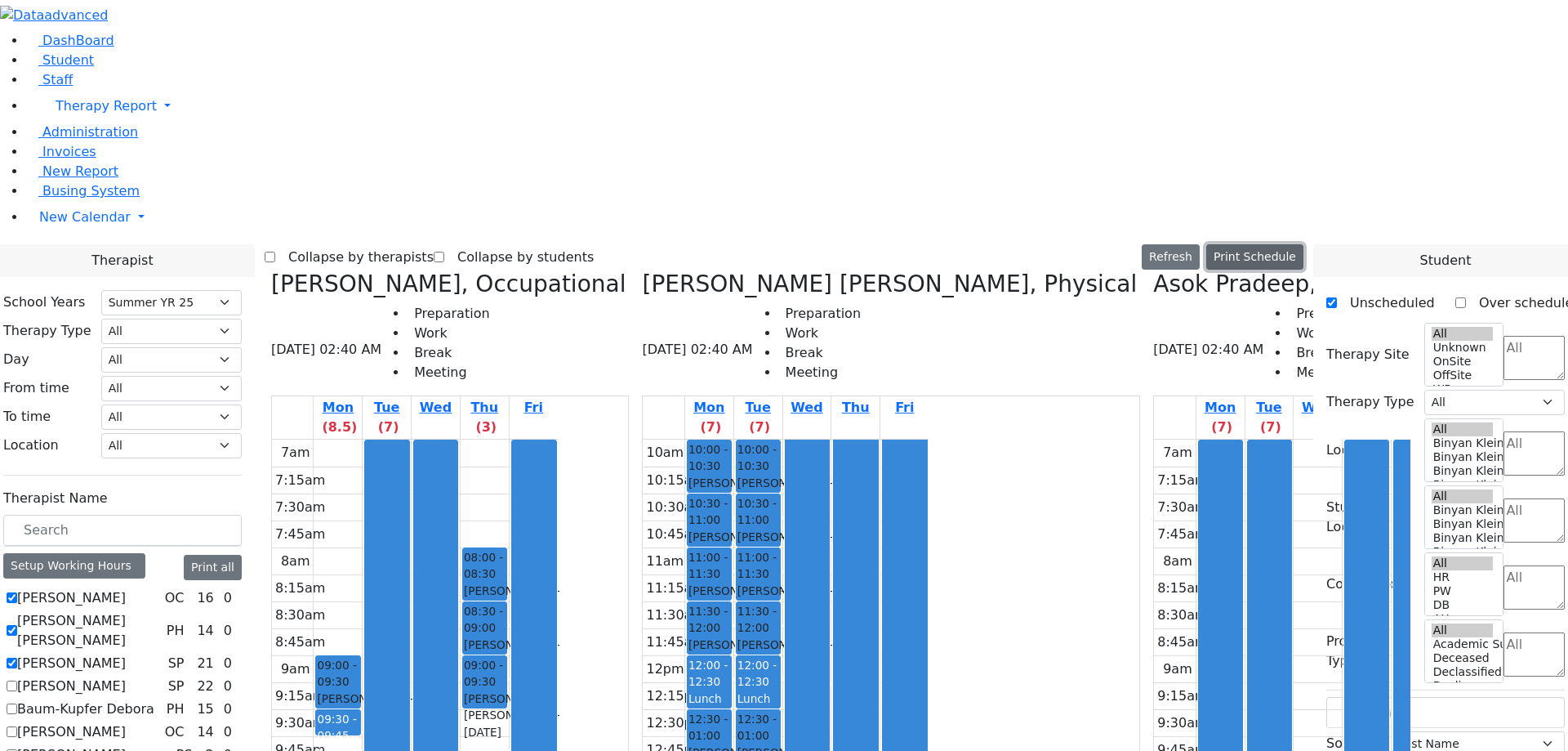
click at [1270, 244] on button "Print Schedule" at bounding box center [1254, 257] width 97 height 25
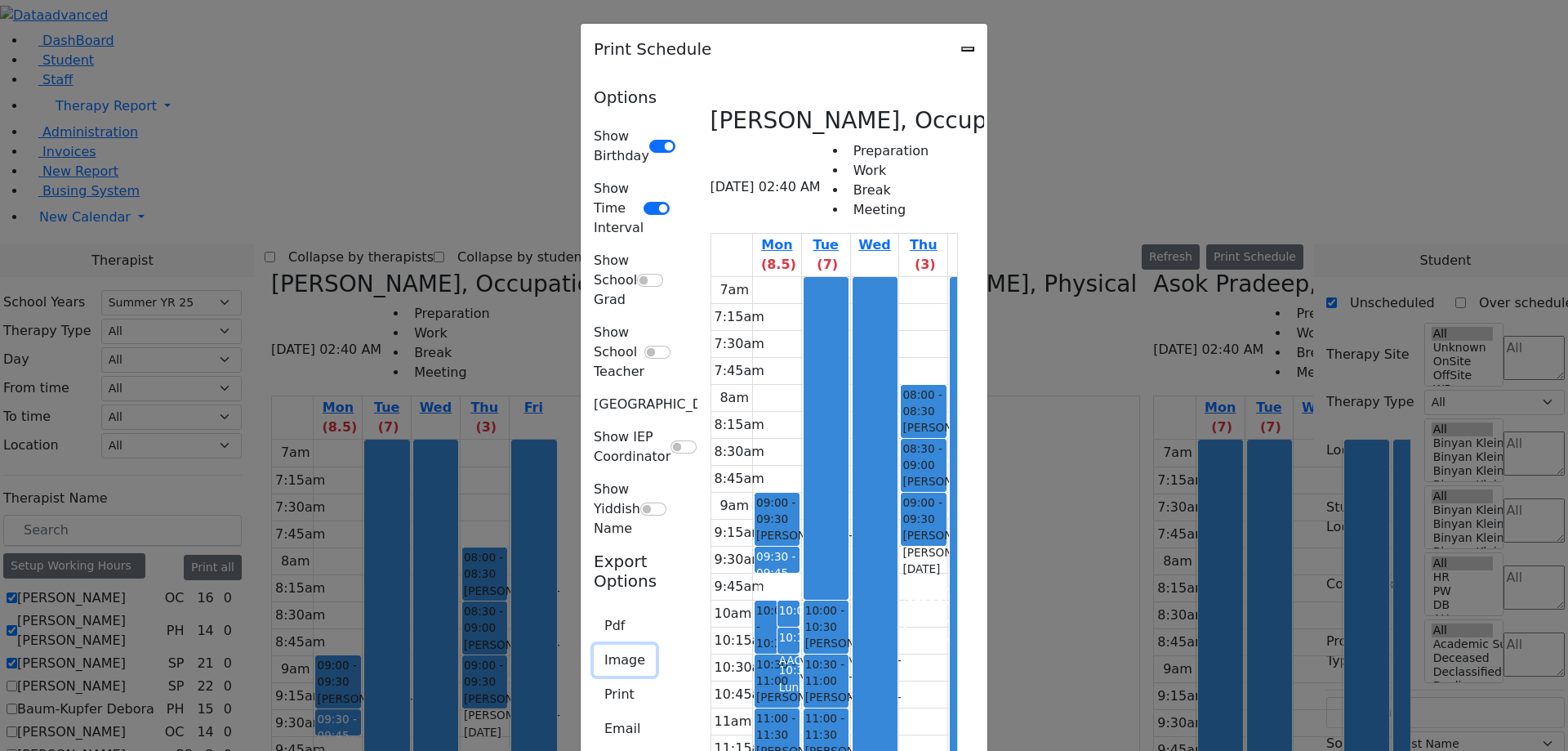
click at [594, 644] on button "Image" at bounding box center [624, 660] width 62 height 31
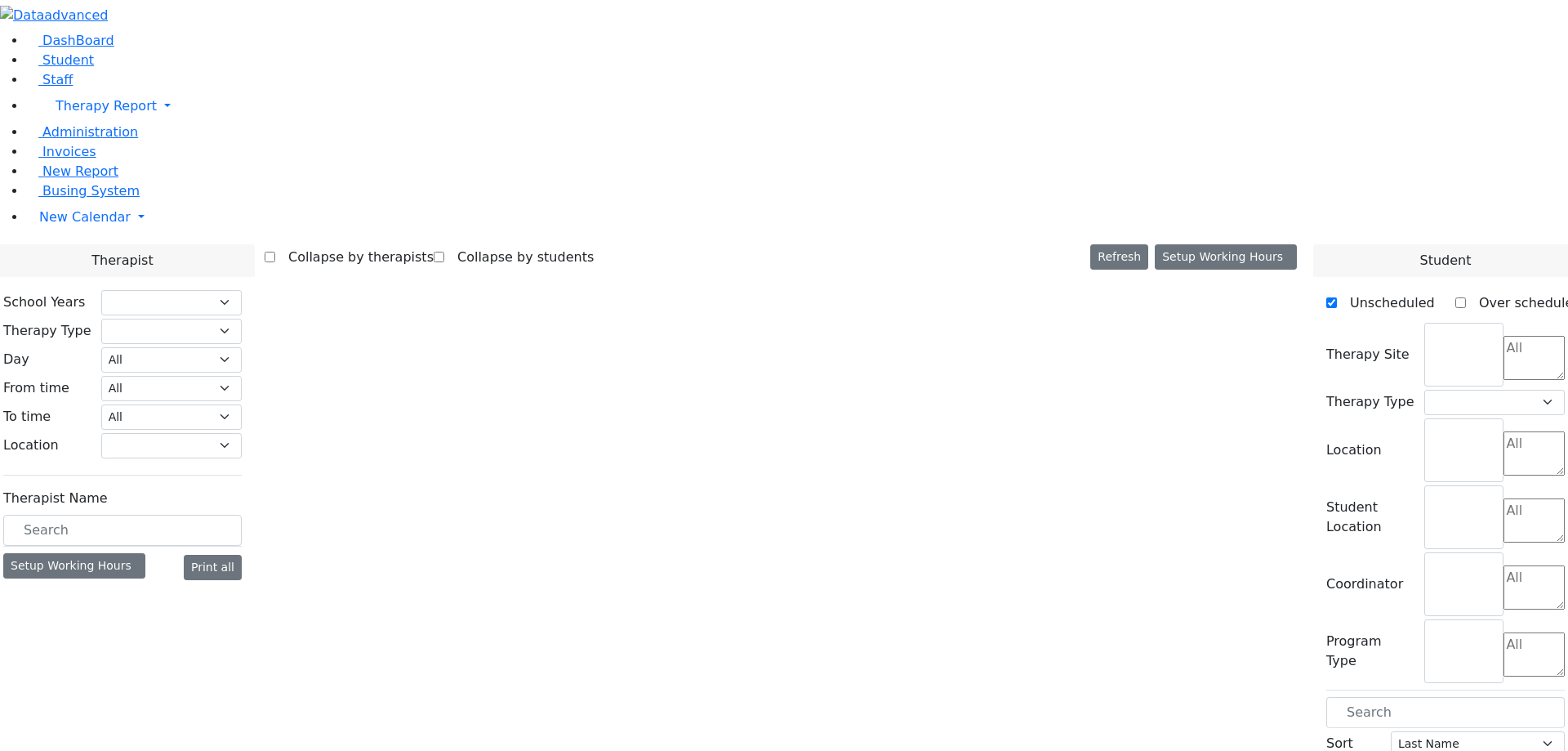
select select "211"
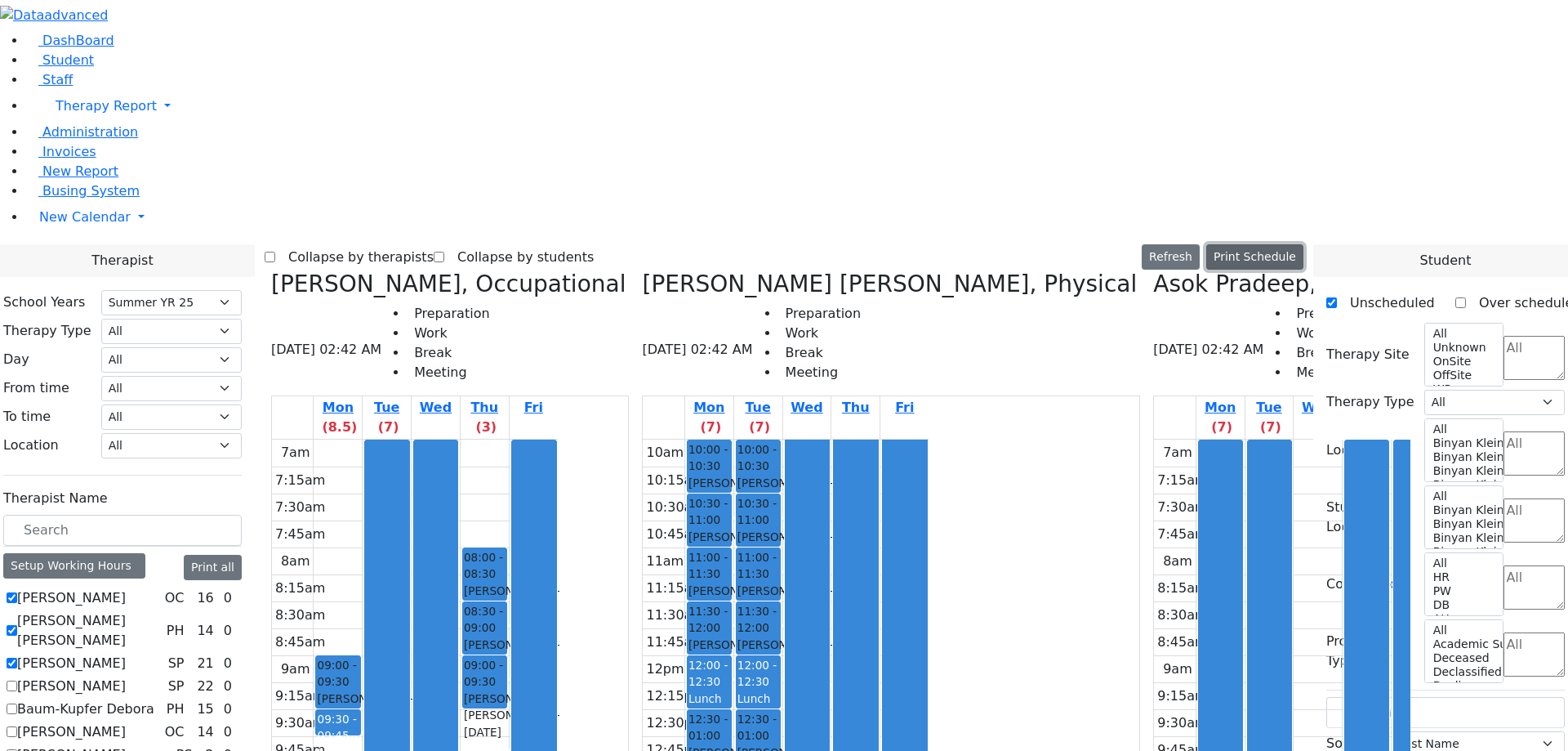
click at [1280, 244] on button "Print Schedule" at bounding box center [1254, 257] width 97 height 25
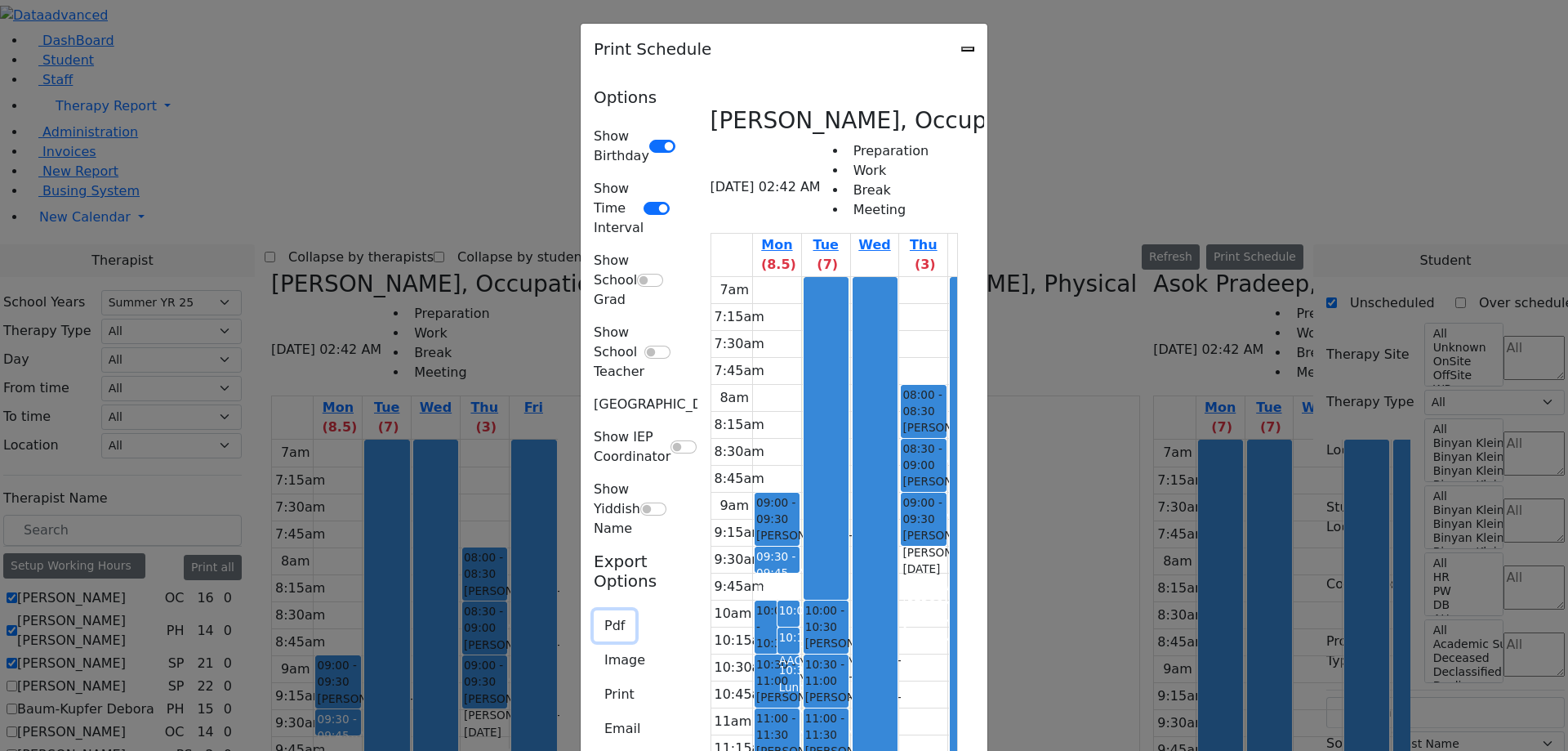
click at [594, 610] on button "Pdf" at bounding box center [615, 626] width 42 height 31
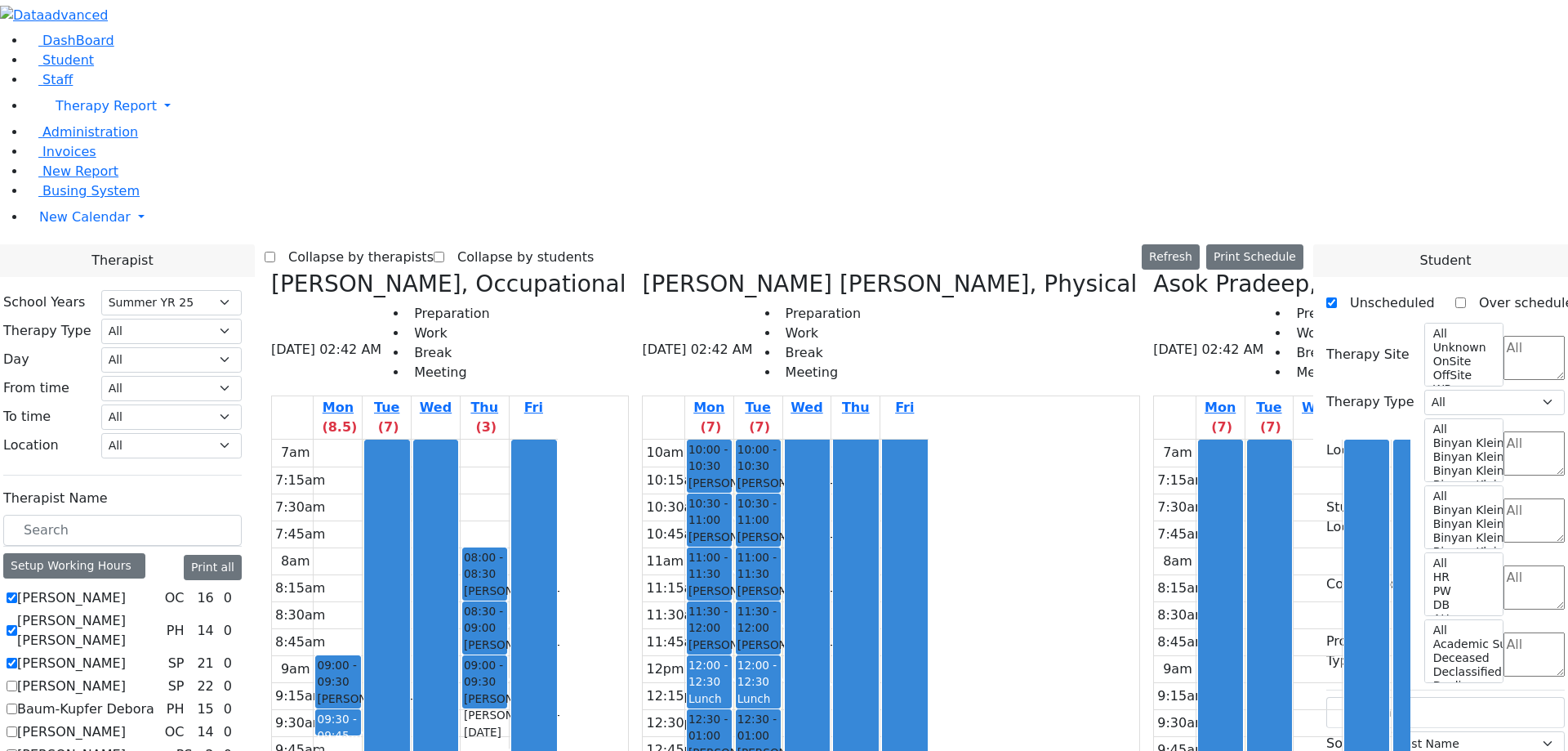
click at [1153, 270] on div "Asok Pradeep, Speech [DATE] 02:42 AM Preparation Work Break Meeting" at bounding box center [1282, 333] width 258 height 125
click at [1279, 244] on button "Print Schedule" at bounding box center [1254, 257] width 97 height 25
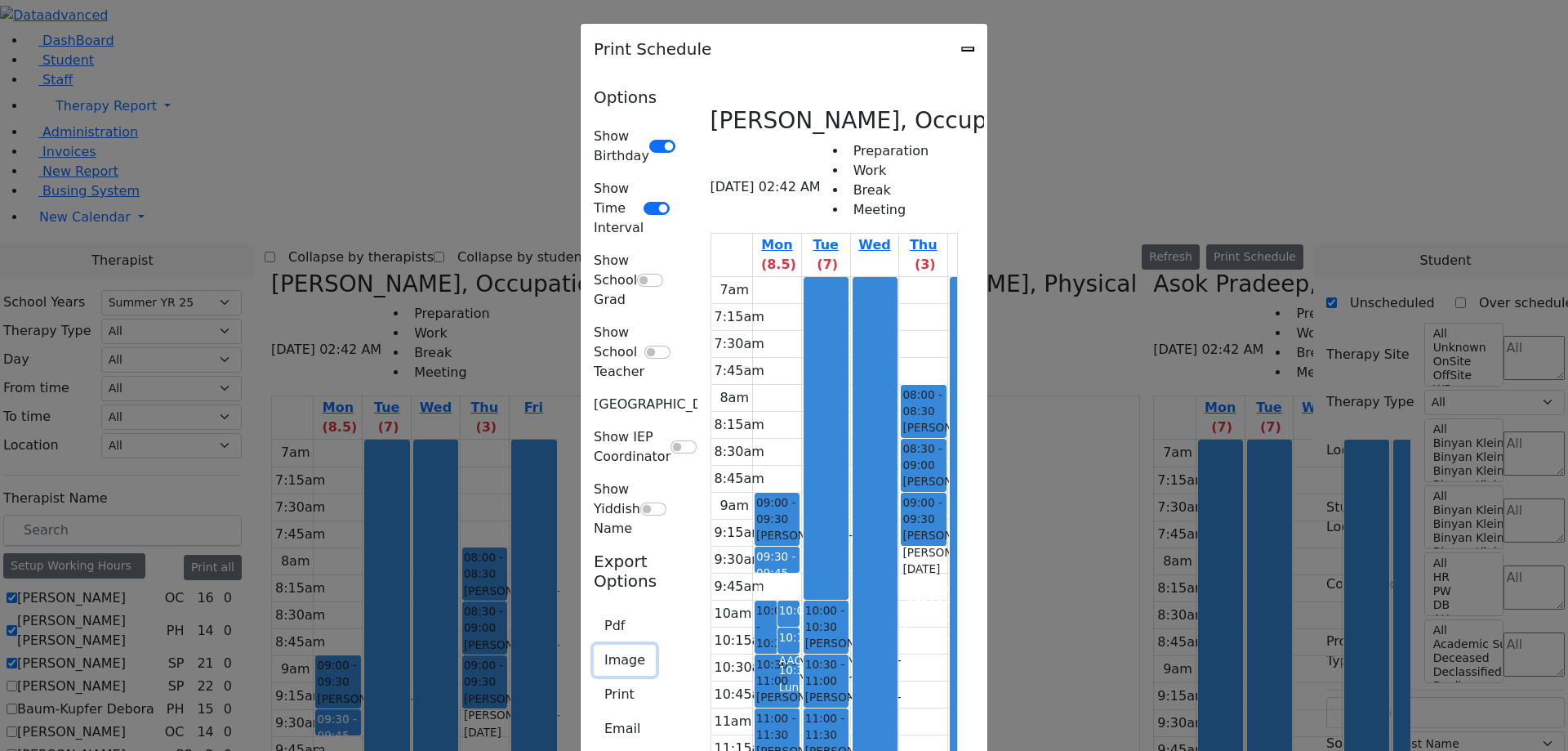
click at [594, 644] on button "Image" at bounding box center [624, 660] width 62 height 31
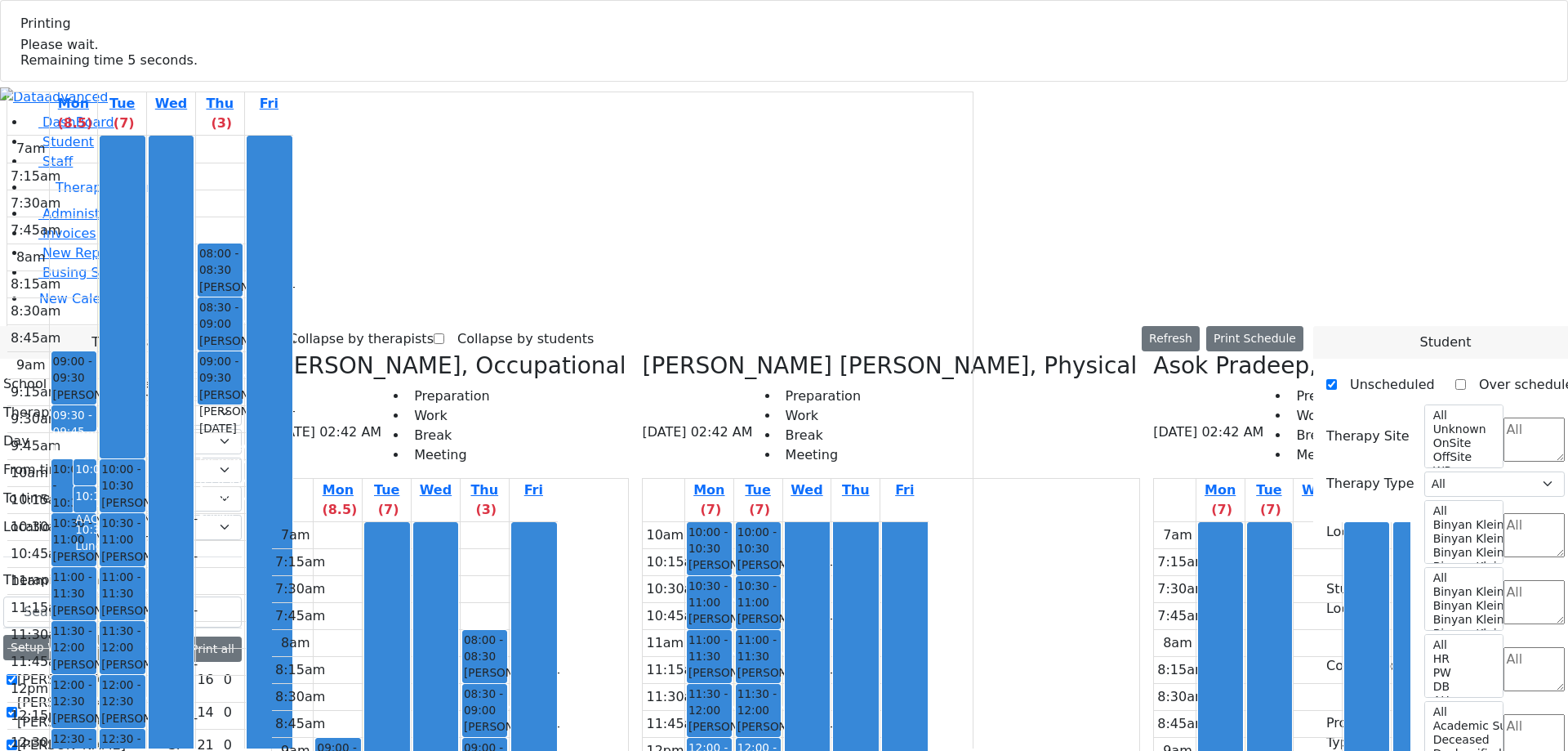
select select "211"
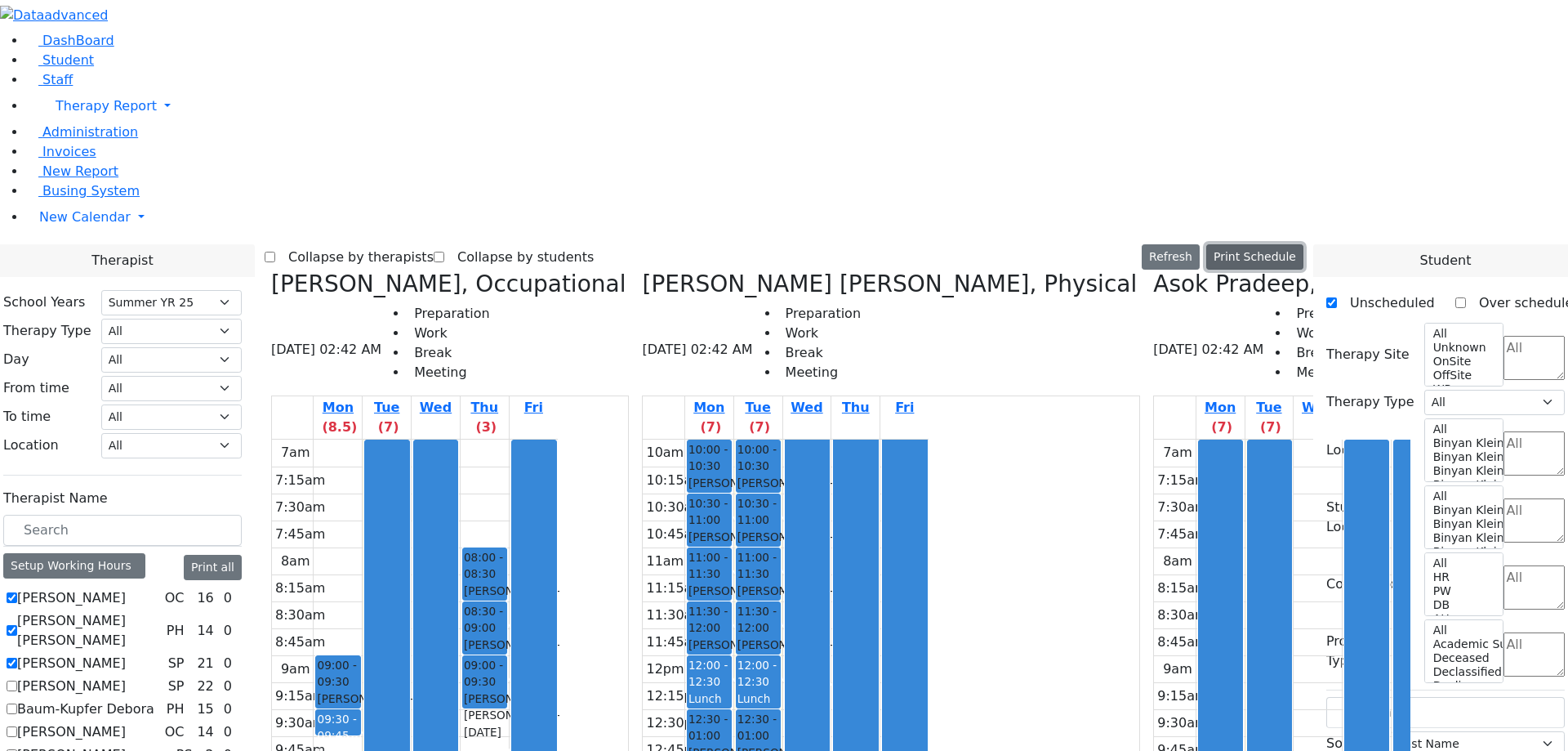
click at [1273, 244] on button "Print Schedule" at bounding box center [1254, 257] width 97 height 25
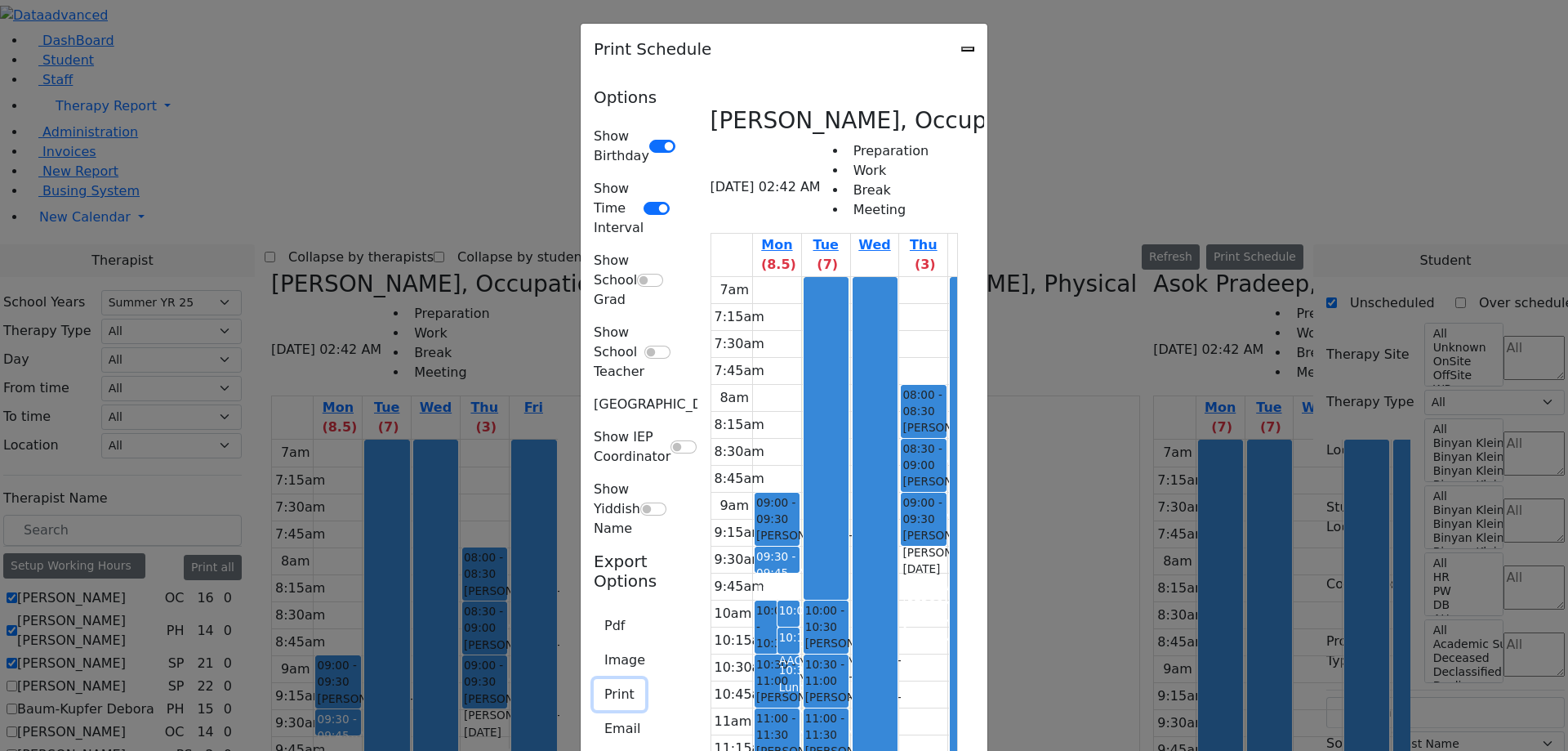
click at [594, 679] on button "Print" at bounding box center [620, 694] width 52 height 31
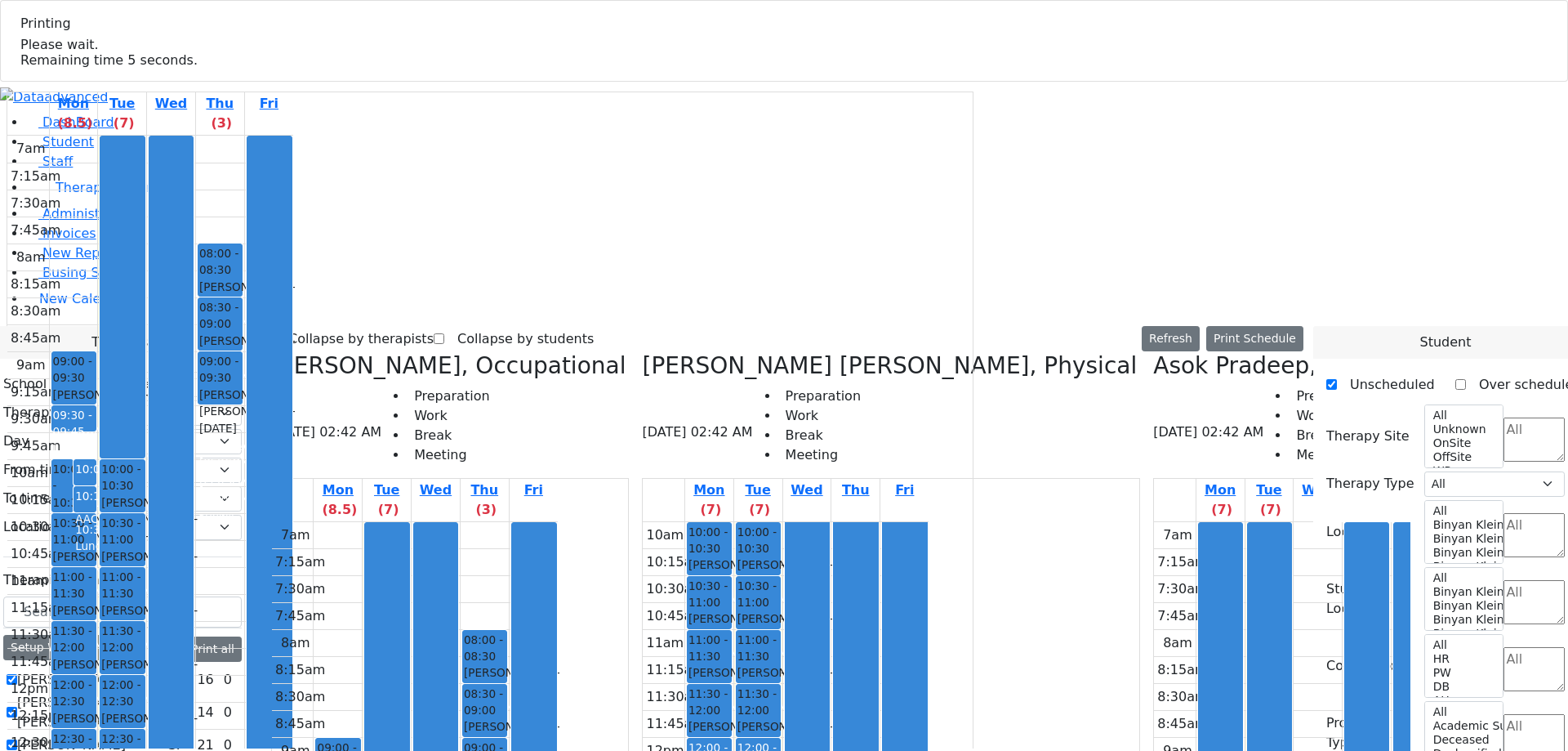
select select "211"
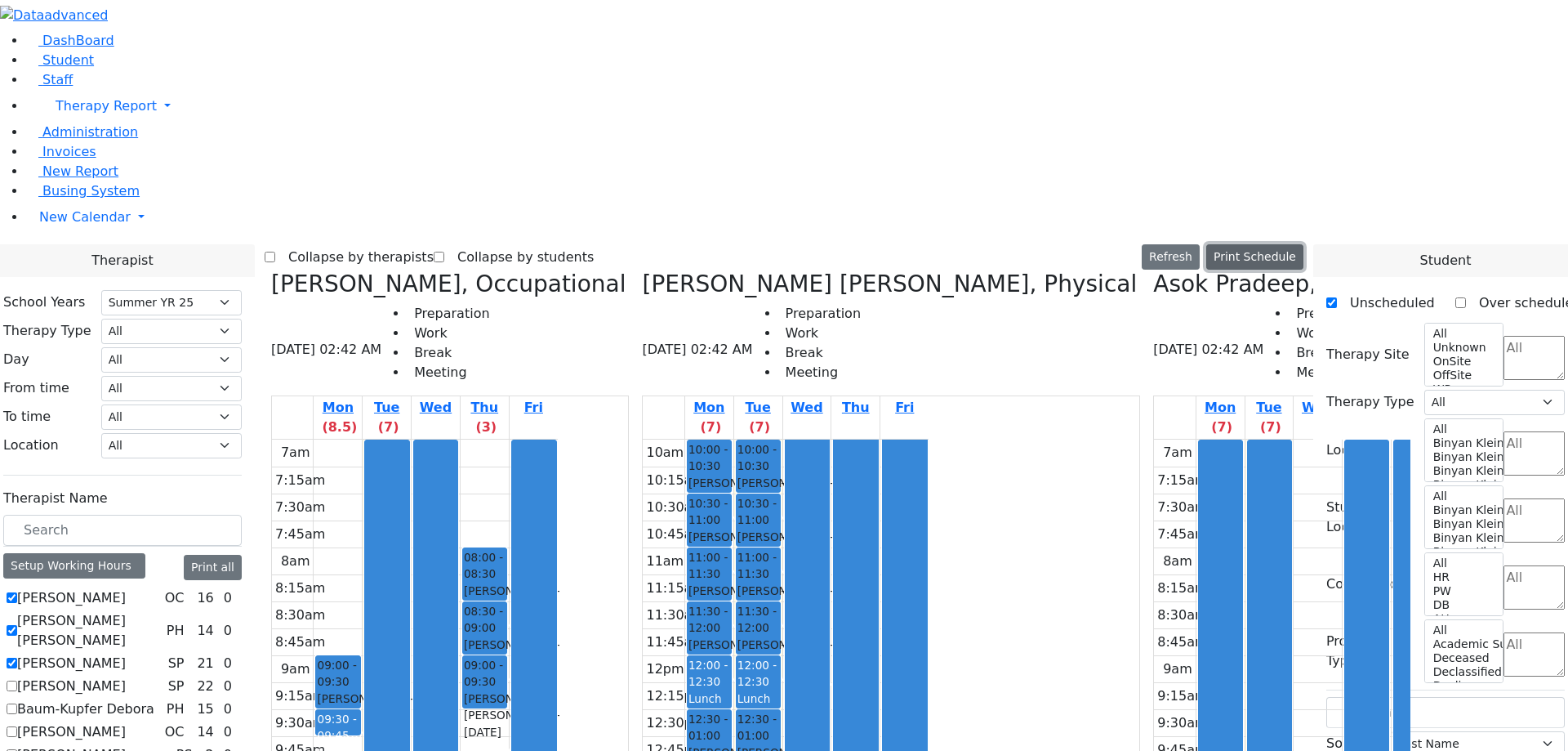
click at [1258, 244] on button "Print Schedule" at bounding box center [1254, 257] width 97 height 25
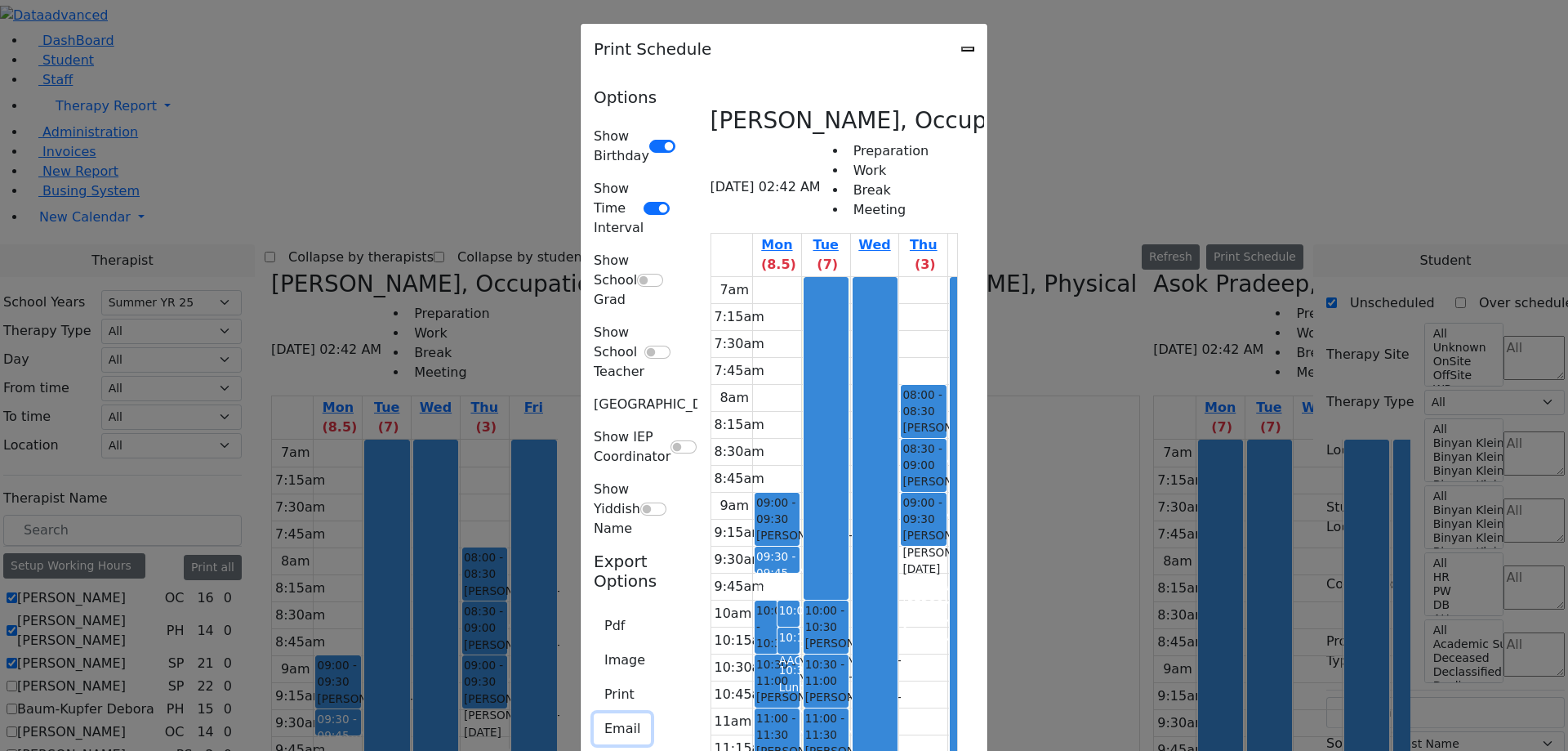
click at [594, 713] on button "Email" at bounding box center [623, 728] width 57 height 31
type input "ZC_Abramczyk@kjsd.k12.ny.us"
type textarea "This is schedule for Abramczyk ZC"
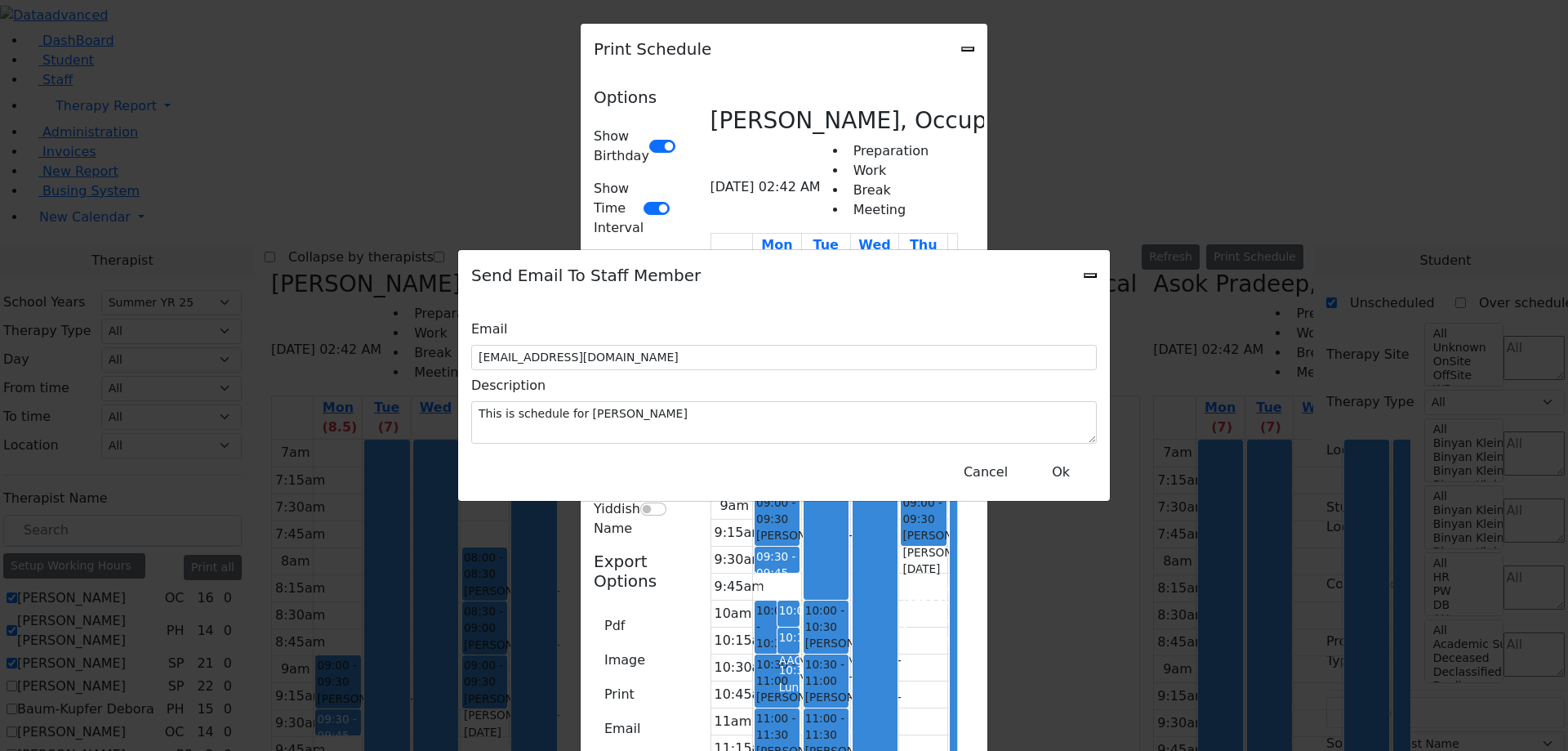
click at [1090, 275] on icon "Close" at bounding box center [1090, 275] width 0 height 0
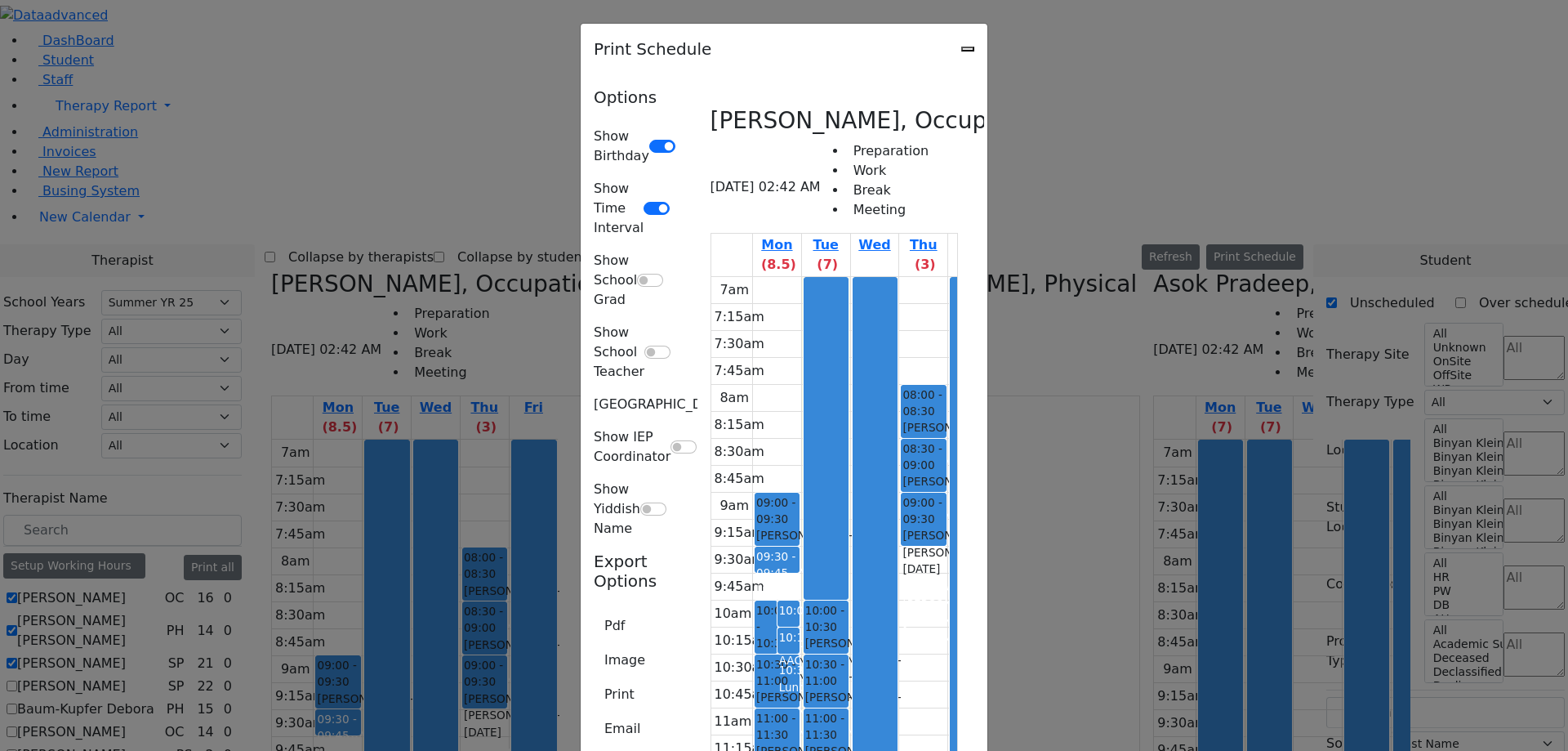
click at [968, 49] on icon "Close" at bounding box center [968, 49] width 0 height 0
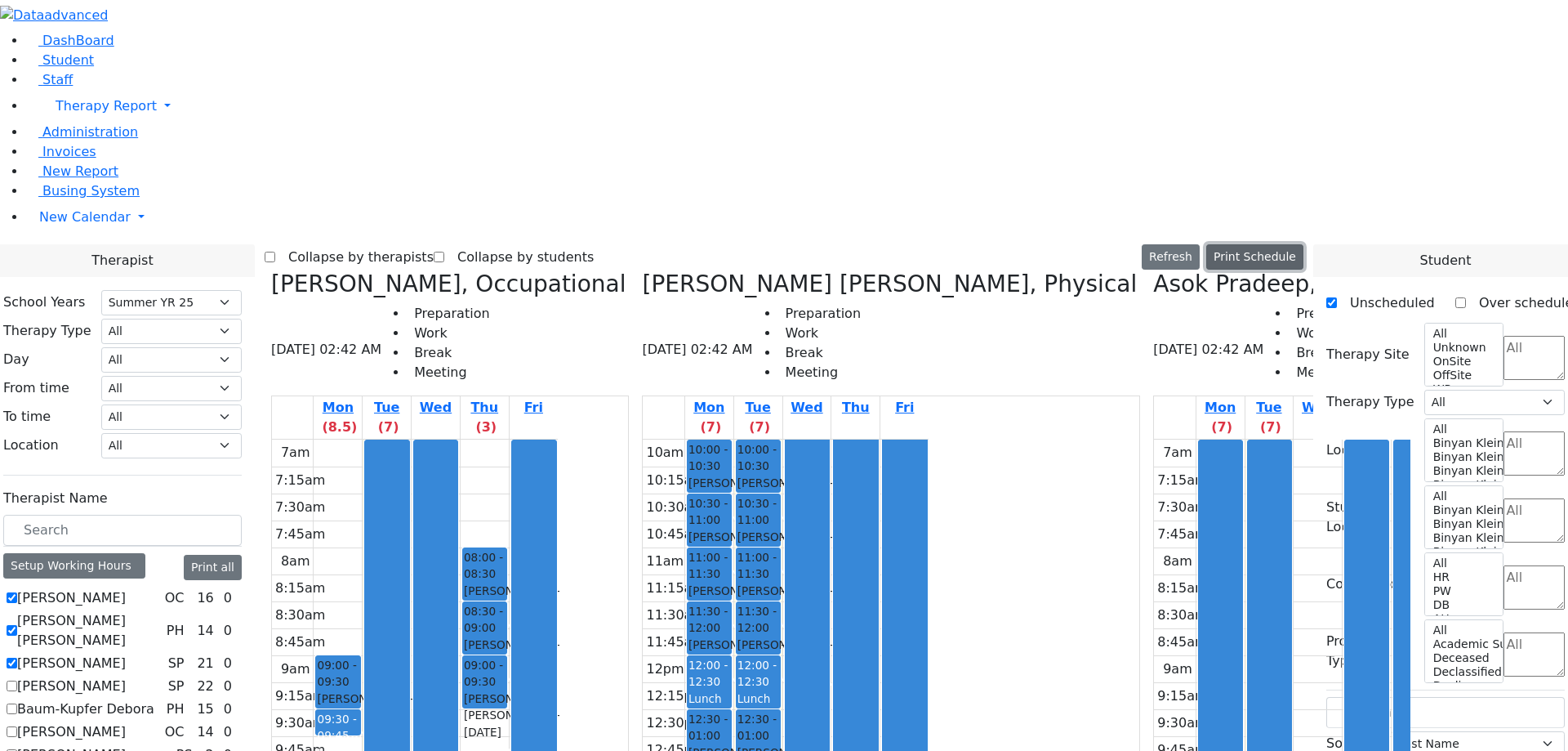
click at [1268, 244] on button "Print Schedule" at bounding box center [1254, 257] width 97 height 25
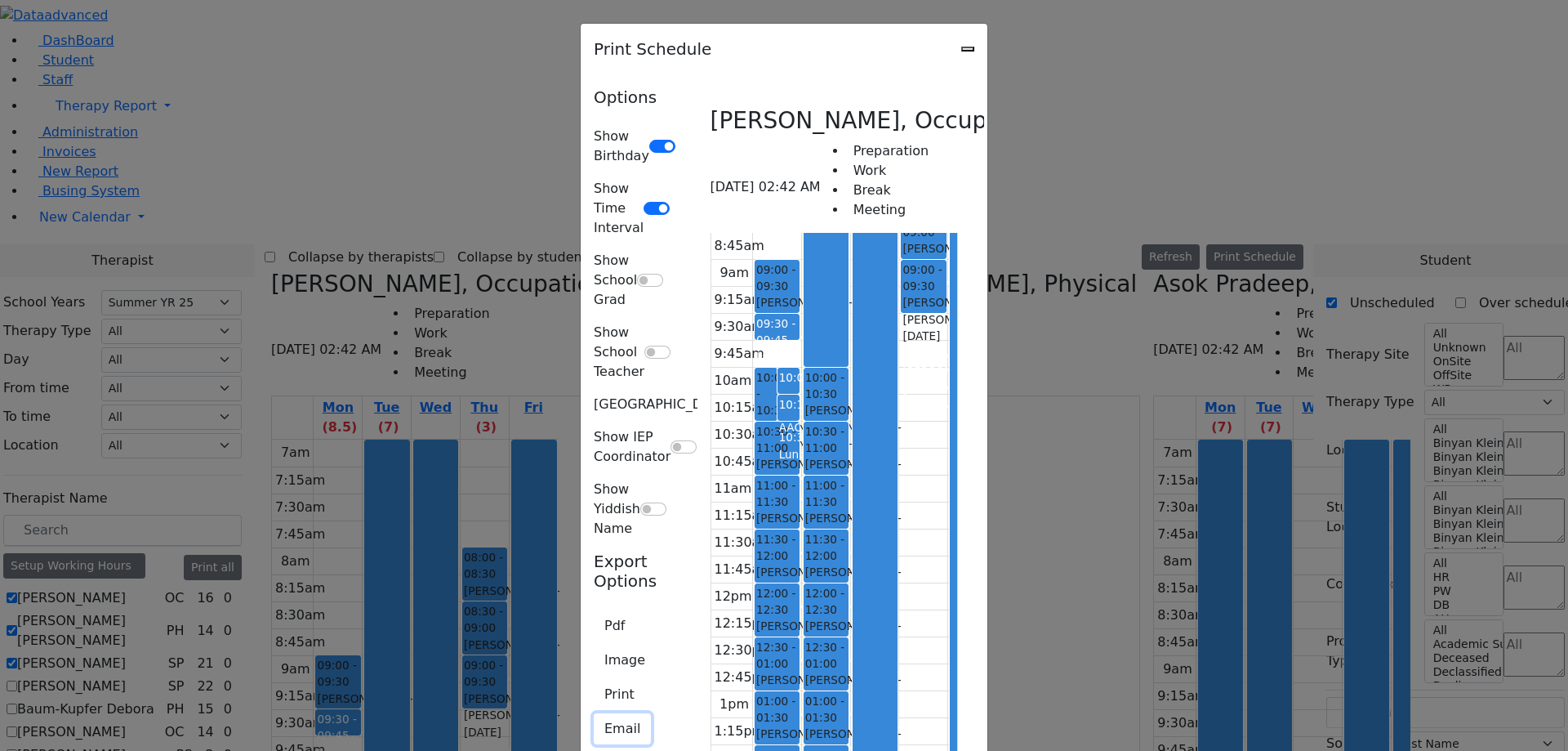
scroll to position [233, 0]
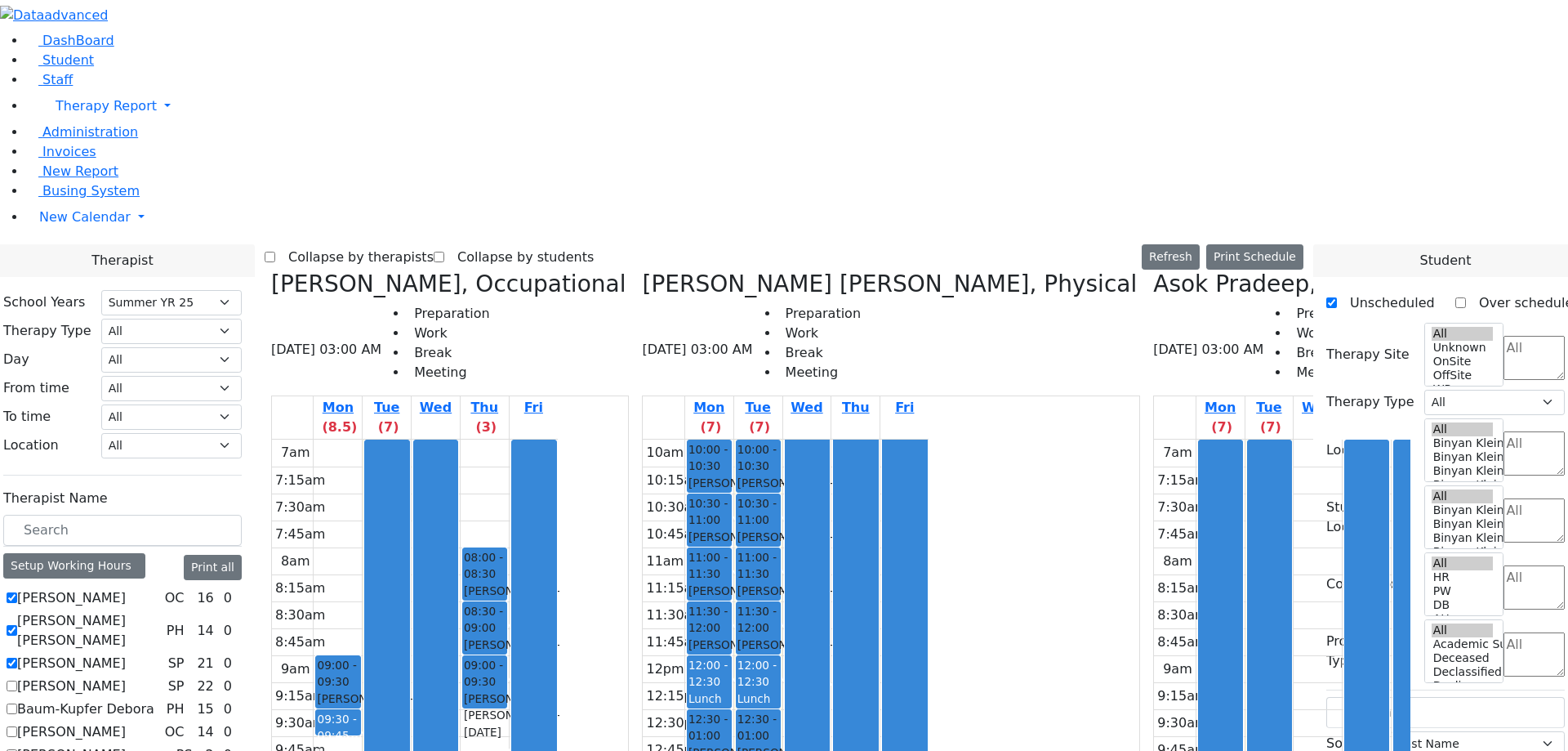
select select "211"
click at [1275, 244] on button "Print Schedule" at bounding box center [1254, 257] width 97 height 25
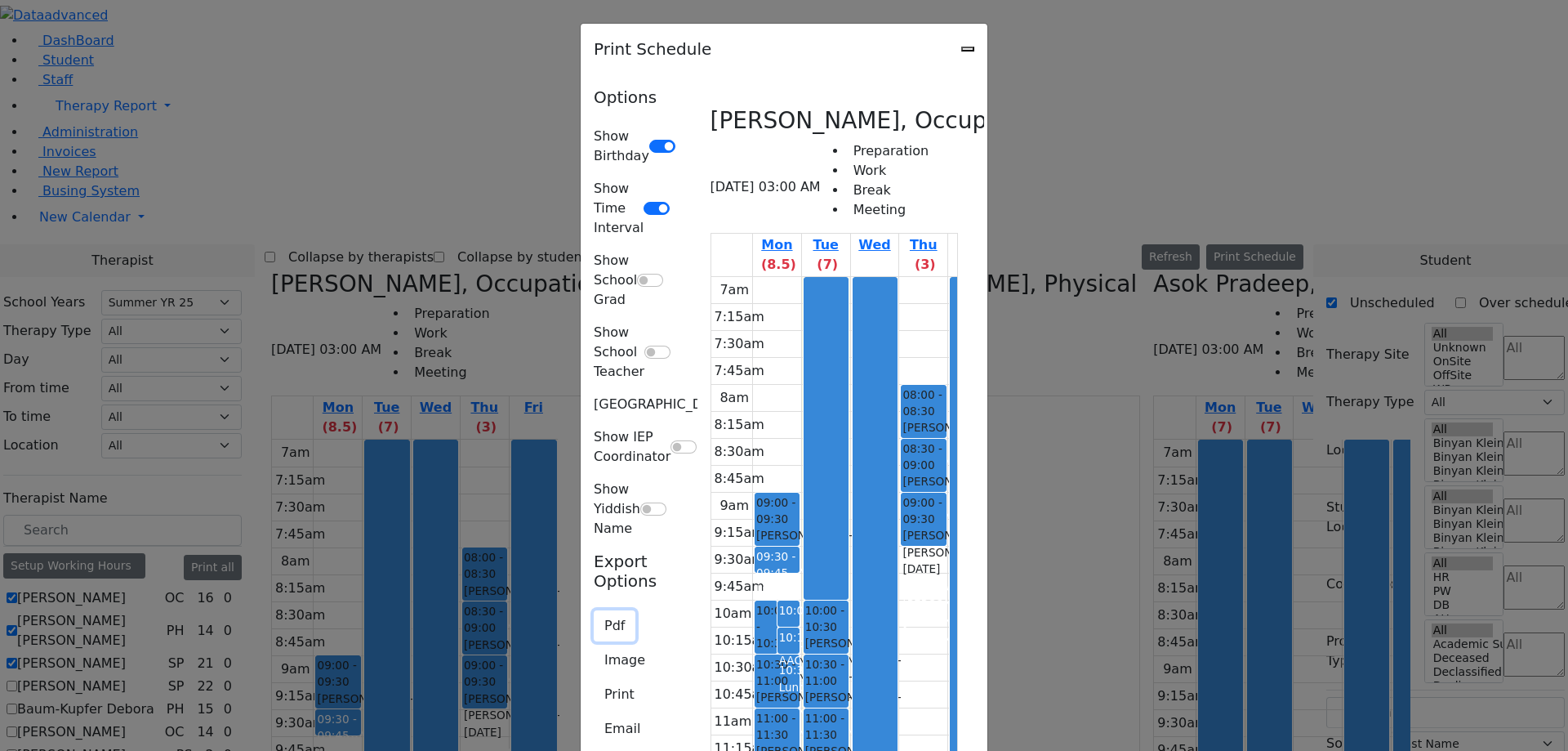
click at [594, 610] on button "Pdf" at bounding box center [615, 626] width 42 height 31
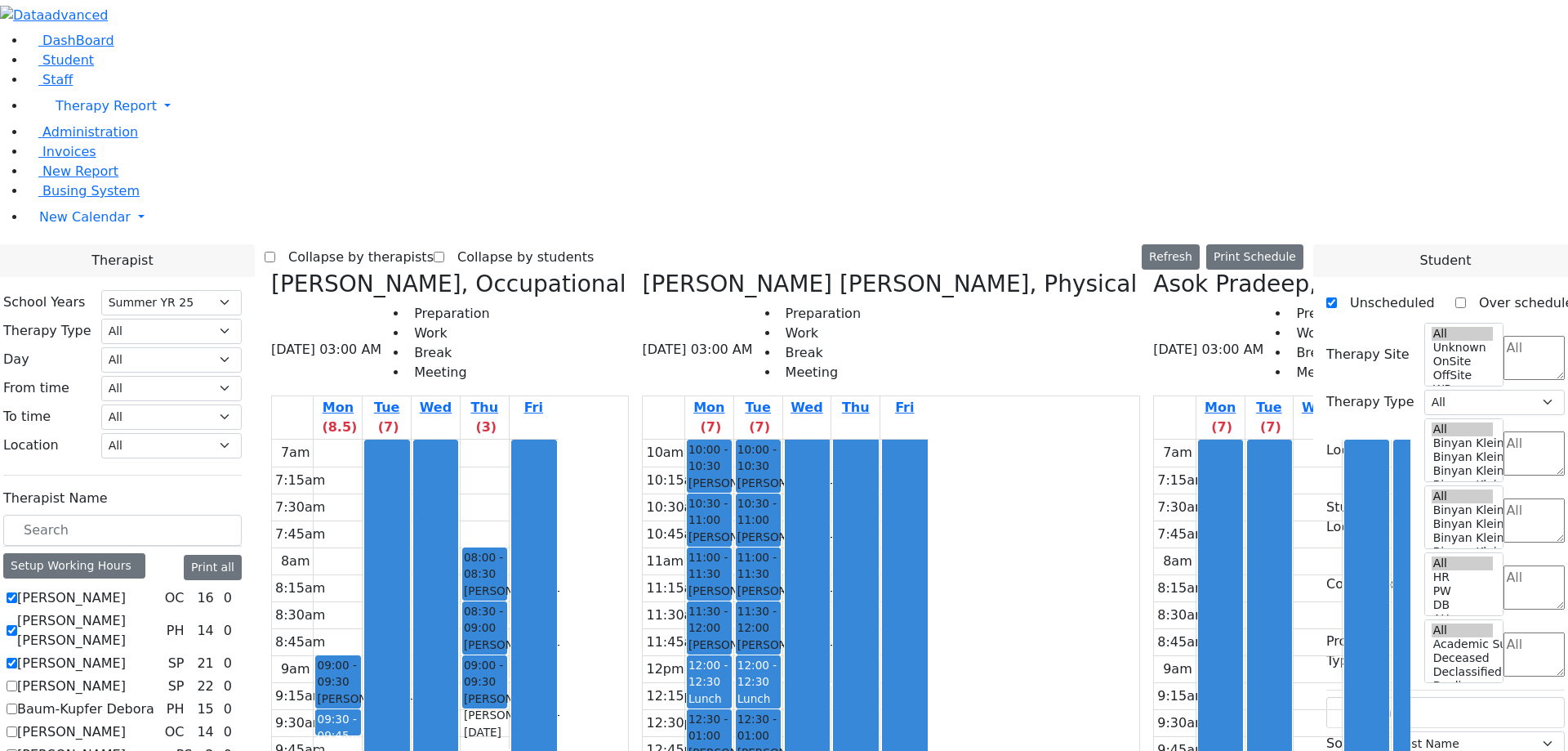
click at [848, 599] on div "Mon (7) Tue (7) Wed Thu Fri 10am 10:15am 10:30am 10:45am 11am 11:15am 11:30am 1…" at bounding box center [891, 724] width 498 height 657
